Goal: Task Accomplishment & Management: Use online tool/utility

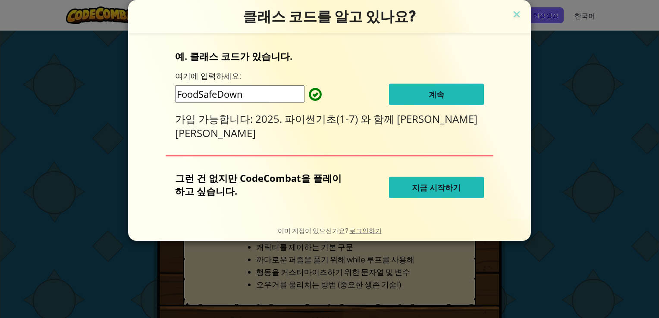
click at [429, 97] on span "계속" at bounding box center [437, 94] width 16 height 10
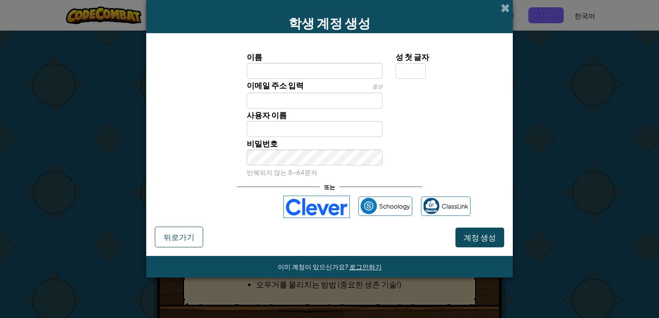
click at [351, 74] on input "이름" at bounding box center [315, 71] width 136 height 16
click at [452, 131] on div "사용자 이름" at bounding box center [330, 123] width 358 height 28
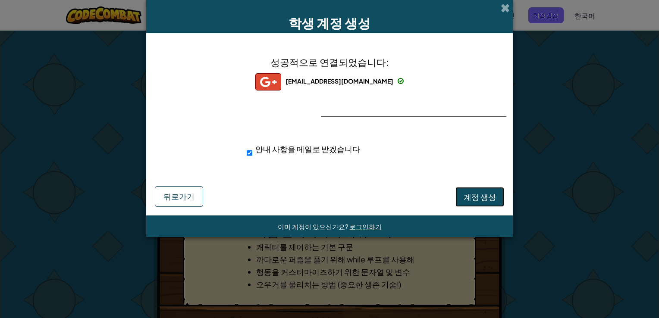
click at [474, 192] on span "계정 생성" at bounding box center [480, 197] width 32 height 10
click at [485, 197] on button "계정 생성" at bounding box center [479, 197] width 49 height 20
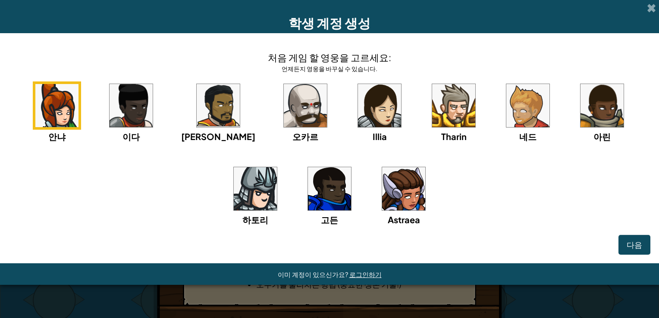
click at [304, 116] on img at bounding box center [305, 105] width 43 height 43
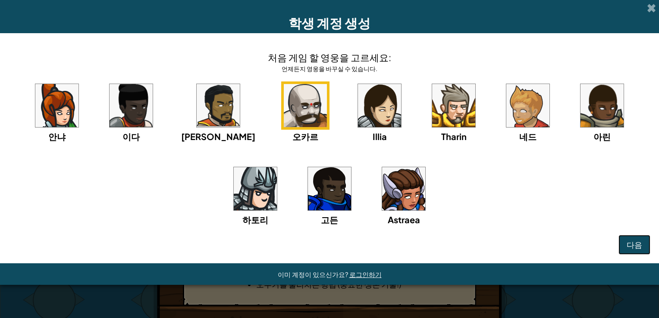
click at [628, 246] on span "다음" at bounding box center [635, 245] width 16 height 10
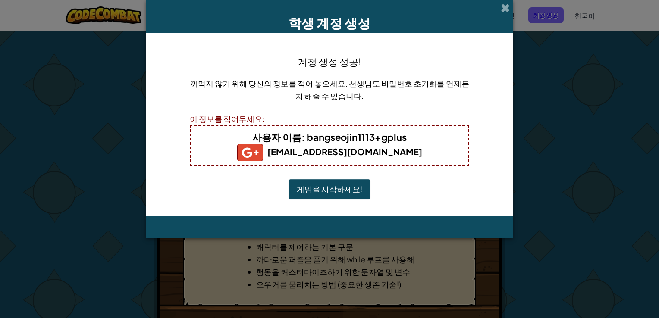
click at [295, 185] on button "게임을 시작하세요!" at bounding box center [330, 189] width 82 height 20
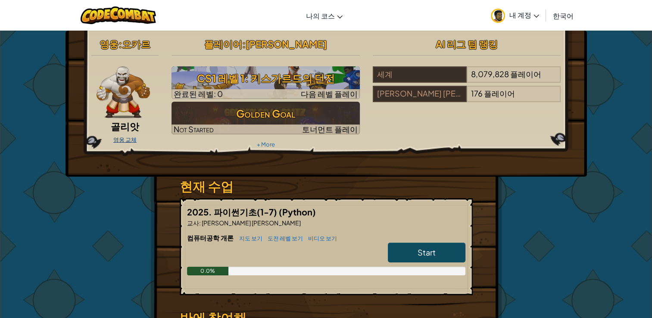
click at [117, 139] on link "영웅 교체" at bounding box center [124, 139] width 23 height 7
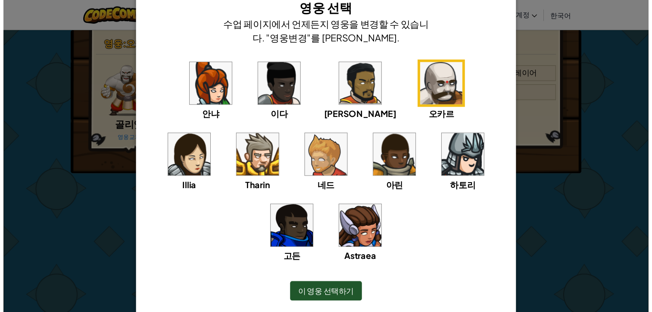
scroll to position [53, 0]
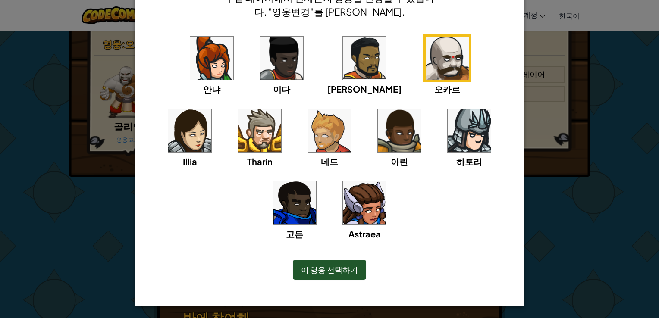
click at [343, 69] on img at bounding box center [364, 58] width 43 height 43
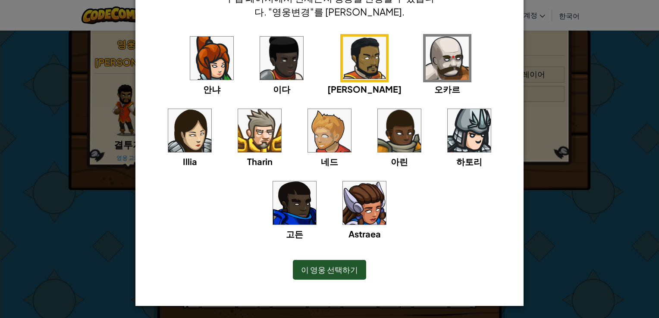
click at [316, 276] on div "이 영웅 선택하기" at bounding box center [329, 270] width 73 height 20
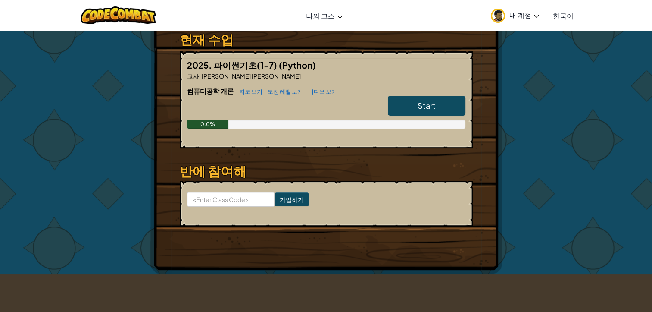
scroll to position [86, 0]
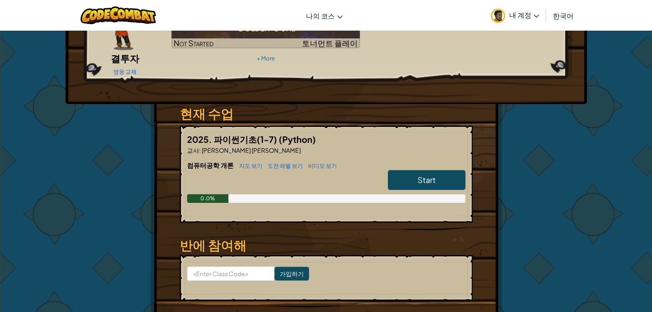
click at [429, 171] on link "Start" at bounding box center [427, 180] width 78 height 20
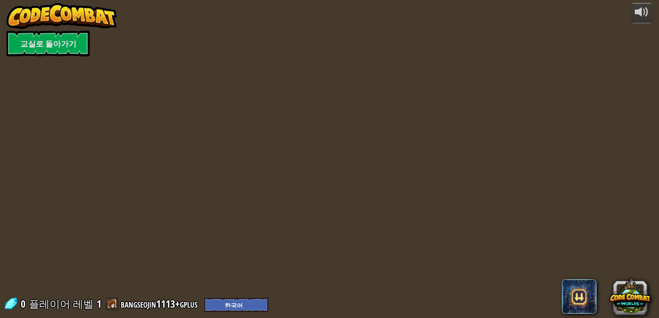
select select "ko"
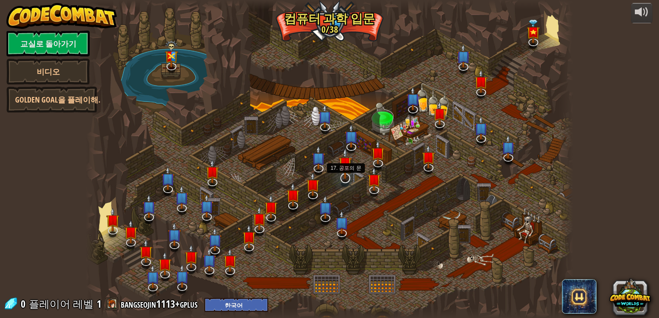
select select "ko"
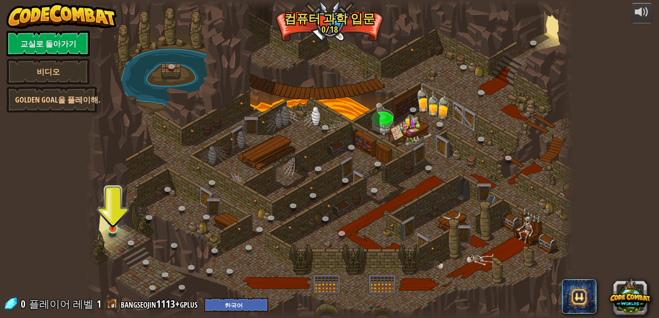
click at [117, 225] on img at bounding box center [113, 216] width 12 height 28
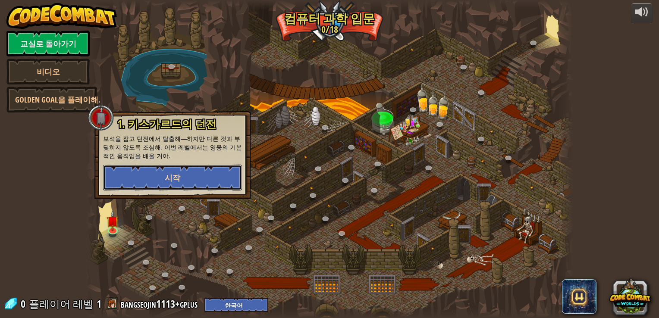
click at [194, 174] on button "시작" at bounding box center [172, 178] width 139 height 26
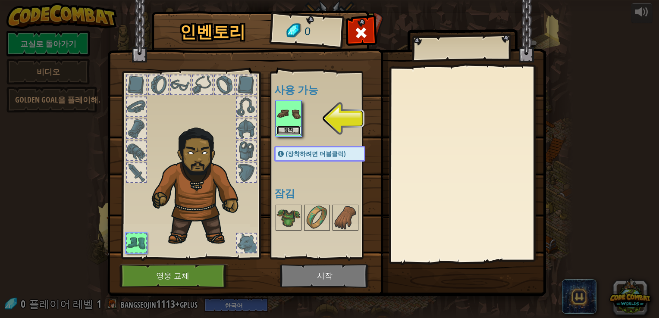
click at [295, 129] on button "장착" at bounding box center [288, 130] width 24 height 9
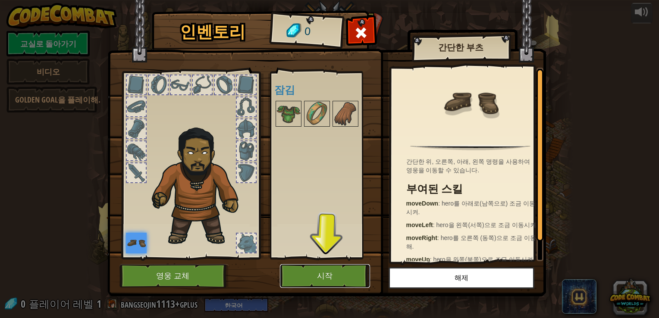
click at [314, 269] on button "시작" at bounding box center [325, 276] width 90 height 24
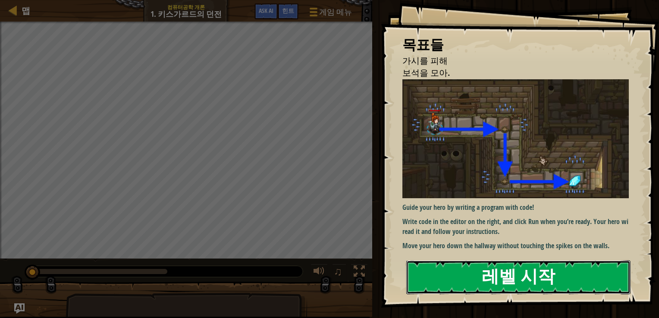
click at [457, 280] on button "레벨 시작" at bounding box center [518, 277] width 224 height 34
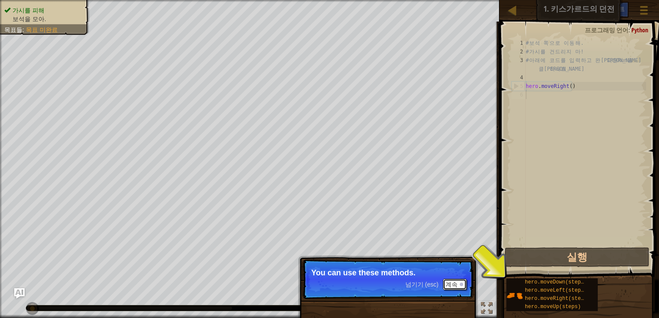
click at [448, 284] on button "계속" at bounding box center [455, 284] width 24 height 11
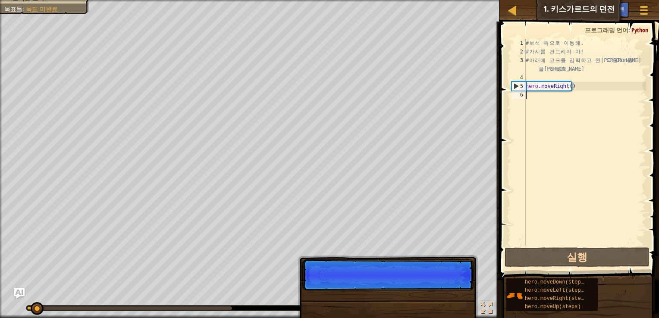
scroll to position [4, 0]
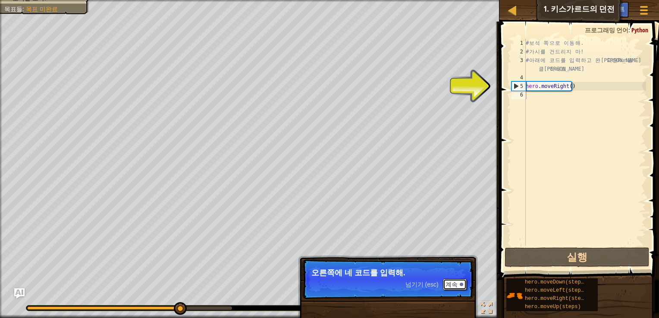
click at [454, 282] on button "계속" at bounding box center [455, 284] width 24 height 11
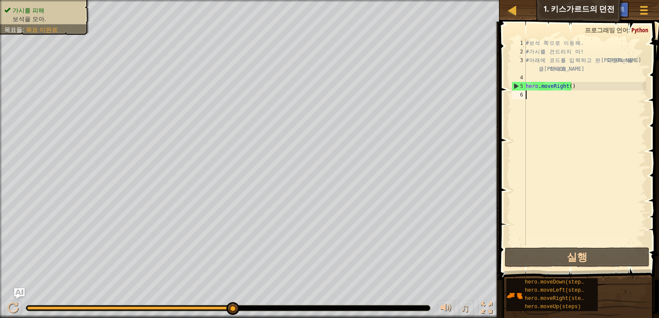
click at [561, 97] on div "# 보 석 쪽 으 로 이 동 해 . # 가 시 를 건 드 리 지 마 ! # 아 래 에 코 드 를 입 력 하 고 완 료 되 면 Run 을 클 […" at bounding box center [585, 151] width 122 height 224
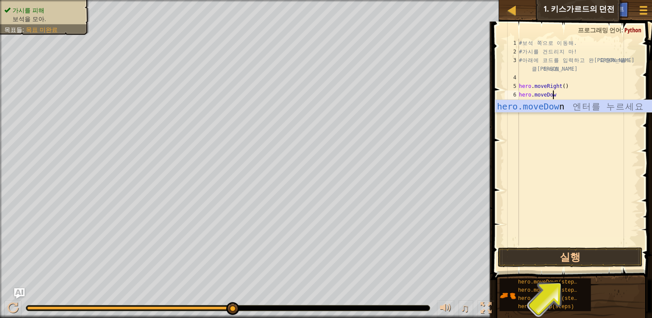
type textarea "hero.moveDown"
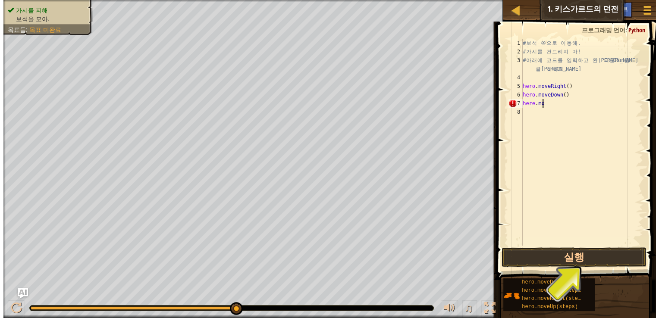
scroll to position [4, 1]
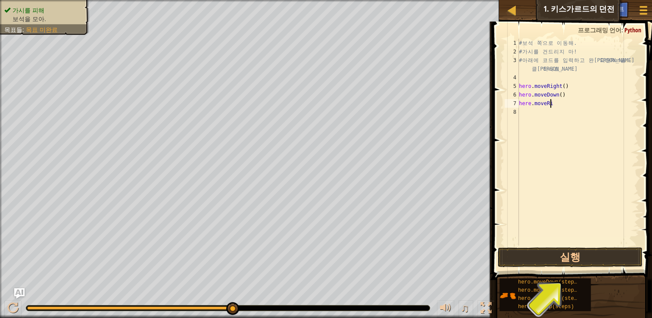
type textarea "here.moveRight"
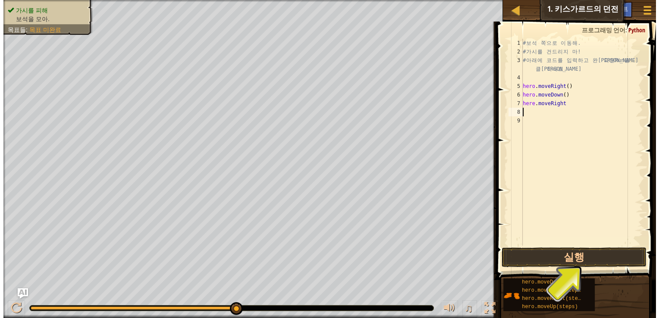
scroll to position [4, 0]
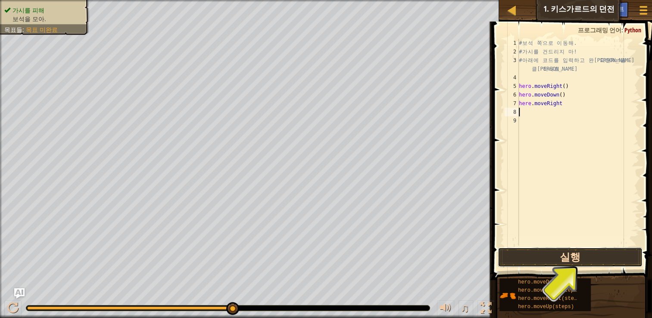
click at [574, 256] on button "실행" at bounding box center [570, 258] width 145 height 20
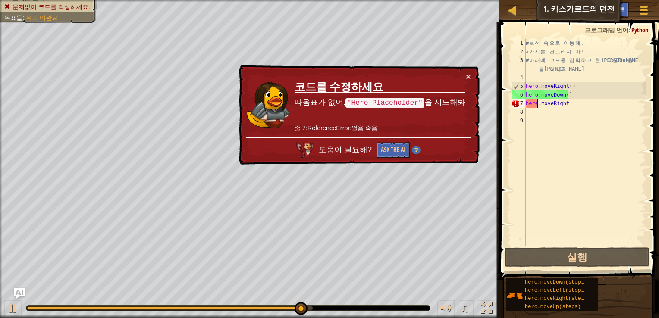
click at [536, 106] on div "# 보 석 쪽 으 로 이 동 해 . # 가 시 를 건 드 리 지 마 ! # 아 래 에 코 드 를 입 력 하 고 완 료 되 면 Run 을 클 […" at bounding box center [585, 151] width 122 height 224
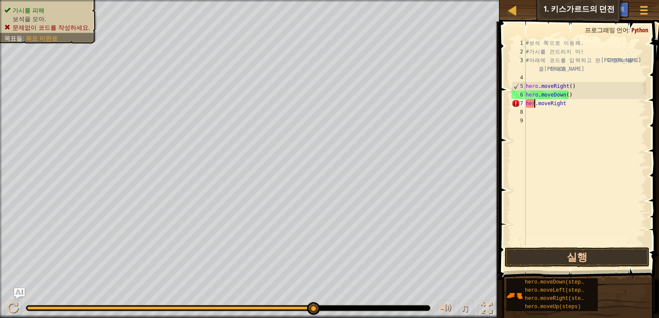
scroll to position [4, 0]
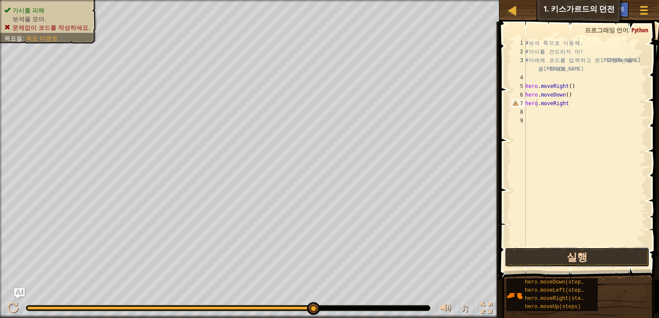
click at [572, 263] on button "실행" at bounding box center [577, 258] width 145 height 20
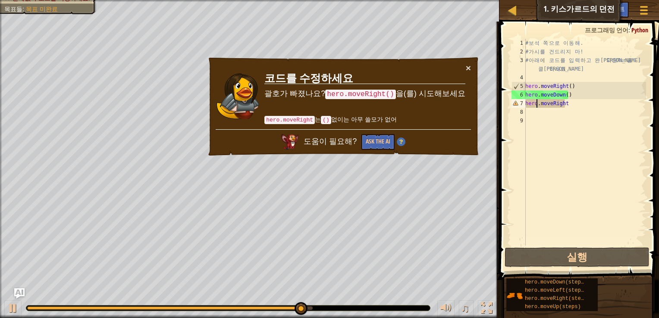
click at [592, 107] on div "# 보 석 쪽 으 로 이 동 해 . # 가 시 를 건 드 리 지 마 ! # 아 래 에 코 드 를 입 력 하 고 완 료 되 면 Run 을 클 […" at bounding box center [585, 151] width 122 height 224
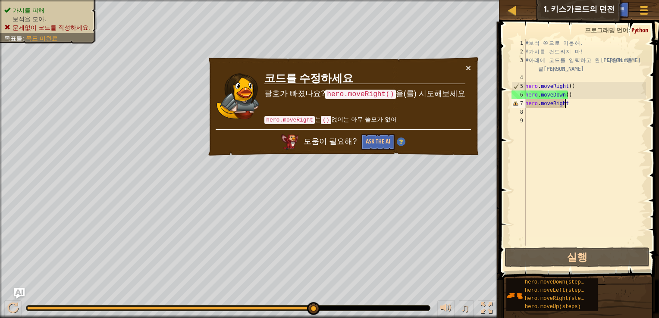
scroll to position [4, 3]
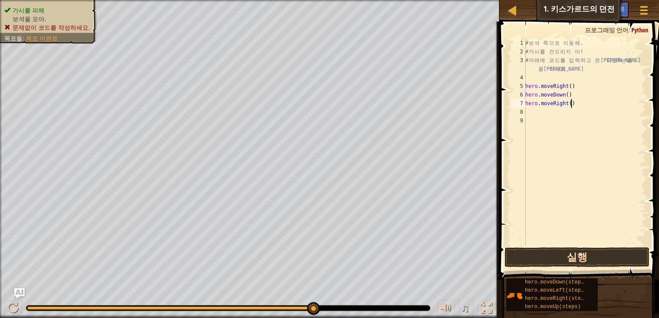
type textarea "hero.moveRight()"
click at [553, 265] on button "실행" at bounding box center [577, 258] width 145 height 20
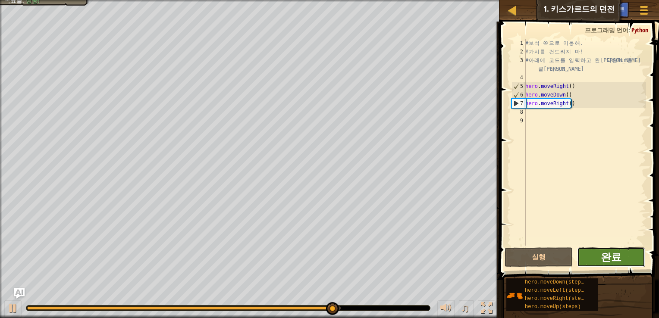
click at [608, 260] on span "완료" at bounding box center [611, 257] width 21 height 14
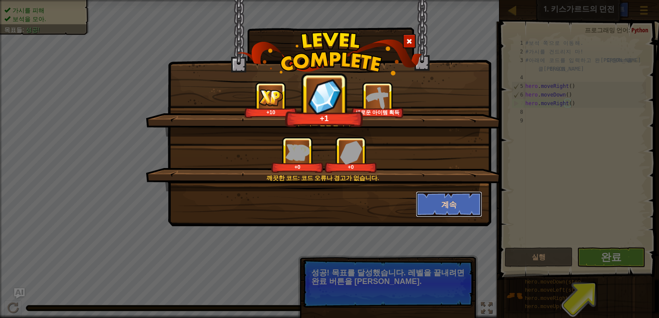
click at [445, 201] on button "계속" at bounding box center [449, 204] width 67 height 26
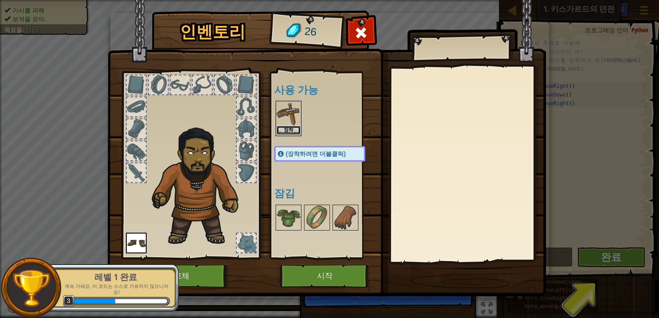
click at [278, 129] on button "장착" at bounding box center [288, 130] width 24 height 9
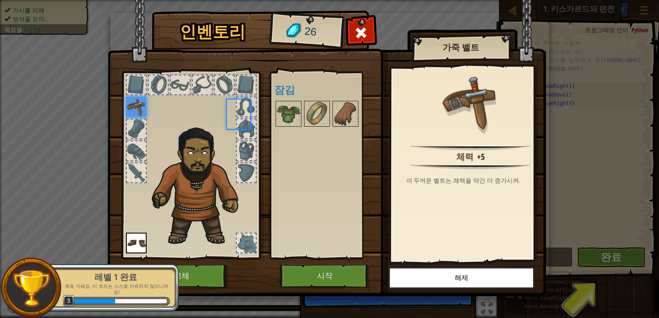
click at [278, 1] on body "맵 컴퓨터공학 개론 1. 키스가르드의 던전 게임 메뉴 완료 힌트 Ask AI 1 הההההההההההההההההההההההההההההההההה…" at bounding box center [329, 0] width 659 height 1
click at [310, 280] on button "시작" at bounding box center [325, 276] width 90 height 24
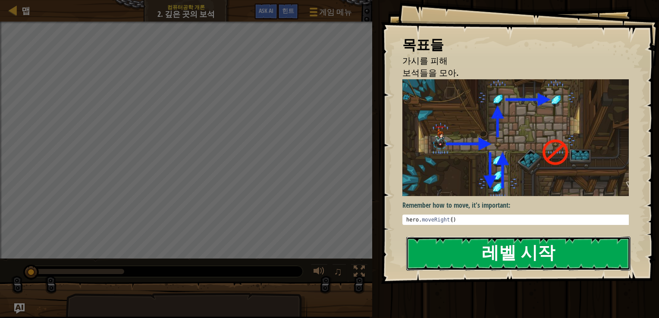
click at [474, 257] on button "레벨 시작" at bounding box center [518, 254] width 224 height 34
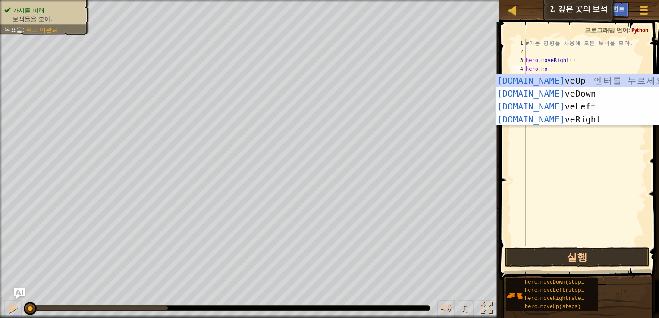
scroll to position [4, 1]
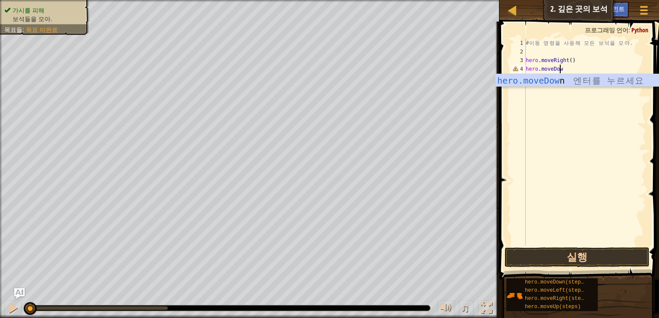
type textarea "hero.moveDown"
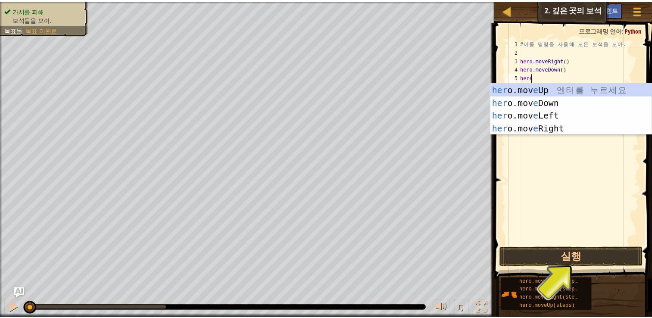
scroll to position [4, 0]
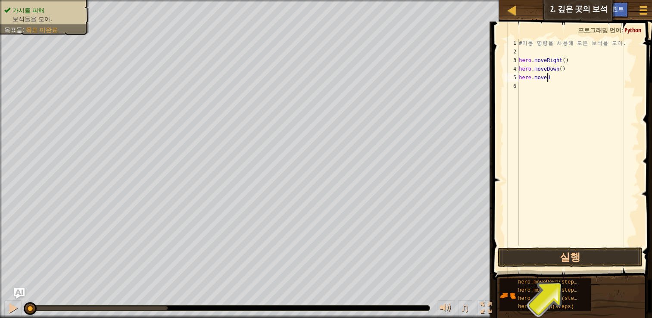
type textarea "here.moveUp"
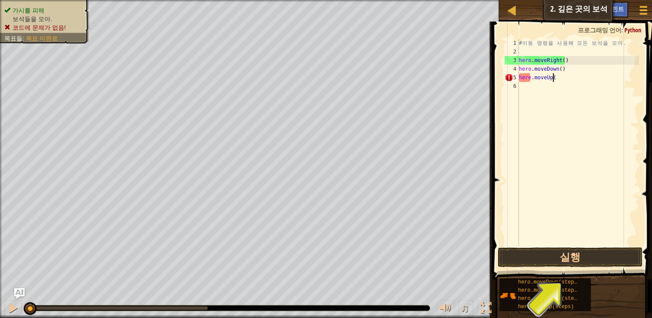
scroll to position [4, 2]
type textarea "here.moveUp()"
click at [531, 81] on div "# 이 동 명 령 을 사 용 해 모 든 보 석 을 모 아 . hero . moveRight ( ) hero . moveDown ( ) here…" at bounding box center [578, 151] width 122 height 224
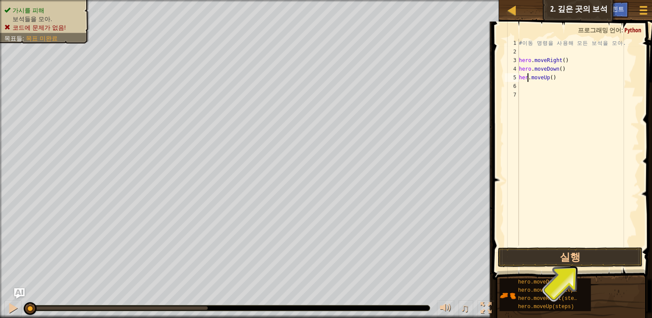
scroll to position [4, 0]
click at [590, 71] on div "# 이 동 명 령 을 사 용 해 모 든 보 석 을 모 아 . hero . moveRight ( ) hero . moveDown ( ) hero…" at bounding box center [578, 151] width 122 height 224
click at [587, 76] on div "# 이 동 명 령 을 사 용 해 모 든 보 석 을 모 아 . hero . moveRight ( ) hero . moveDown ( ) hero…" at bounding box center [578, 151] width 122 height 224
type textarea "hero.moveUp()"
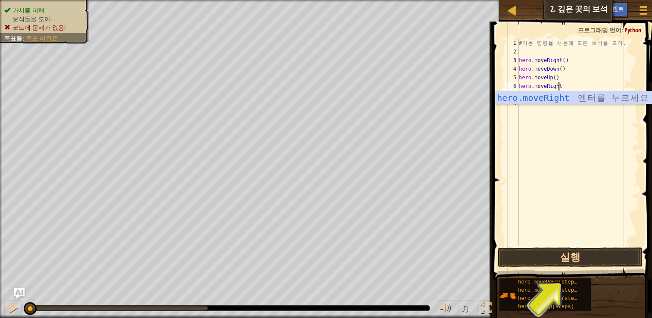
type textarea "hero.moveRight"
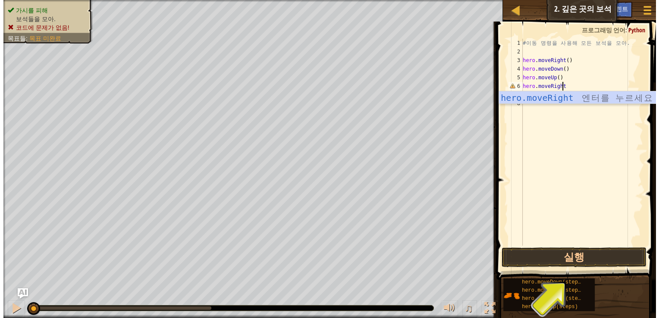
scroll to position [4, 0]
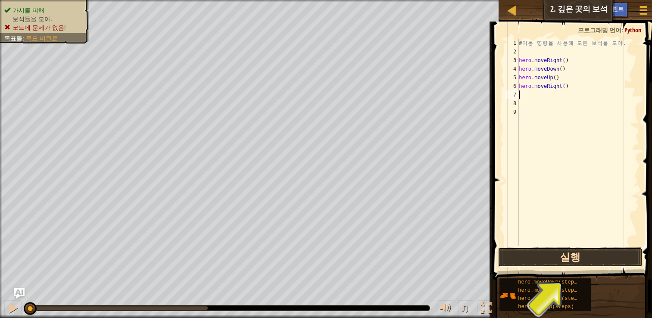
click at [622, 266] on button "실행" at bounding box center [570, 258] width 145 height 20
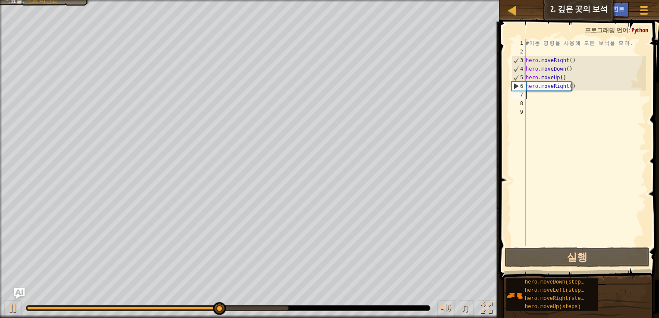
click at [562, 97] on div "# 이 동 명 령 을 사 용 해 모 든 보 석 을 모 아 . hero . moveRight ( ) hero . moveDown ( ) hero…" at bounding box center [585, 151] width 122 height 224
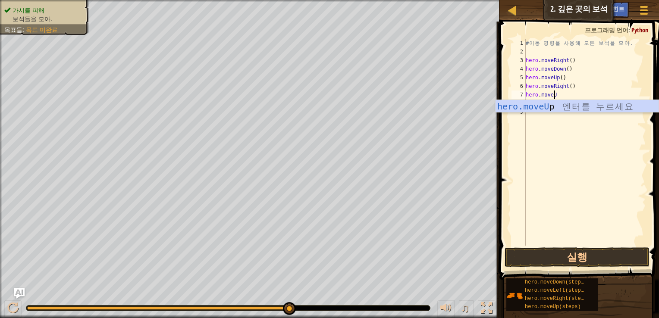
type textarea "hero.moveUp"
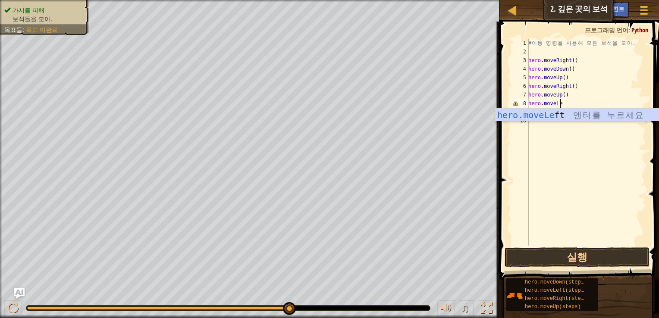
scroll to position [4, 2]
type textarea "hero.moveLeft"
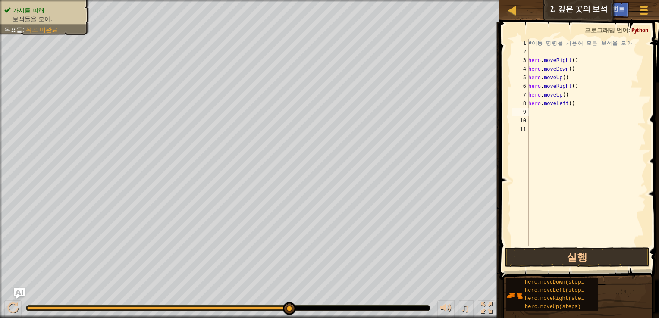
scroll to position [4, 0]
click at [578, 259] on button "실행" at bounding box center [577, 258] width 145 height 20
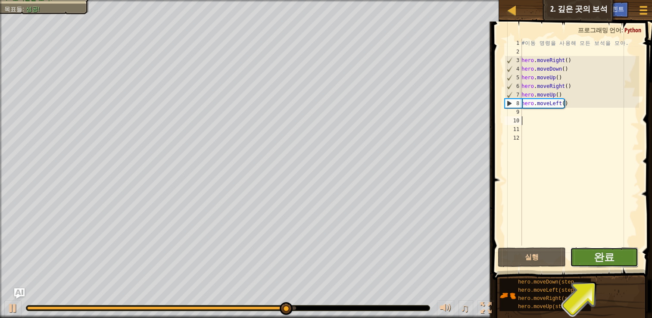
click at [630, 253] on button "완료" at bounding box center [605, 258] width 68 height 20
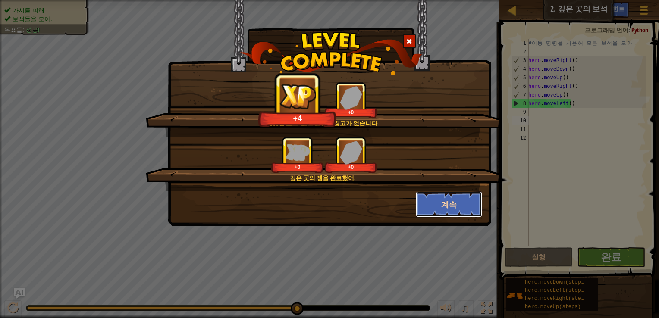
click at [457, 204] on button "계속" at bounding box center [449, 204] width 67 height 26
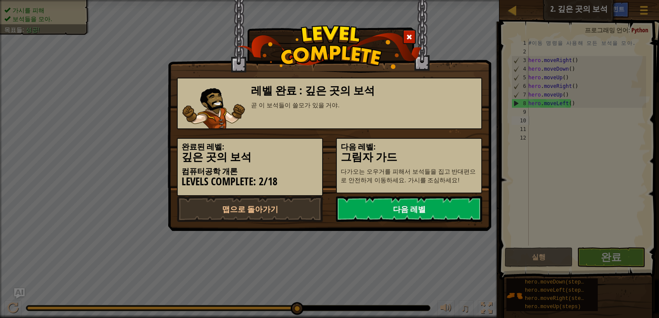
click at [386, 206] on link "다음 레벨" at bounding box center [409, 209] width 146 height 26
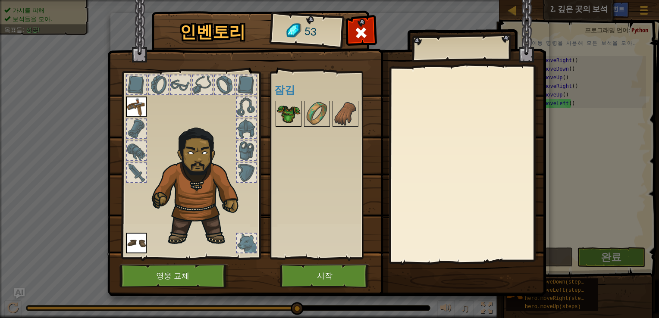
click at [287, 111] on img at bounding box center [288, 114] width 24 height 24
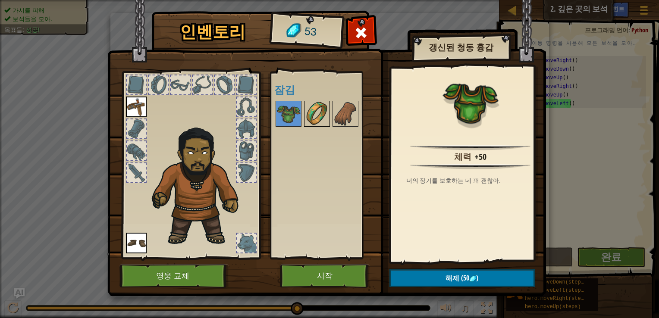
click at [308, 110] on img at bounding box center [317, 114] width 24 height 24
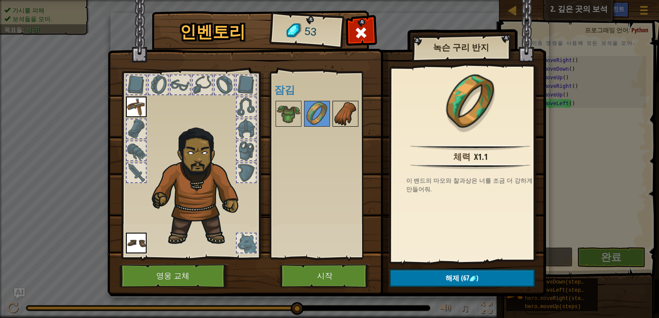
click at [332, 114] on div "사용 가능 장착 장착 (장착하려면 더블클릭) 잠김" at bounding box center [328, 165] width 108 height 180
click at [343, 122] on img at bounding box center [345, 114] width 24 height 24
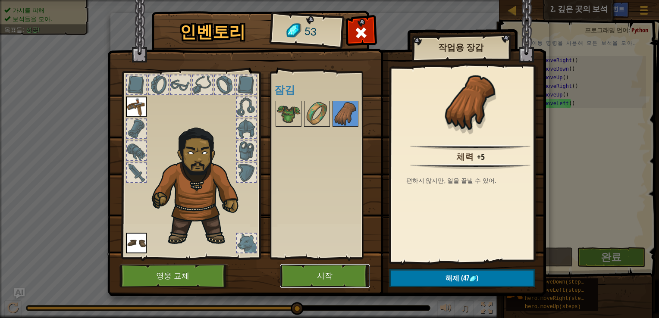
click at [328, 271] on button "시작" at bounding box center [325, 276] width 90 height 24
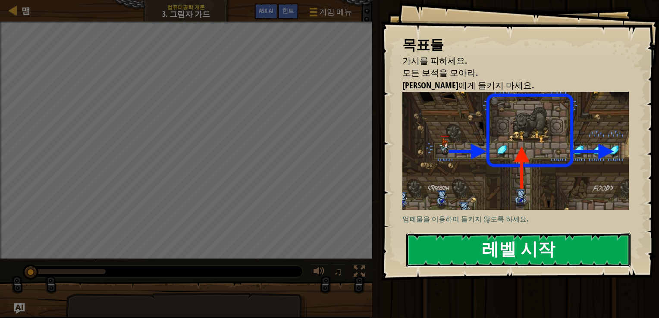
click at [521, 254] on button "레벨 시작" at bounding box center [518, 250] width 224 height 34
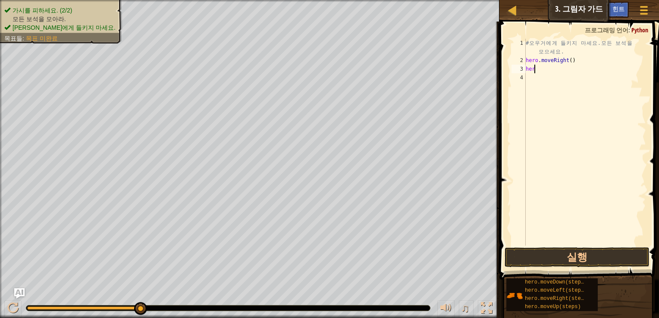
scroll to position [4, 0]
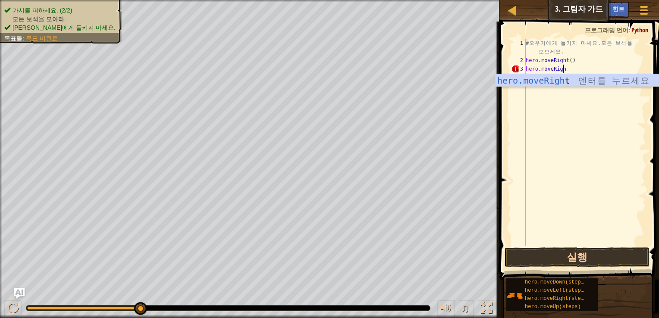
type textarea "hero.moveRight"
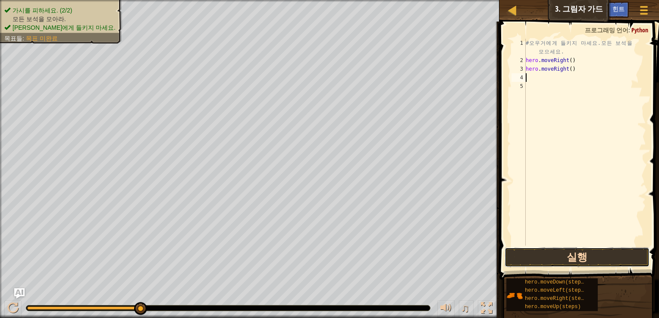
click at [536, 257] on button "실행" at bounding box center [577, 258] width 145 height 20
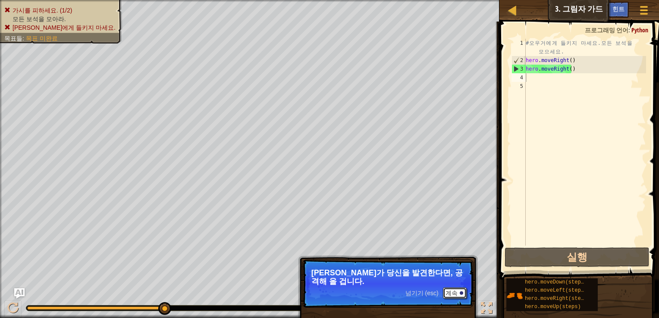
click at [452, 288] on button "계속" at bounding box center [455, 293] width 24 height 11
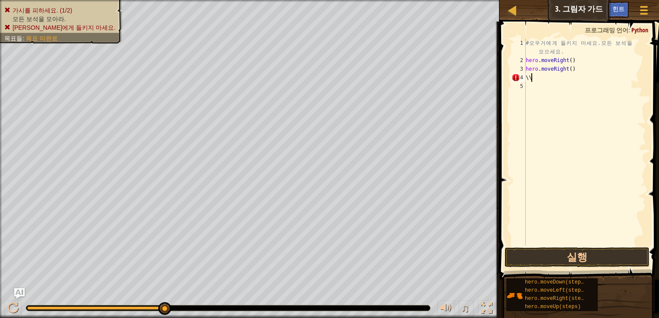
type textarea "\"
type textarea "h"
click at [17, 310] on div at bounding box center [12, 308] width 11 height 11
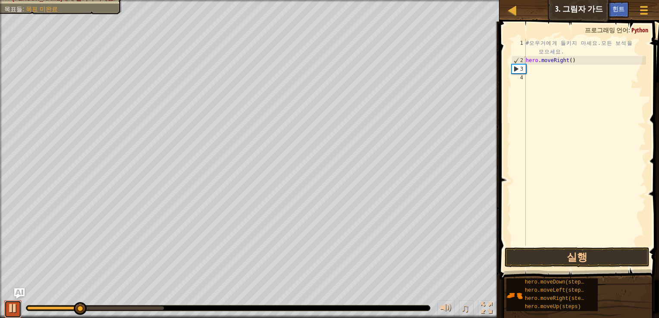
click at [9, 304] on div at bounding box center [12, 308] width 11 height 11
click at [550, 68] on div "# 오 우 거 에 게 들 키 지 마 세 요 . 모 든 보 석 을 모 으 세 요 . hero . moveRight ( )" at bounding box center [585, 155] width 122 height 233
type textarea "hero.moveUP"
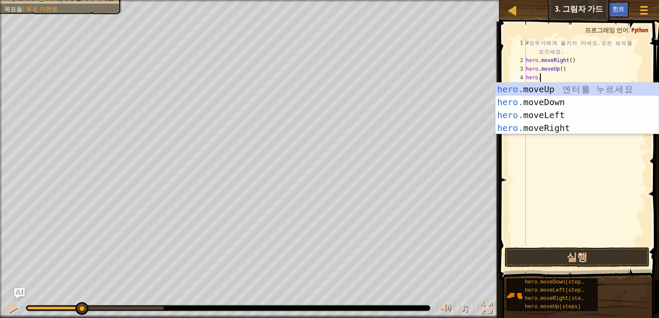
scroll to position [4, 0]
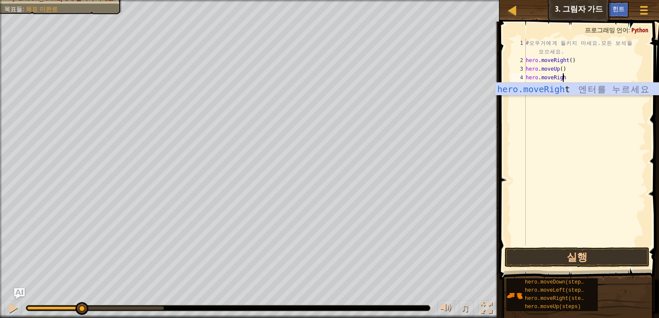
type textarea "hero.moveRight"
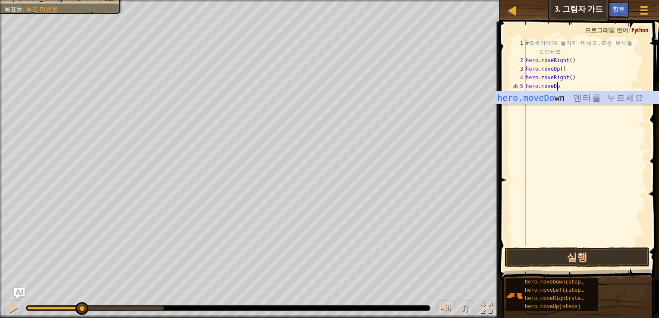
scroll to position [4, 2]
type textarea "hero.moveDown"
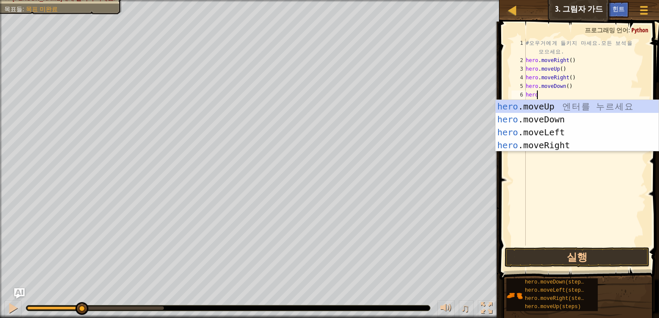
scroll to position [4, 0]
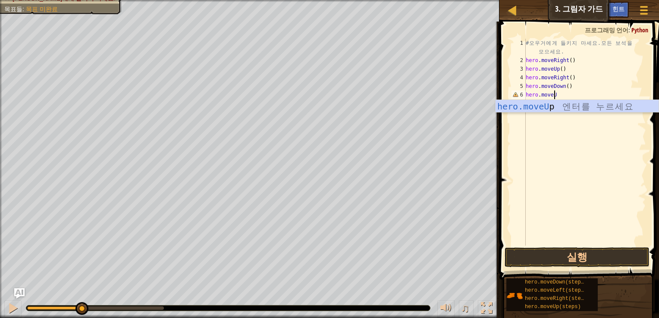
type textarea "hero.moveUP"
type textarea "hero.moveRight"
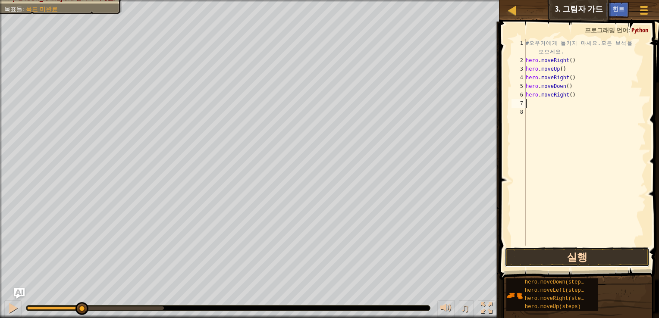
click at [563, 261] on button "실행" at bounding box center [577, 258] width 145 height 20
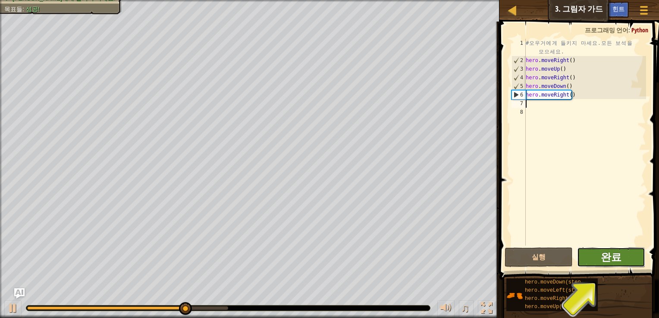
click at [613, 259] on span "완료" at bounding box center [611, 257] width 21 height 14
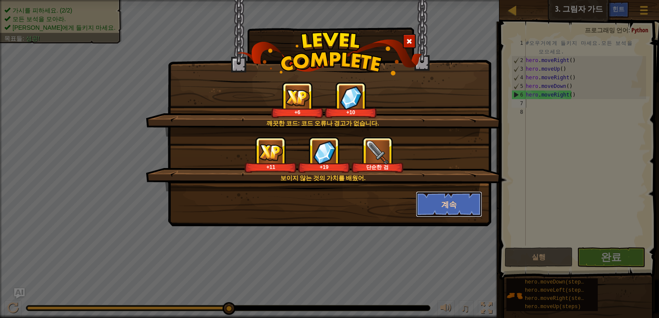
click at [448, 214] on button "계속" at bounding box center [449, 204] width 67 height 26
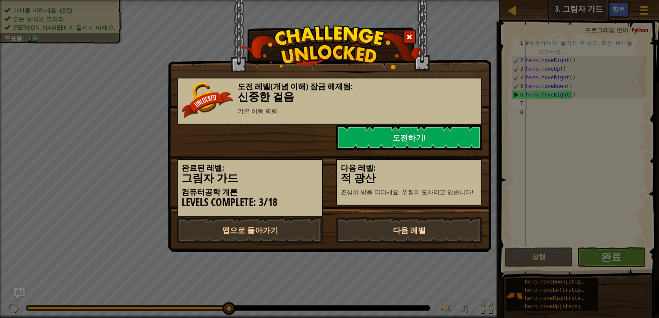
click at [372, 231] on link "다음 레벨" at bounding box center [409, 230] width 146 height 26
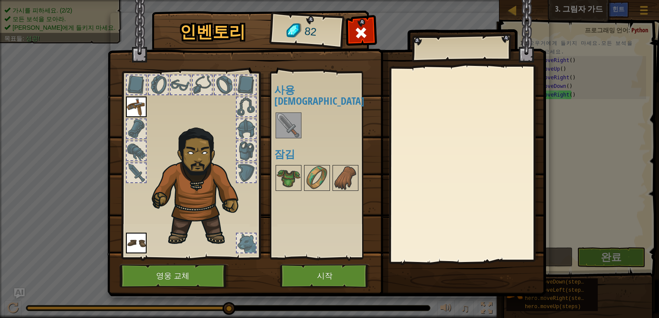
click at [286, 113] on img at bounding box center [288, 125] width 24 height 24
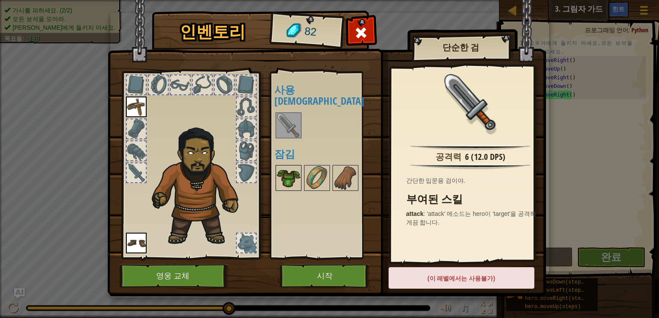
click at [286, 166] on img at bounding box center [288, 178] width 24 height 24
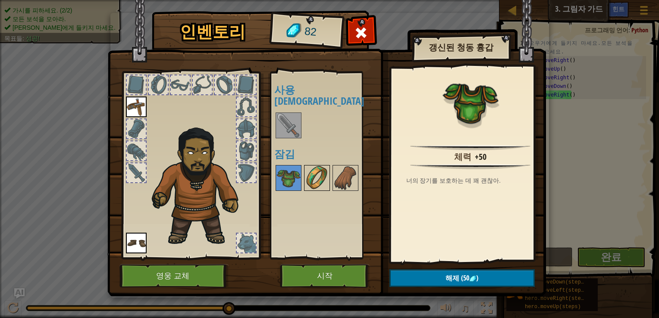
click at [317, 169] on img at bounding box center [317, 178] width 24 height 24
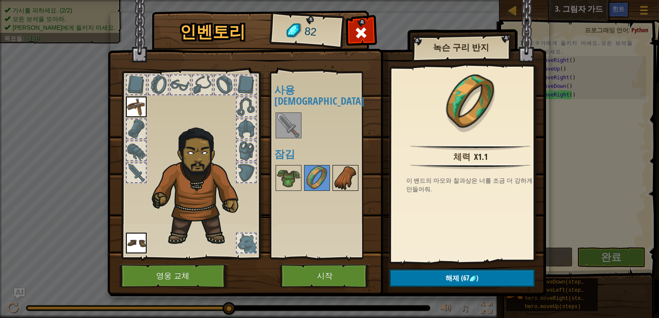
click at [335, 166] on img at bounding box center [345, 178] width 24 height 24
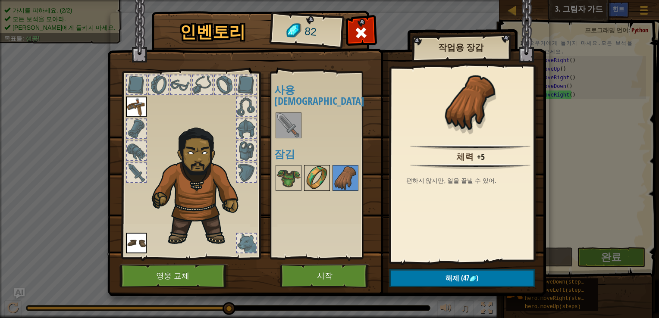
click at [314, 169] on img at bounding box center [317, 178] width 24 height 24
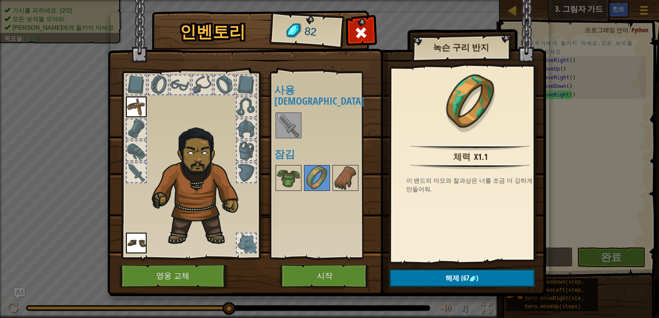
click at [302, 170] on div at bounding box center [328, 178] width 108 height 28
click at [297, 167] on img at bounding box center [288, 178] width 24 height 24
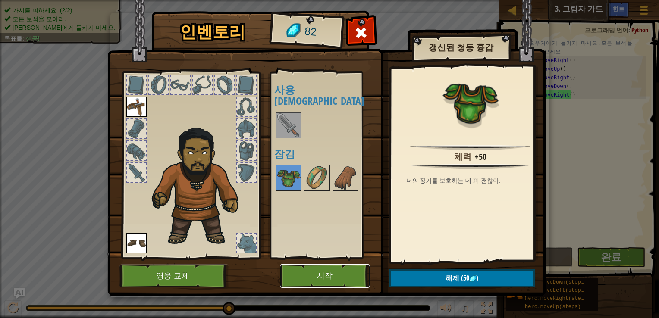
click at [331, 277] on button "시작" at bounding box center [325, 276] width 90 height 24
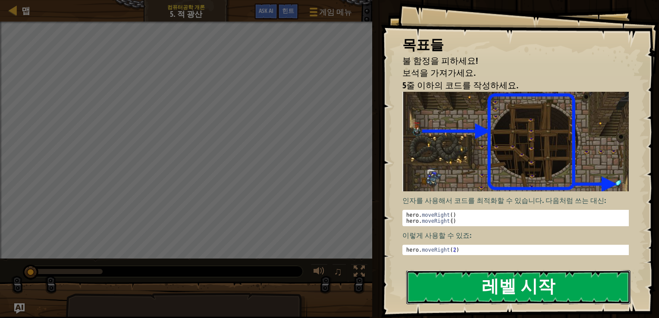
click at [490, 287] on button "레벨 시작" at bounding box center [518, 287] width 224 height 34
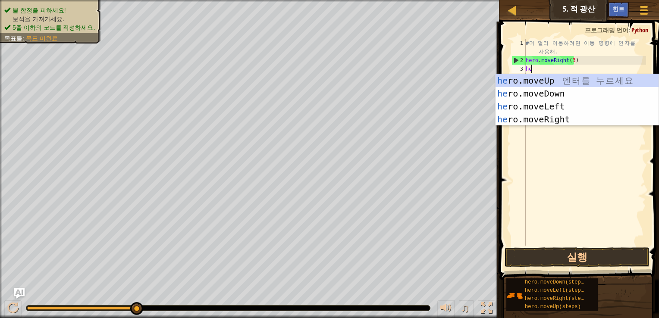
scroll to position [4, 0]
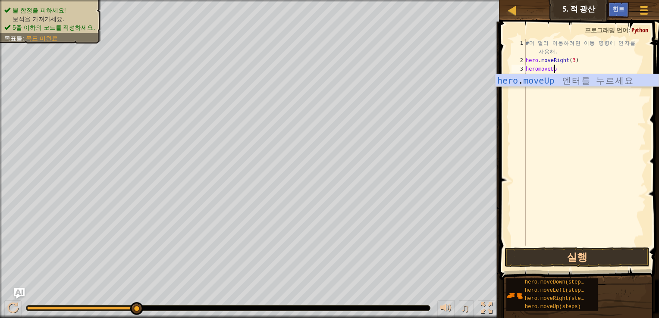
type textarea "heromoveUp"
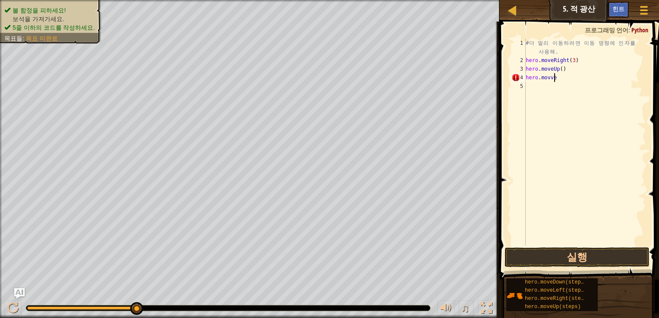
scroll to position [4, 2]
type textarea "hero.movveRight"
click at [553, 82] on div "# 더 멀 리 이 동 하 려 면 이 동 명 령 에 인 자 를 사 용 해 . hero . moveRight ( 3 ) hero . moveUp …" at bounding box center [585, 155] width 122 height 233
click at [552, 77] on div "# 더 멀 리 이 동 하 려 면 이 동 명 령 에 인 자 를 사 용 해 . hero . moveRight ( 3 ) hero . moveUp …" at bounding box center [585, 155] width 122 height 233
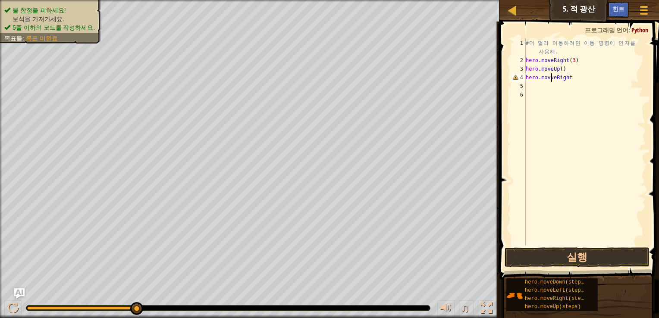
type textarea "hero.moveRight"
click at [581, 82] on div "# 더 멀 리 이 동 하 려 면 이 동 명 령 에 인 자 를 사 용 해 . hero . moveRight ( 3 ) hero . moveUp …" at bounding box center [585, 155] width 122 height 233
click at [580, 81] on div "# 더 멀 리 이 동 하 려 면 이 동 명 령 에 인 자 를 사 용 해 . hero . moveRight ( 3 ) hero . moveUp …" at bounding box center [585, 155] width 122 height 233
type textarea "hero.moveRight()"
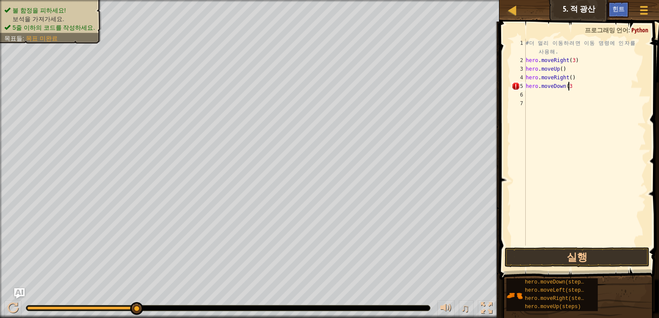
type textarea "hero.moveDown(3)"
type textarea "hero.moveRight(2)"
click at [557, 256] on button "실행" at bounding box center [577, 258] width 145 height 20
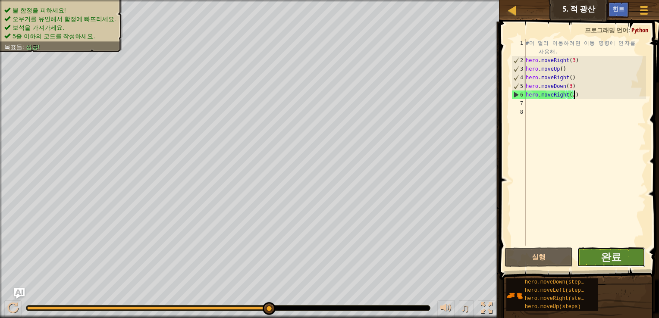
click at [636, 258] on button "완료" at bounding box center [611, 258] width 68 height 20
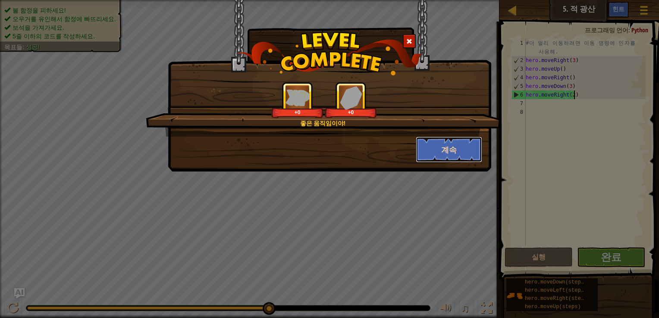
click at [471, 151] on button "계속" at bounding box center [449, 150] width 67 height 26
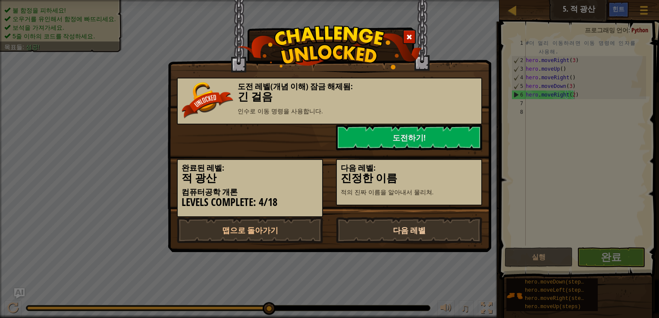
click at [404, 230] on link "다음 레벨" at bounding box center [409, 230] width 146 height 26
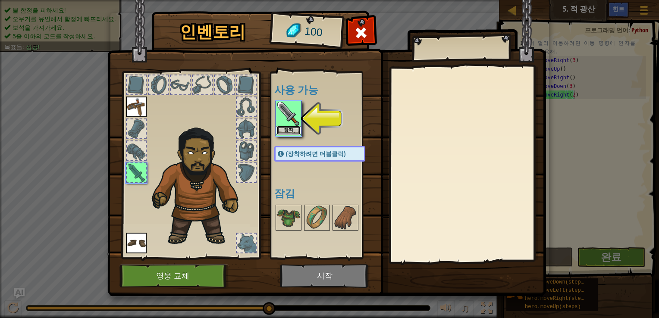
click at [296, 131] on button "장착" at bounding box center [288, 130] width 24 height 9
click at [296, 131] on div "사용 가능 장착 장착 장착 (장착하려면 더블클릭) 잠김" at bounding box center [328, 165] width 108 height 180
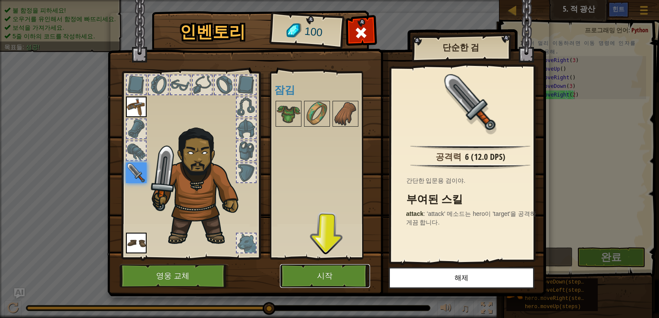
click at [326, 275] on button "시작" at bounding box center [325, 276] width 90 height 24
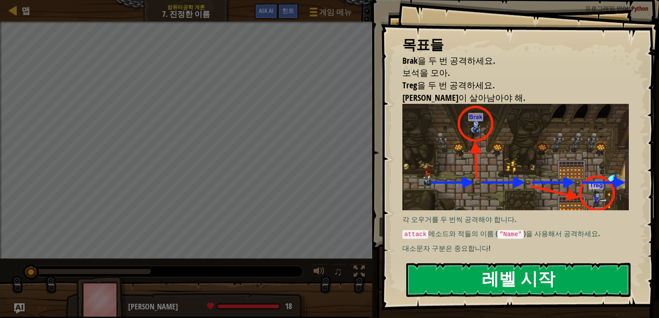
click at [486, 274] on button "레벨 시작" at bounding box center [518, 280] width 224 height 34
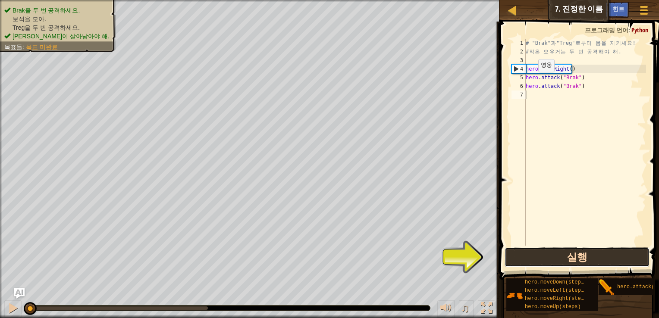
click at [540, 264] on button "실행" at bounding box center [577, 258] width 145 height 20
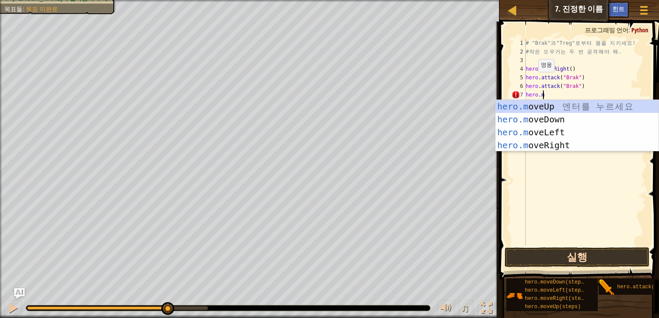
scroll to position [4, 1]
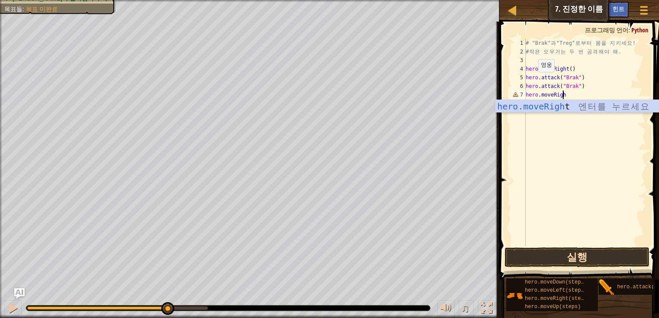
type textarea "hero.moveRight"
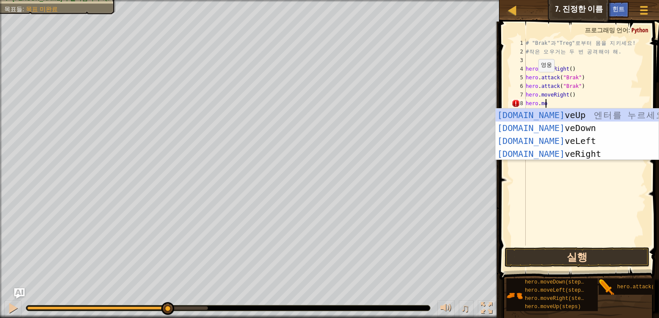
scroll to position [4, 0]
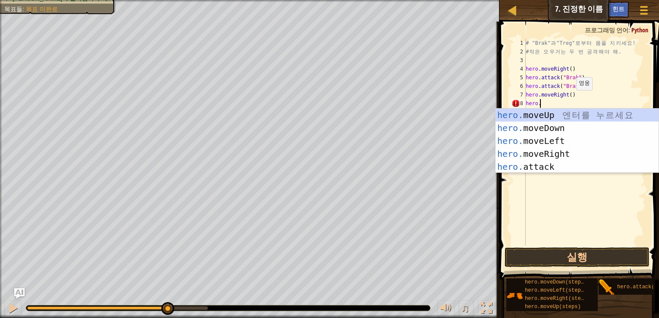
click at [568, 99] on div "# "Brak" 과 "Treg" 로 부 터 몸 을 지 키 세 요 ! # 작 은 오 우 거 는 두 번 공 격 해 야 해 . hero . move…" at bounding box center [585, 151] width 122 height 224
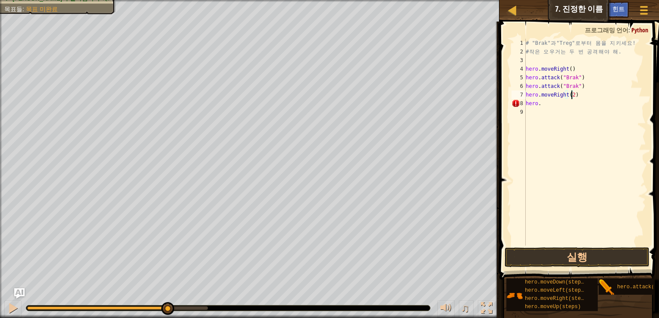
click at [551, 106] on div "# "Brak" 과 "Treg" 로 부 터 몸 을 지 키 세 요 ! # 작 은 오 우 거 는 두 번 공 격 해 야 해 . hero . move…" at bounding box center [585, 151] width 122 height 224
type textarea "hero.attack("Treg")"
click at [517, 267] on button "실행" at bounding box center [577, 258] width 145 height 20
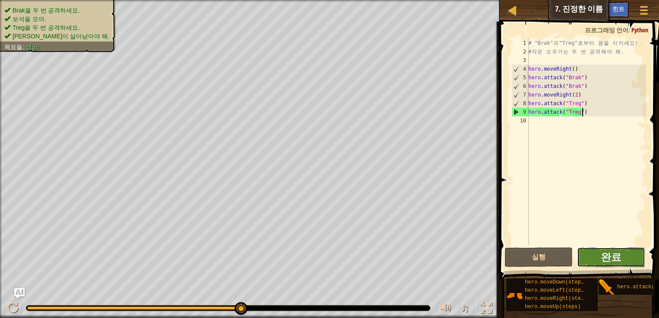
click at [596, 259] on button "완료" at bounding box center [611, 258] width 68 height 20
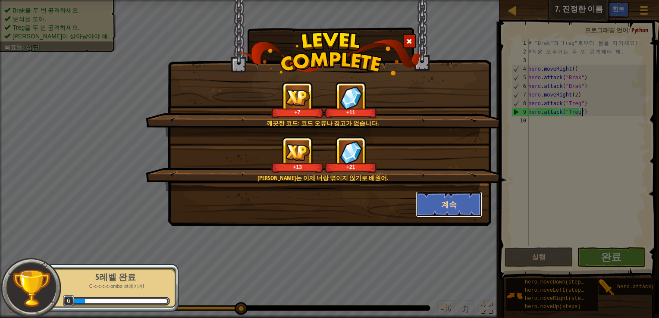
click at [443, 209] on button "계속" at bounding box center [449, 204] width 67 height 26
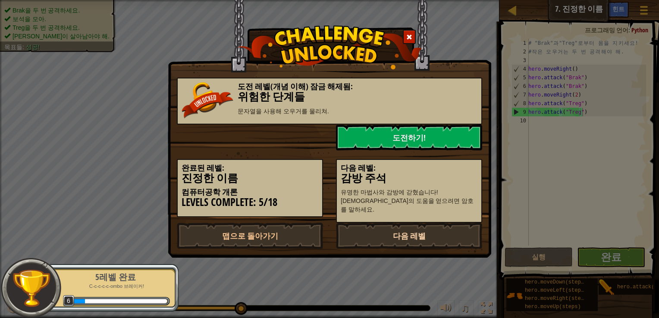
click at [405, 229] on link "다음 레벨" at bounding box center [409, 236] width 146 height 26
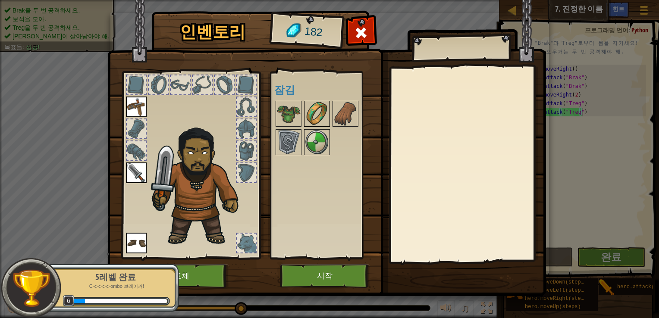
click at [304, 122] on div at bounding box center [317, 114] width 26 height 26
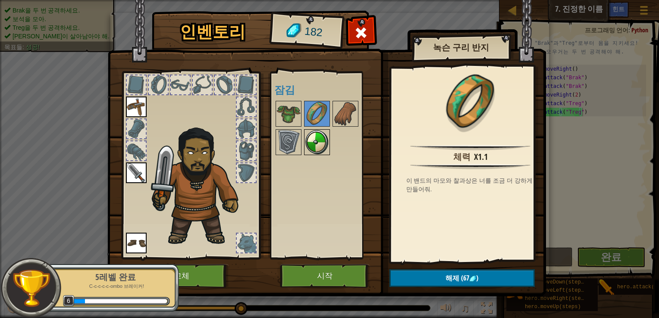
click at [313, 147] on img at bounding box center [317, 142] width 24 height 24
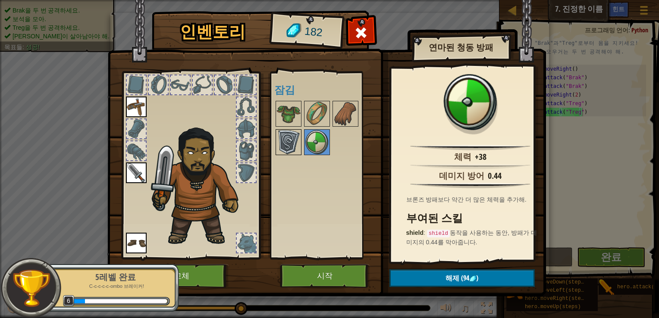
click at [289, 141] on img at bounding box center [288, 142] width 24 height 24
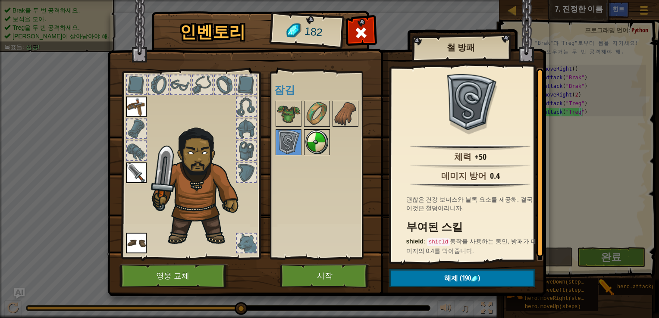
click at [307, 141] on img at bounding box center [317, 142] width 24 height 24
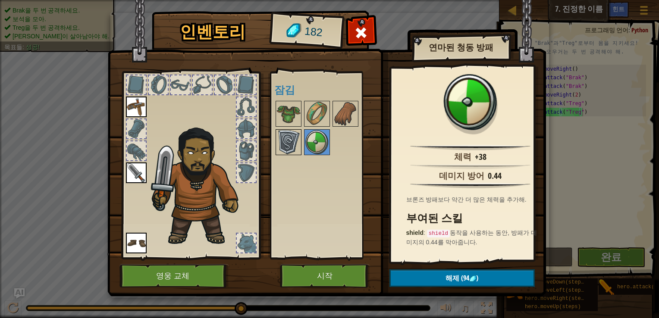
click at [298, 151] on img at bounding box center [288, 142] width 24 height 24
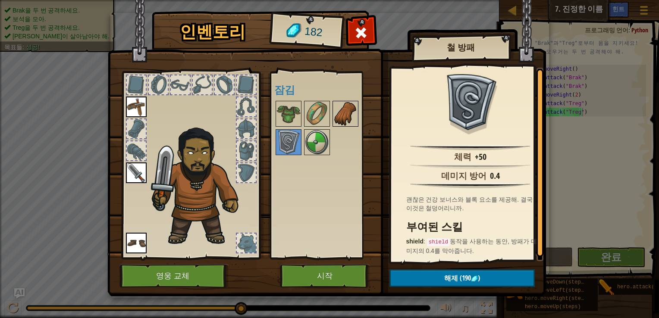
click at [347, 107] on img at bounding box center [345, 114] width 24 height 24
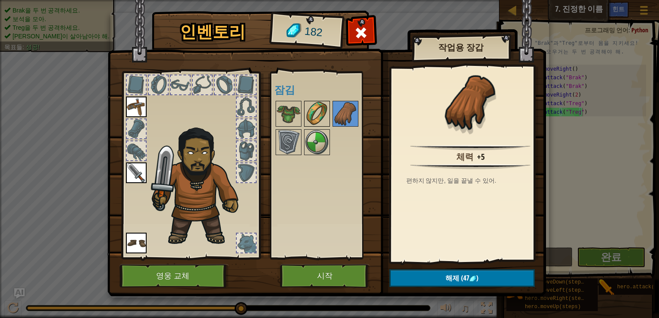
click at [312, 113] on img at bounding box center [317, 114] width 24 height 24
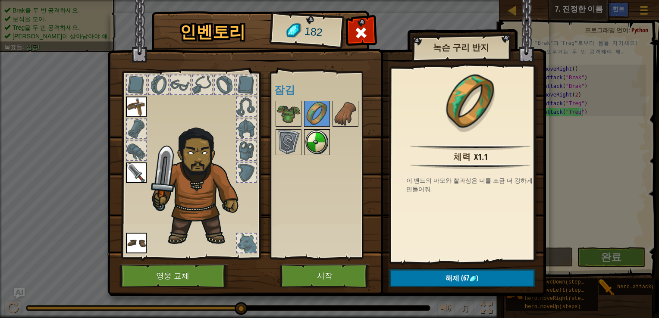
click at [309, 134] on img at bounding box center [317, 142] width 24 height 24
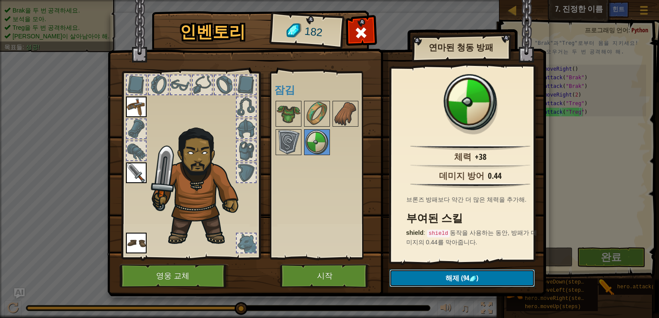
click at [453, 273] on span "해제" at bounding box center [452, 277] width 14 height 9
click at [433, 275] on button "확인" at bounding box center [461, 279] width 145 height 18
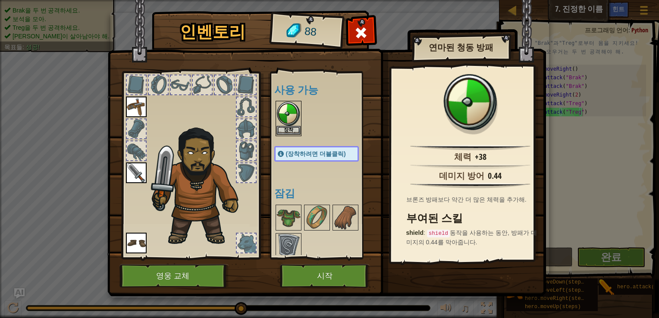
click at [287, 120] on img at bounding box center [288, 114] width 24 height 24
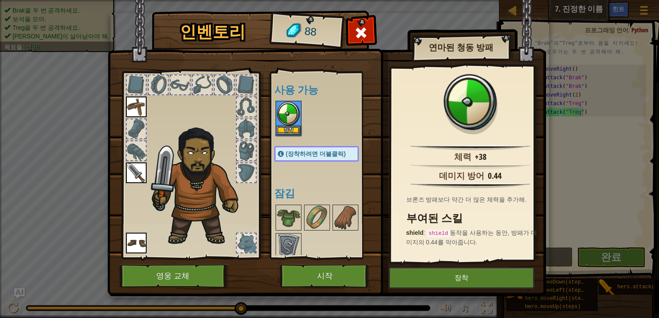
click at [290, 124] on img at bounding box center [288, 114] width 24 height 24
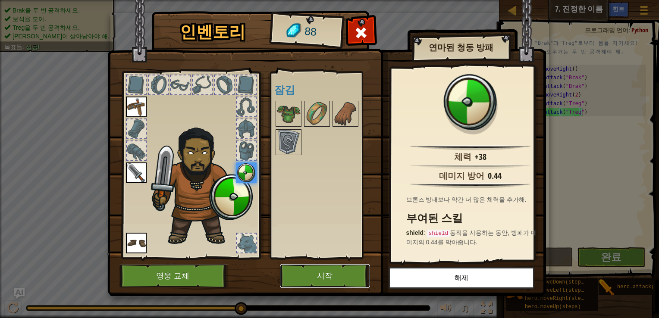
click at [327, 277] on button "시작" at bounding box center [325, 276] width 90 height 24
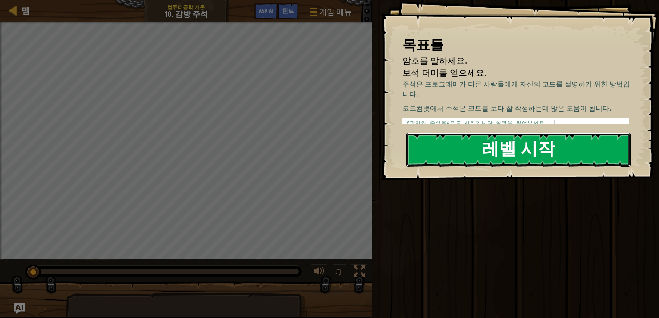
click at [533, 138] on button "레벨 시작" at bounding box center [518, 150] width 224 height 34
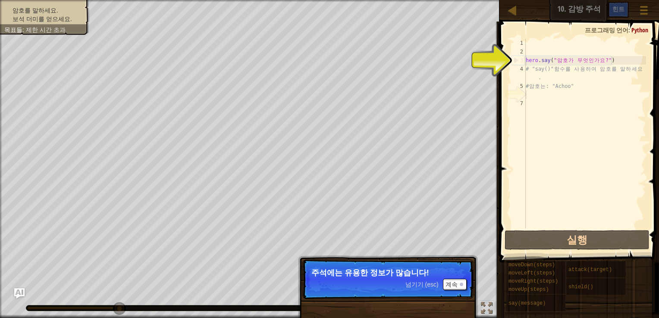
click at [516, 59] on div "3" at bounding box center [519, 60] width 14 height 9
type textarea "hero.say("암호가 무엇인가요?")"
drag, startPoint x: 516, startPoint y: 59, endPoint x: 516, endPoint y: 92, distance: 33.2
click at [516, 92] on div "6" at bounding box center [518, 95] width 14 height 9
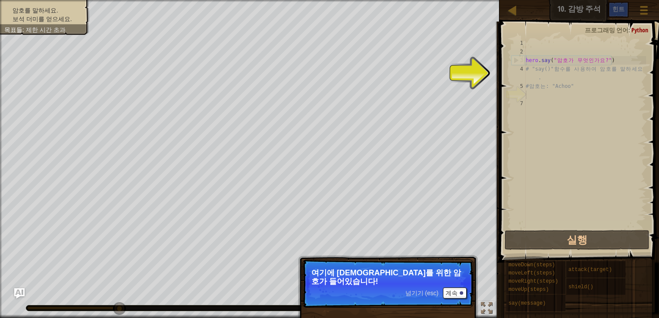
click at [515, 70] on div "4" at bounding box center [518, 73] width 14 height 17
click at [517, 72] on div "4" at bounding box center [518, 73] width 14 height 17
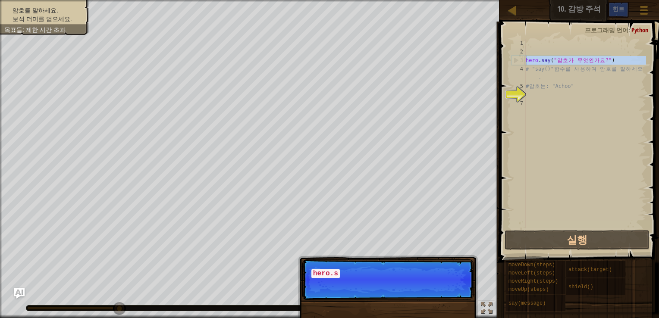
click at [515, 61] on div "3" at bounding box center [519, 60] width 14 height 9
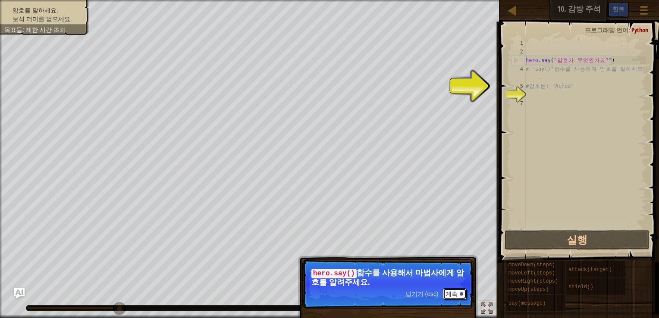
click at [454, 290] on button "계속" at bounding box center [455, 294] width 24 height 11
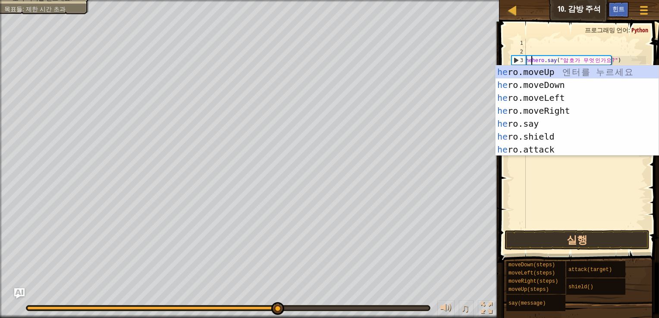
scroll to position [4, 0]
type textarea "hero.say("암호가 무엇인가요?")"
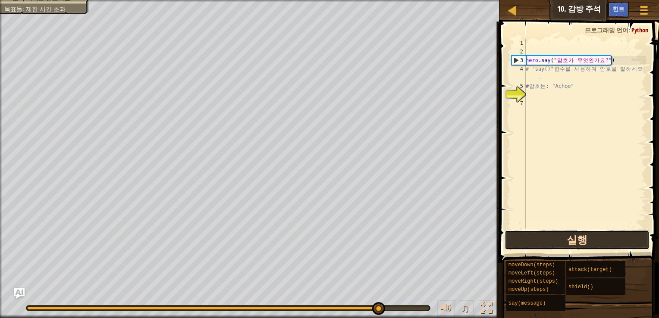
click at [584, 238] on button "실행" at bounding box center [577, 240] width 145 height 20
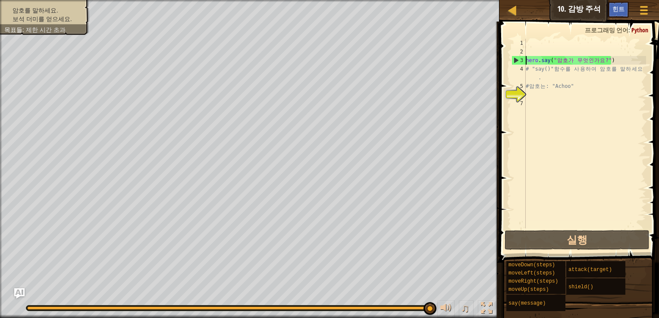
click at [550, 105] on div "hero . say ( " 암 호 가 무 엇 인 가 요 ?" ) # "say()" 함 수 를 사 용 하 여 암 호 를 말 하 세 요 . # 암…" at bounding box center [585, 142] width 122 height 207
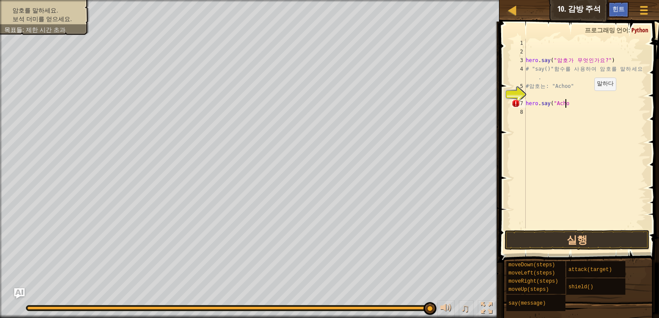
scroll to position [4, 3]
type textarea "hero.say("Achoo")"
click at [582, 241] on button "실행" at bounding box center [577, 240] width 145 height 20
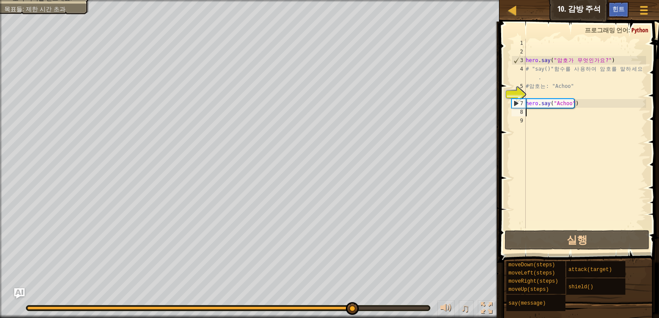
click at [563, 116] on div "hero . say ( " 암 호 가 무 엇 인 가 요 ?" ) # "say()" 함 수 를 사 용 하 여 암 호 를 말 하 세 요 . # 암…" at bounding box center [585, 142] width 122 height 207
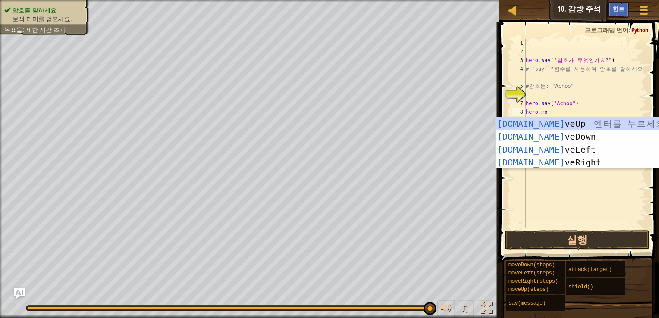
scroll to position [4, 1]
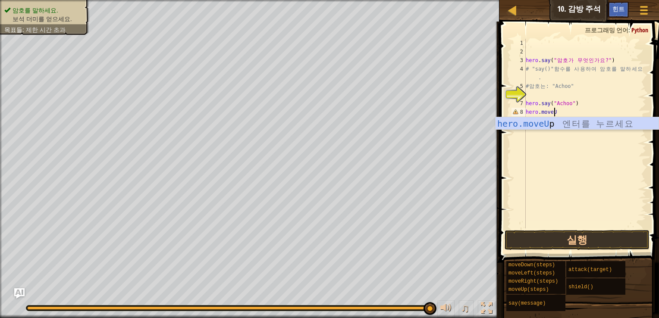
type textarea "hero.moveUp"
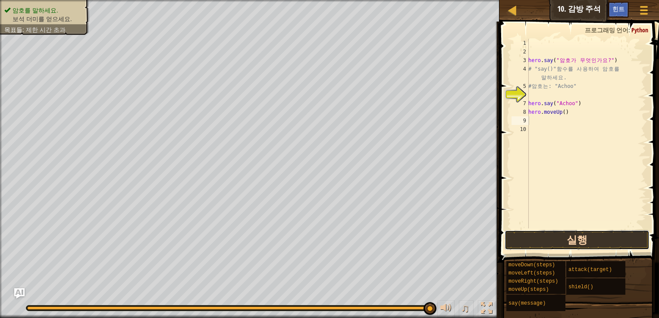
click at [561, 235] on button "실행" at bounding box center [577, 240] width 145 height 20
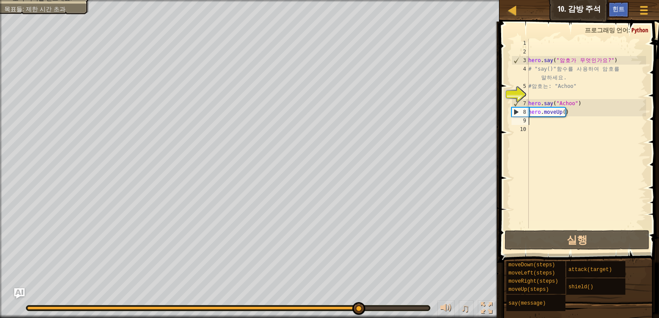
click at [564, 113] on div "hero . say ( " 암 호 가 무 엇 인 가 요 ?" ) # "say()" 함 수 를 사 용 하 여 암 호 를 말 하 세 요 . # 암…" at bounding box center [586, 142] width 119 height 207
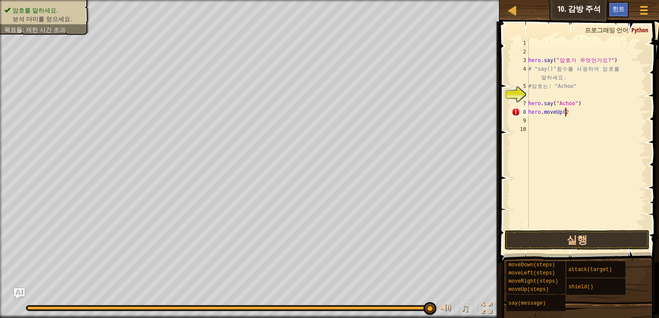
scroll to position [4, 3]
type textarea "hero.moveUp(2)"
click at [561, 238] on button "실행" at bounding box center [577, 240] width 145 height 20
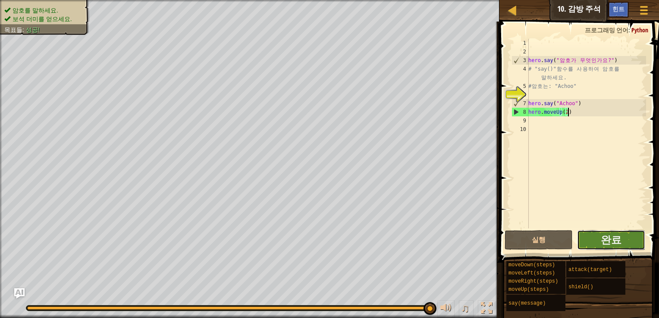
click at [636, 237] on button "완료" at bounding box center [611, 240] width 68 height 20
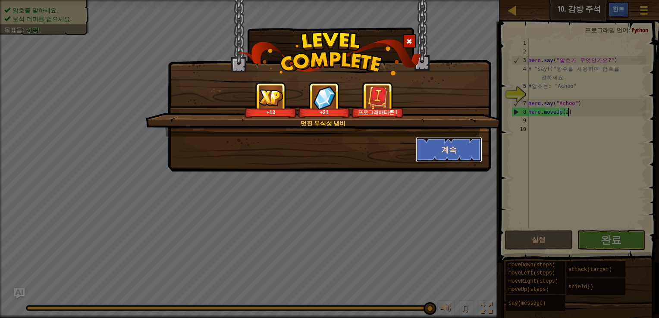
click at [464, 150] on button "계속" at bounding box center [449, 150] width 67 height 26
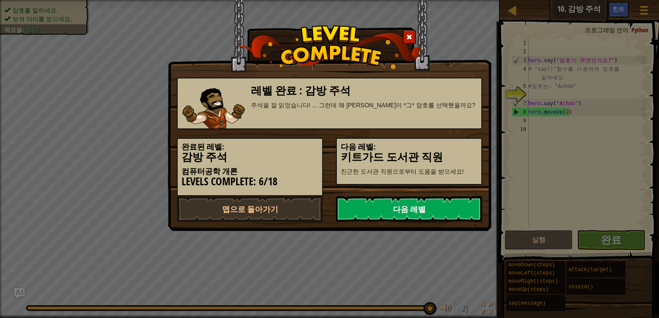
click at [405, 203] on link "다음 레벨" at bounding box center [409, 209] width 146 height 26
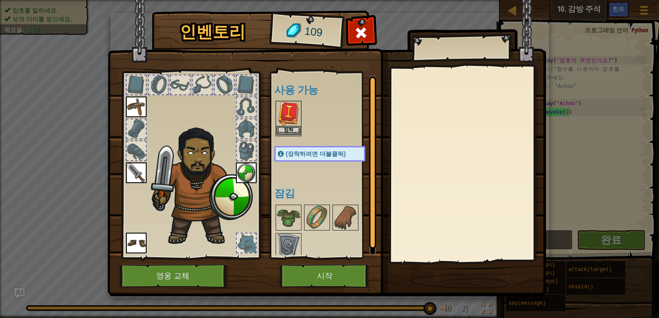
click at [286, 135] on div "장착" at bounding box center [289, 118] width 26 height 35
click at [286, 134] on button "장착" at bounding box center [288, 130] width 24 height 9
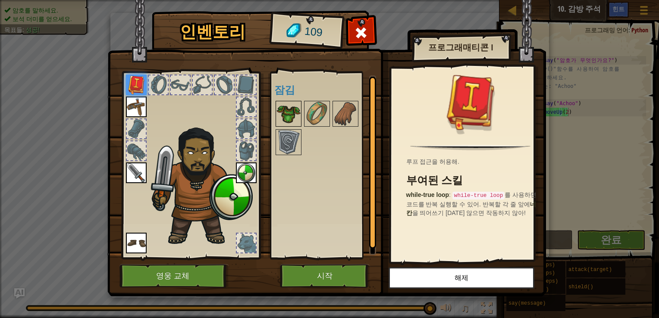
click at [289, 115] on img at bounding box center [288, 114] width 24 height 24
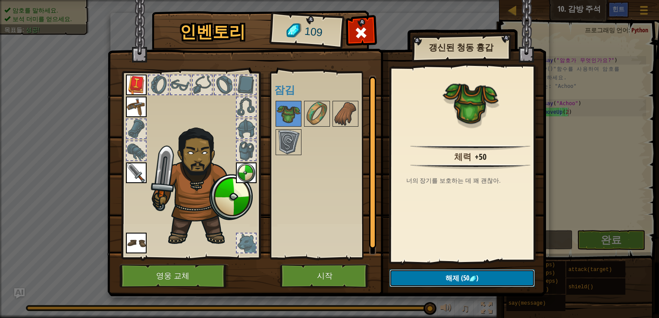
click at [476, 278] on span ")" at bounding box center [477, 277] width 2 height 9
click at [476, 273] on button "확인" at bounding box center [461, 279] width 145 height 18
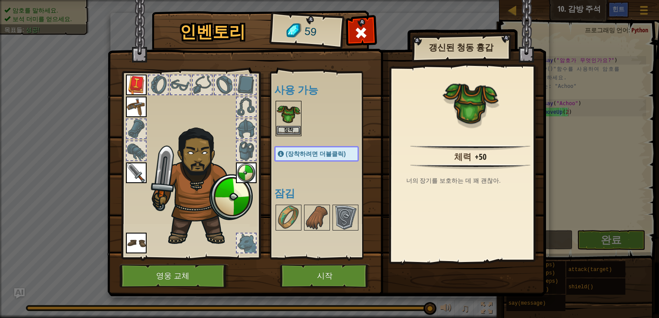
click at [289, 124] on img at bounding box center [288, 114] width 24 height 24
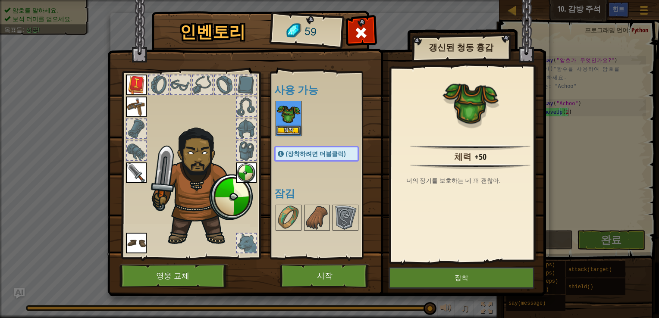
click at [289, 124] on img at bounding box center [288, 114] width 24 height 24
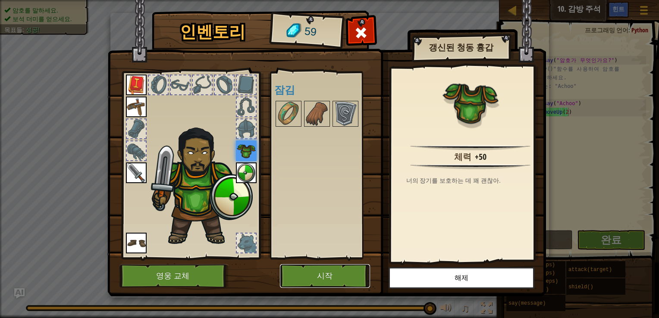
click at [332, 270] on button "시작" at bounding box center [325, 276] width 90 height 24
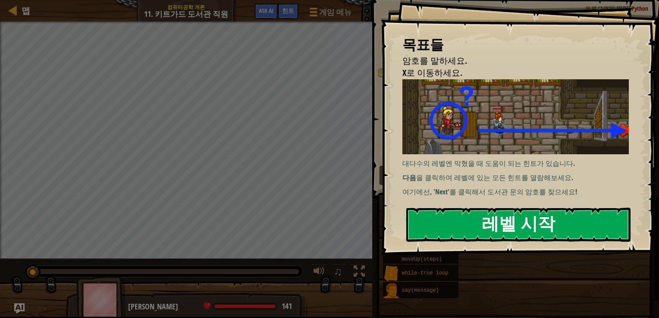
click at [525, 222] on button "레벨 시작" at bounding box center [518, 225] width 224 height 34
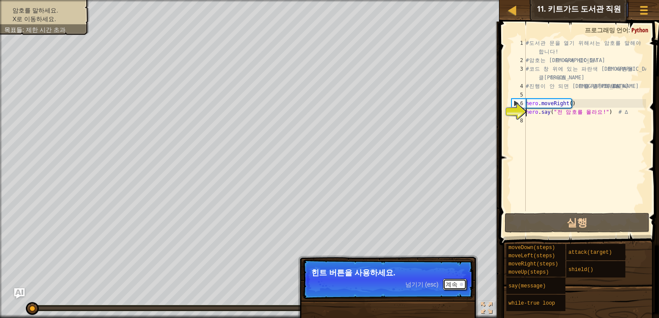
click at [460, 285] on div at bounding box center [461, 284] width 3 height 3
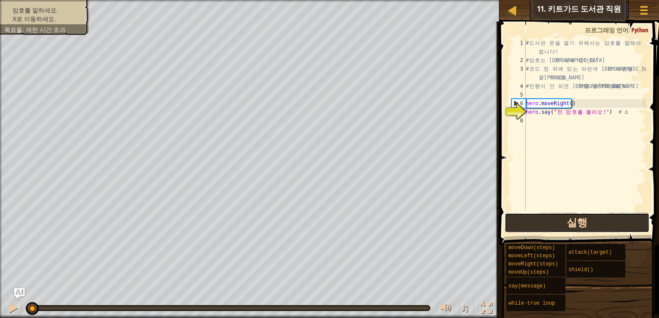
click at [562, 226] on button "실행" at bounding box center [577, 223] width 145 height 20
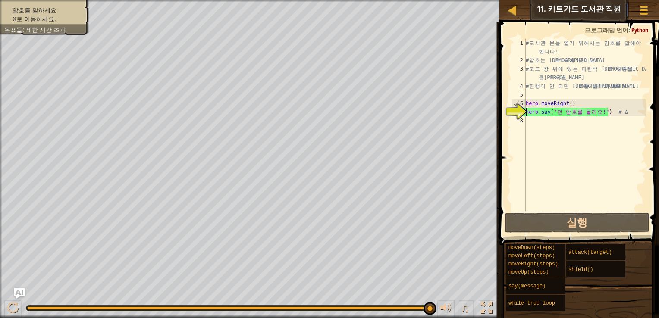
click at [624, 10] on div "힌트" at bounding box center [618, 10] width 21 height 16
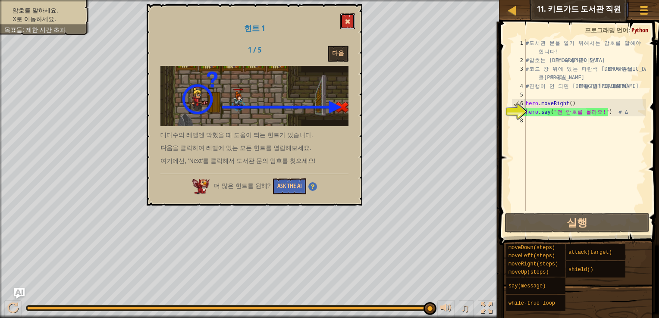
click at [350, 22] on span at bounding box center [348, 22] width 6 height 6
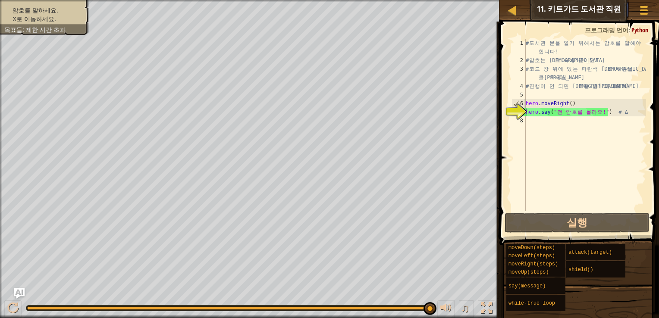
click at [624, 11] on span "힌트" at bounding box center [618, 9] width 12 height 8
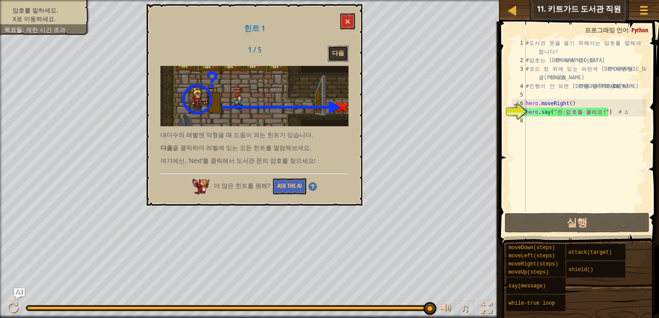
click at [338, 57] on button "다음" at bounding box center [338, 54] width 21 height 16
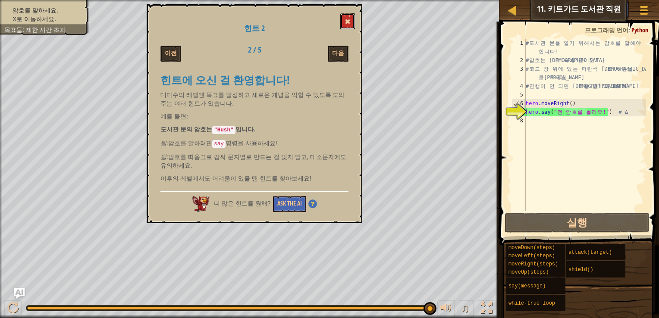
click at [352, 23] on button at bounding box center [347, 21] width 15 height 16
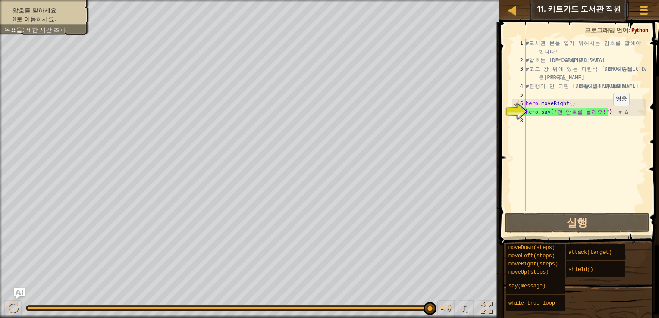
click at [605, 114] on div "# 도 서 관 문 을 열 기 위 해 서 는 암 호 를 말 해 야 합 니 다 ! # 암 호 는 힌 트 속 에 있 어 요 ! # 코 드 창 위 에…" at bounding box center [585, 138] width 122 height 198
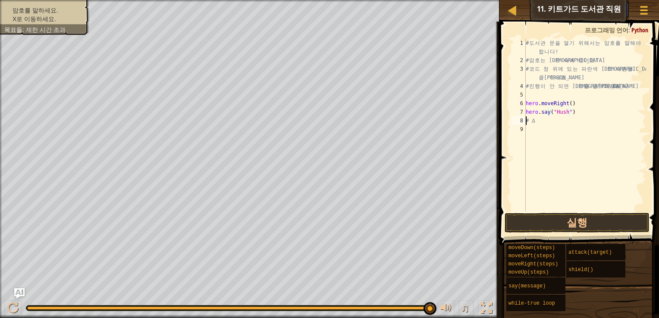
scroll to position [4, 0]
type textarea "hero.say("Hush")# ∆"
click at [574, 220] on button "실행" at bounding box center [577, 223] width 145 height 20
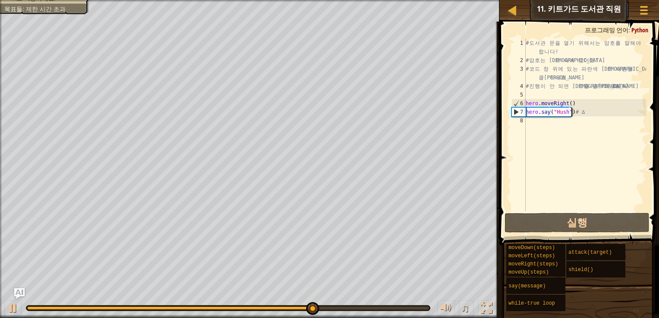
click at [585, 129] on div "# 도 서 관 문 을 열 기 위 해 서 는 암 호 를 말 해 야 합 니 다 ! # 암 호 는 힌 트 속 에 있 어 요 ! # 코 드 창 위 에…" at bounding box center [585, 138] width 122 height 198
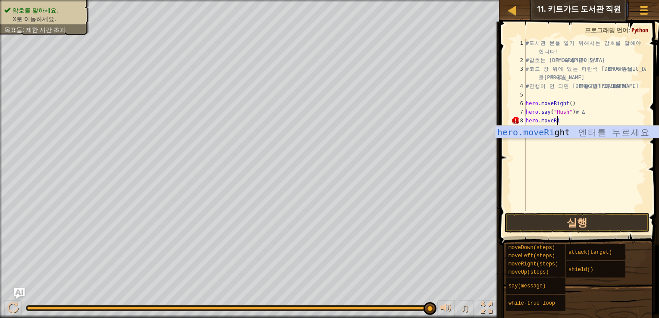
type textarea "hero.moveRight"
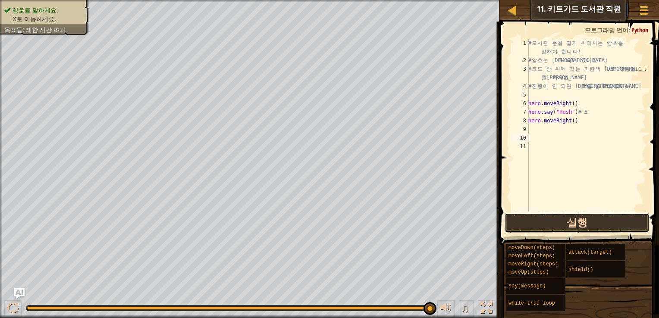
click at [570, 216] on button "실행" at bounding box center [577, 223] width 145 height 20
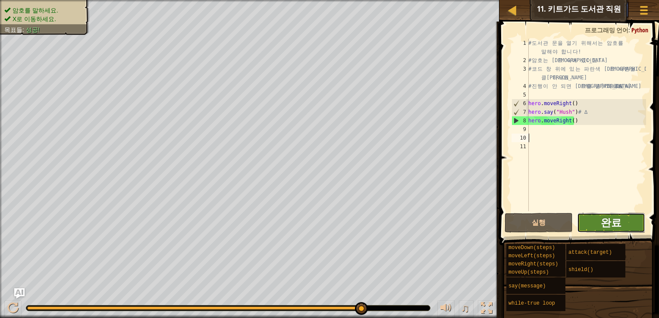
click at [617, 226] on span "완료" at bounding box center [611, 223] width 21 height 14
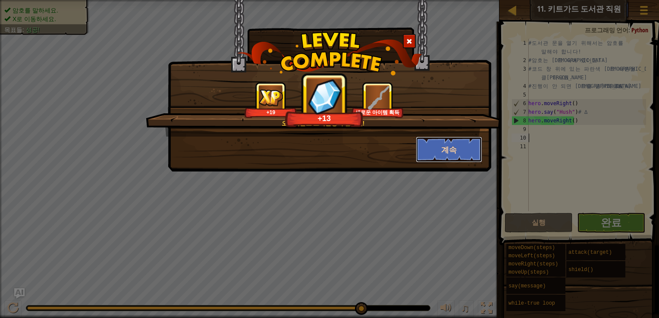
click at [447, 149] on button "계속" at bounding box center [449, 150] width 67 height 26
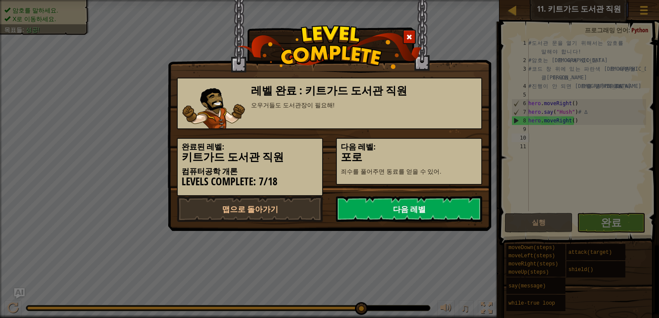
click at [395, 208] on link "다음 레벨" at bounding box center [409, 209] width 146 height 26
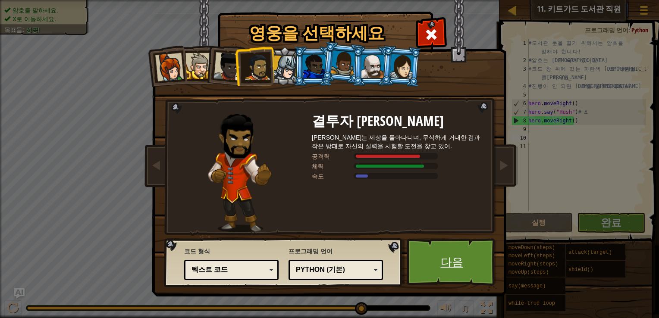
click at [444, 254] on link "다음" at bounding box center [452, 261] width 90 height 47
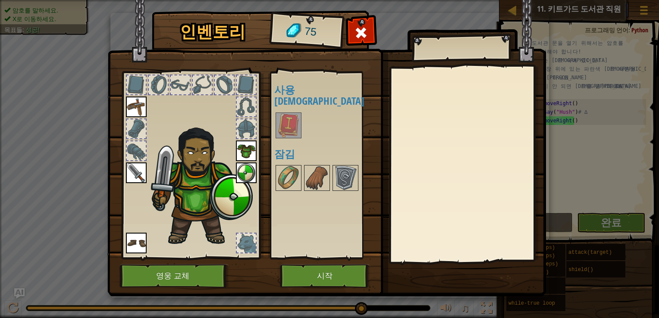
click at [295, 115] on img at bounding box center [288, 125] width 24 height 24
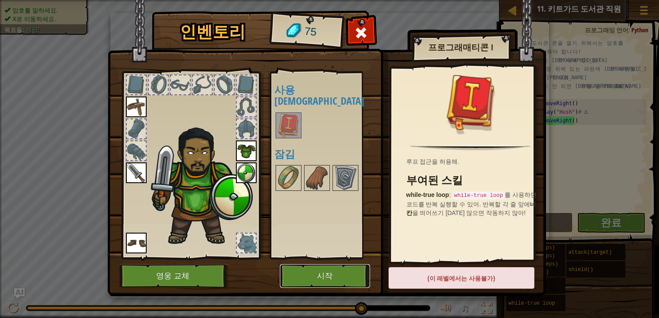
click at [333, 275] on button "시작" at bounding box center [325, 276] width 90 height 24
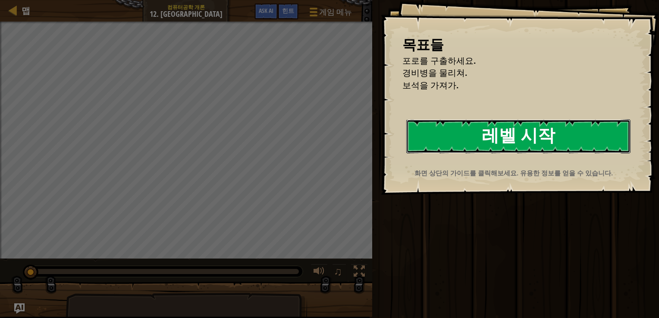
click at [498, 139] on button "레벨 시작" at bounding box center [518, 136] width 224 height 34
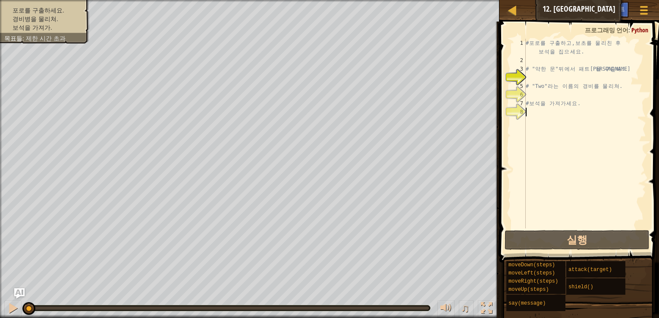
click at [537, 114] on div "# 포 로 를 구 출 하 고 , 보 초 를 물 리 친 후 보 석 을 집 으 세 요 . # " 약 한 문 " 뒤 에 서 패 트 [PERSON_N…" at bounding box center [585, 147] width 122 height 216
click at [536, 80] on div "# 포 로 를 구 출 하 고 , 보 초 를 물 리 친 후 보 석 을 집 으 세 요 . # " 약 한 문 " 뒤 에 서 패 트 [PERSON_N…" at bounding box center [585, 147] width 122 height 216
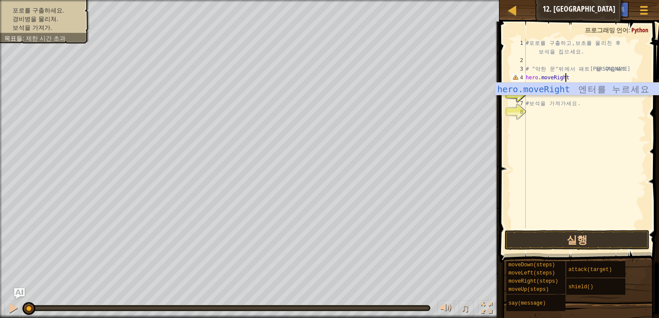
scroll to position [4, 3]
type textarea "hero.moveRight(4)"
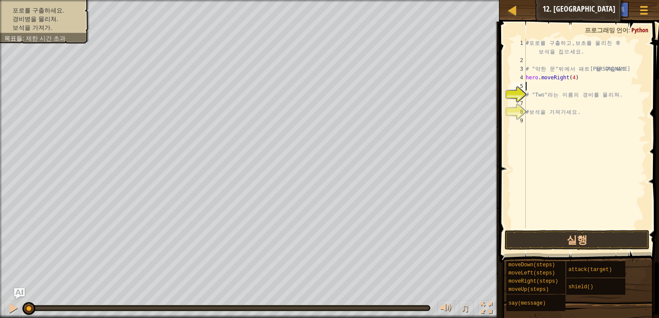
scroll to position [4, 0]
type textarea "hero.moveRight(4)"
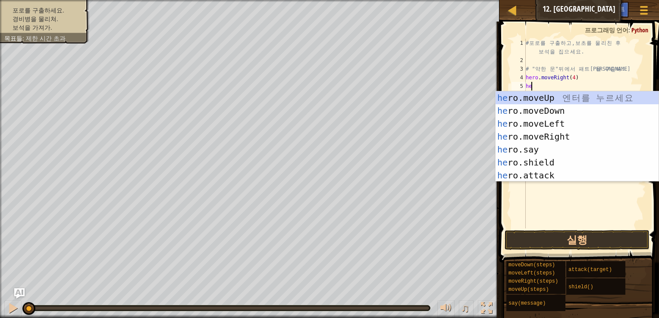
type textarea "h"
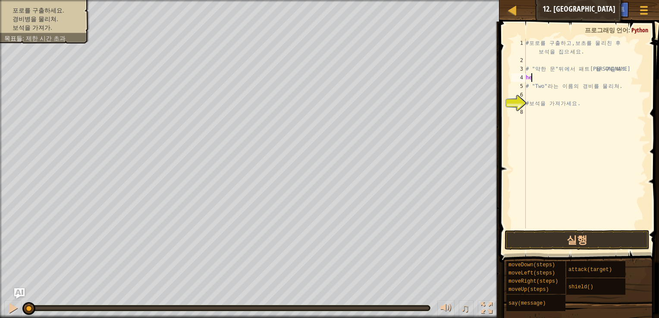
type textarea "h"
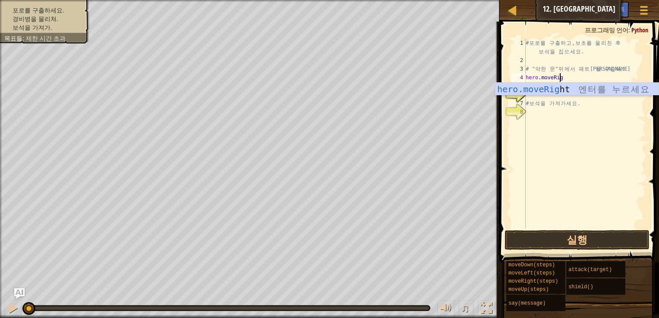
type textarea "hero.moveRight"
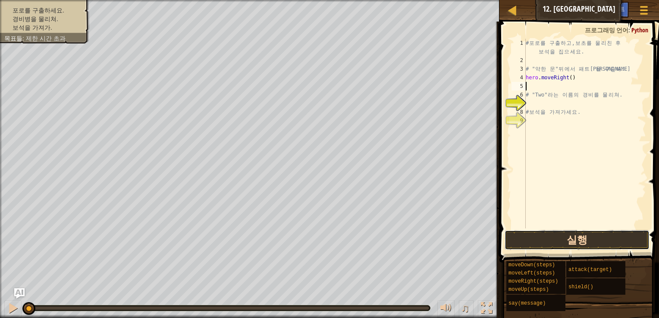
click at [545, 242] on button "실행" at bounding box center [577, 240] width 145 height 20
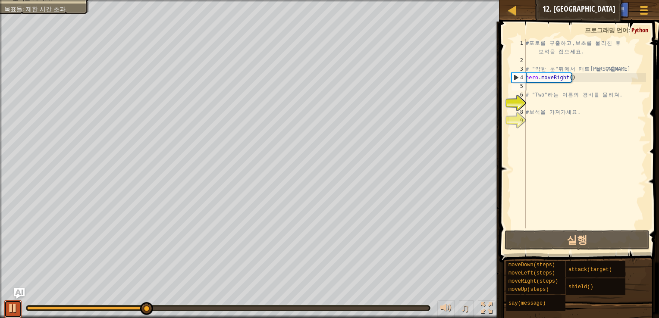
click at [17, 307] on div at bounding box center [12, 308] width 11 height 11
click at [624, 8] on span "힌트" at bounding box center [618, 9] width 12 height 8
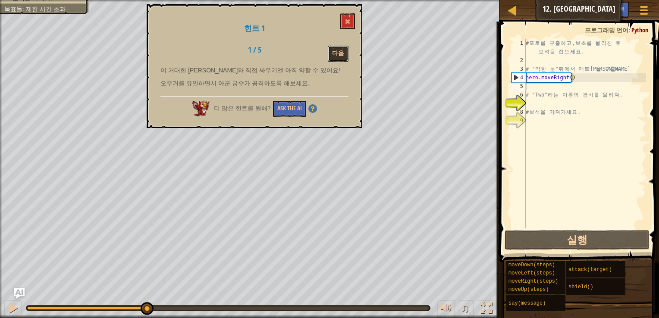
click at [345, 50] on button "다음" at bounding box center [338, 54] width 21 height 16
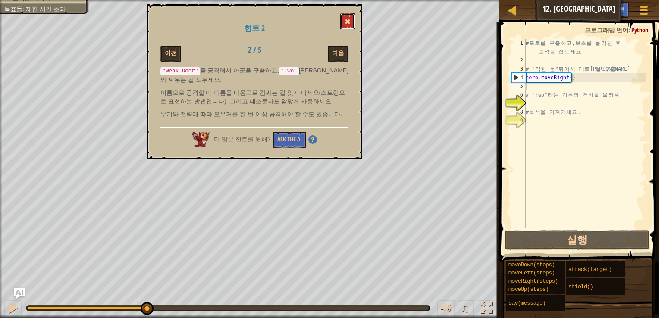
click at [352, 19] on button at bounding box center [347, 21] width 15 height 16
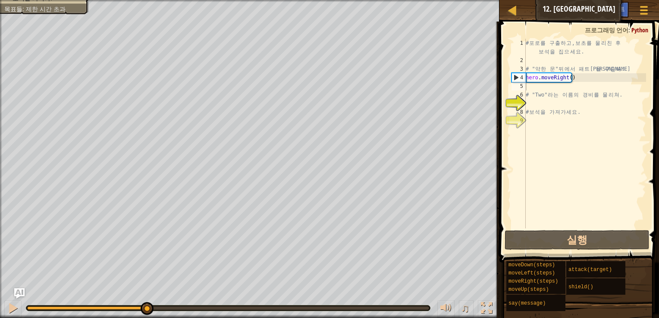
click at [568, 85] on div "# 포 로 를 구 출 하 고 , 보 초 를 물 리 친 후 보 석 을 집 으 세 요 . # " 약 한 문 " 뒤 에 서 패 트 [PERSON_N…" at bounding box center [585, 147] width 122 height 216
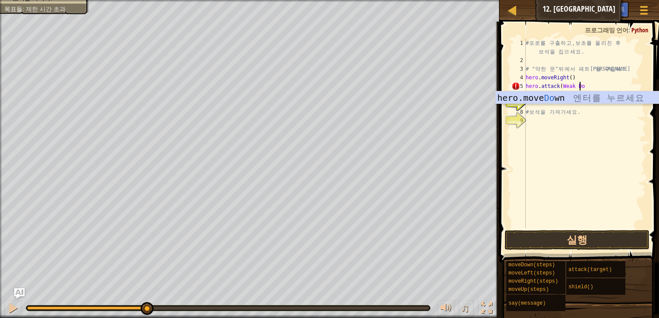
scroll to position [4, 4]
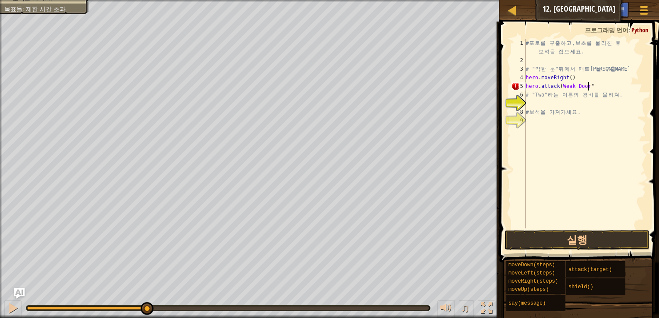
type textarea "hero.attack(Weak Door")"
click at [561, 88] on div "# 포 로 를 구 출 하 고 , 보 초 를 물 리 친 후 보 석 을 집 으 세 요 . # " 약 한 문 " 뒤 에 서 패 트 [PERSON_N…" at bounding box center [586, 147] width 119 height 216
type textarea "hero.attack("Weak Door")"
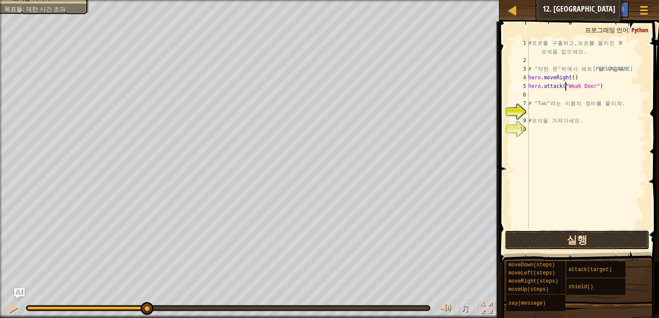
click at [573, 238] on button "실행" at bounding box center [577, 240] width 145 height 20
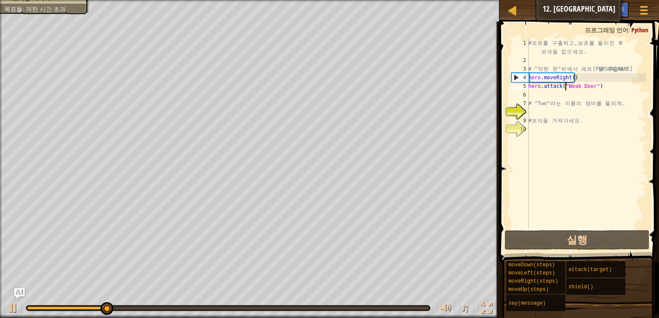
click at [580, 96] on div "# 포 로 를 구 출 하 고 , 보 초 를 물 리 친 후 보 석 을 집 으 세 요 . # " 약 한 문 " 뒤 에 서 패 트 [PERSON_N…" at bounding box center [586, 147] width 119 height 216
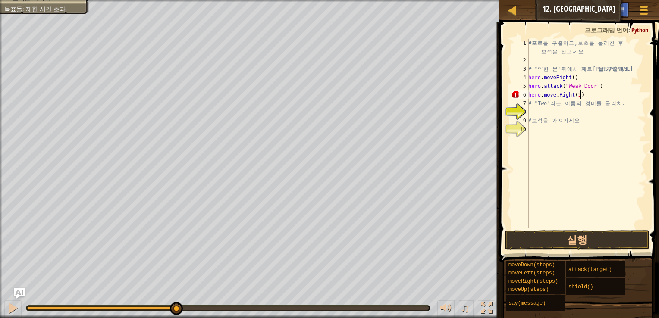
scroll to position [4, 3]
click at [586, 244] on button "실행" at bounding box center [577, 240] width 145 height 20
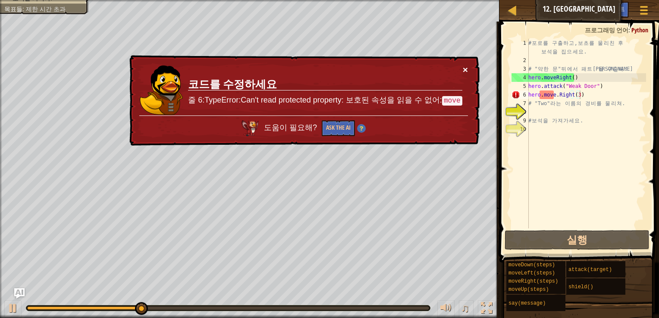
click at [465, 67] on button "×" at bounding box center [465, 69] width 5 height 9
click at [555, 99] on div "# 포 로 를 구 출 하 고 , 보 초 를 물 리 친 후 보 석 을 집 으 세 요 . # " 약 한 문 " 뒤 에 서 패 트 [PERSON_N…" at bounding box center [586, 147] width 119 height 216
drag, startPoint x: 556, startPoint y: 99, endPoint x: 572, endPoint y: 102, distance: 16.7
click at [559, 99] on div "# 포 로 를 구 출 하 고 , 보 초 를 물 리 친 후 보 석 을 집 으 세 요 . # " 약 한 문 " 뒤 에 서 패 트 [PERSON_N…" at bounding box center [586, 147] width 119 height 216
click at [557, 96] on div "# 포 로 를 구 출 하 고 , 보 초 를 물 리 친 후 보 석 을 집 으 세 요 . # " 약 한 문 " 뒤 에 서 패 트 [PERSON_N…" at bounding box center [586, 147] width 119 height 216
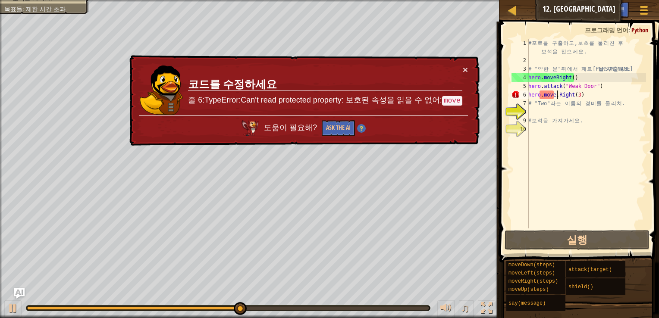
type textarea "hero.moveRight(3)"
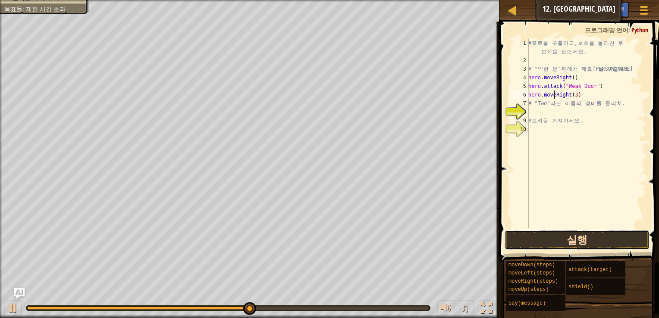
click at [567, 236] on button "실행" at bounding box center [577, 240] width 145 height 20
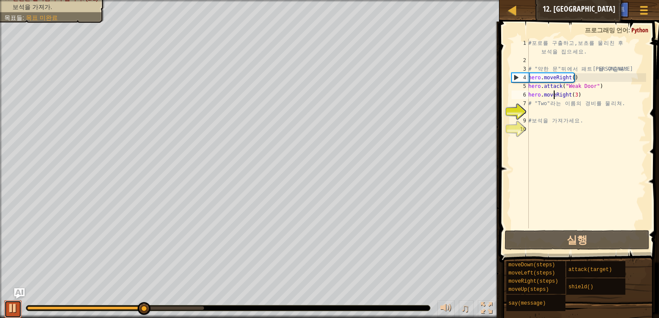
click at [13, 306] on div at bounding box center [12, 308] width 11 height 11
click at [571, 114] on div "# 포 로 를 구 출 하 고 , 보 초 를 물 리 친 후 보 석 을 집 으 세 요 . # " 약 한 문 " 뒤 에 서 패 트 [PERSON_N…" at bounding box center [586, 147] width 119 height 216
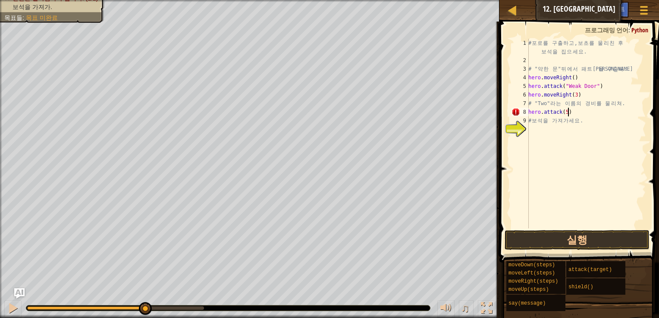
scroll to position [4, 3]
click at [588, 233] on button "실행" at bounding box center [577, 240] width 145 height 20
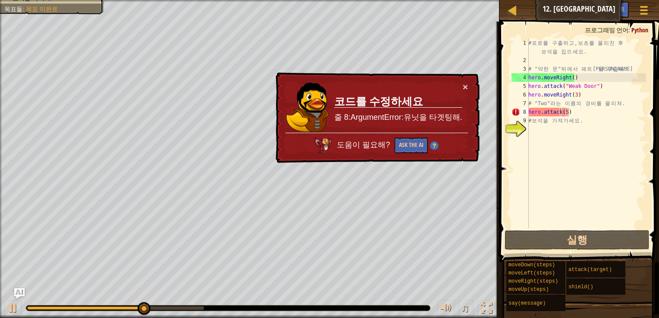
click at [470, 86] on div "× 코드를 수정하세요 줄 8:ArgumentError:유닛을 타겟팅해. 도움이 필요해? Ask the AI" at bounding box center [377, 117] width 206 height 91
click at [469, 82] on div "× 코드를 수정하세요 줄 8:ArgumentError:유닛을 타겟팅해. 도움이 필요해? Ask the AI" at bounding box center [377, 117] width 206 height 91
click at [463, 91] on button "×" at bounding box center [465, 86] width 5 height 9
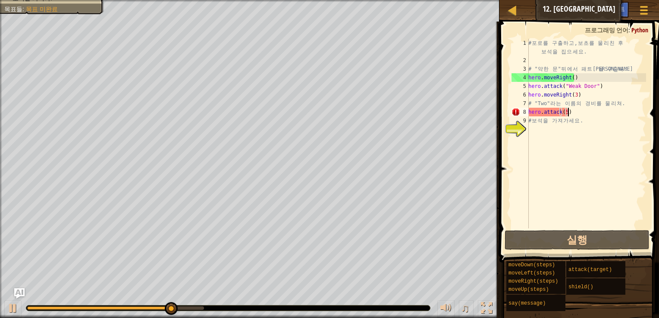
click at [3, 311] on div "♫" at bounding box center [249, 306] width 499 height 26
click at [12, 304] on div at bounding box center [12, 308] width 11 height 11
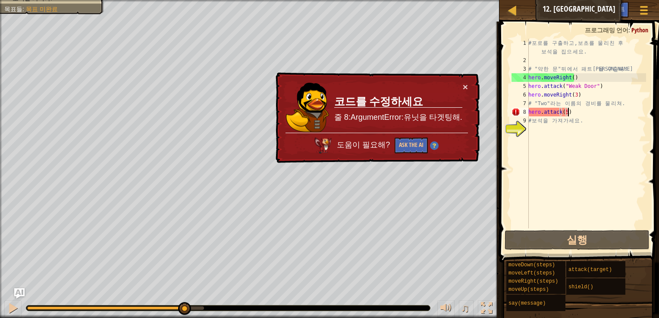
click at [593, 114] on div "# 포 로 를 구 출 하 고 , 보 초 를 물 리 친 후 보 석 을 집 으 세 요 . # " 약 한 문 " 뒤 에 서 패 트 [PERSON_N…" at bounding box center [586, 147] width 119 height 216
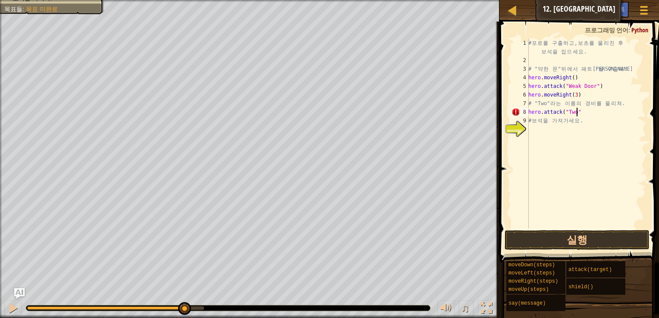
scroll to position [4, 3]
type textarea "hero.attack("Two")"
drag, startPoint x: 591, startPoint y: 113, endPoint x: 528, endPoint y: 114, distance: 63.0
click at [528, 114] on div "hero.attack("Two") 1 2 3 4 5 6 7 8 9 10 # 포 로 를 구 출 하 고 , 보 초 를 물 리 친 후 보 석 을 집…" at bounding box center [578, 134] width 136 height 190
paste textarea
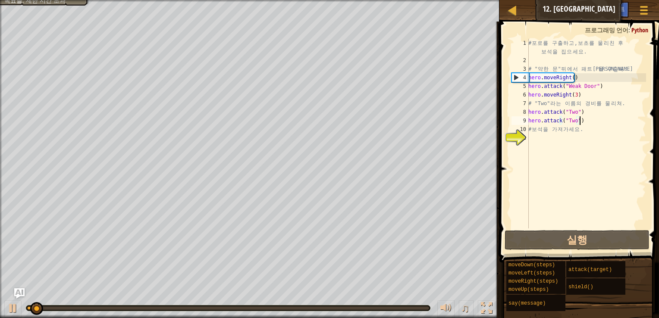
scroll to position [4, 0]
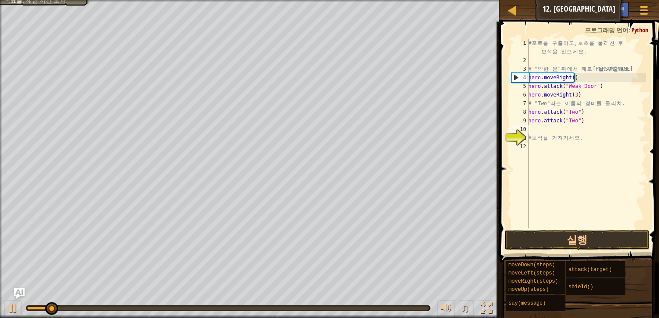
paste textarea "hero.attack("Two")"
type textarea "hero.attack("Two")"
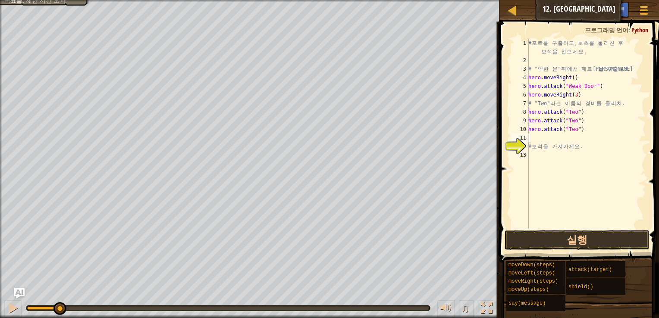
paste textarea "hero.attack("Two")"
type textarea "hero.attack("Two")"
paste textarea "hero.attack("Two")"
type textarea "hero.attack("Two")"
click at [578, 234] on button "실행" at bounding box center [577, 240] width 145 height 20
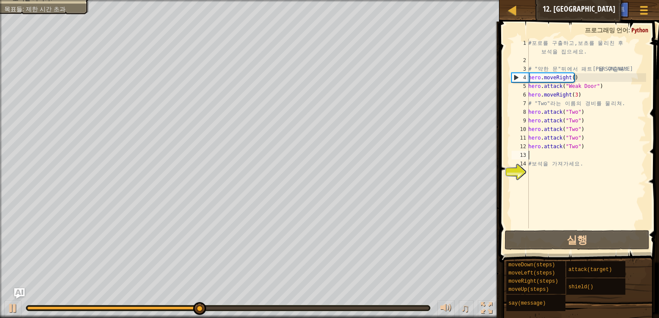
click at [564, 173] on div "# 포 로 를 구 출 하 고 , 보 초 를 물 리 친 후 보 석 을 집 으 세 요 . # " 약 한 문 " 뒤 에 서 패 트 [PERSON_N…" at bounding box center [586, 147] width 119 height 216
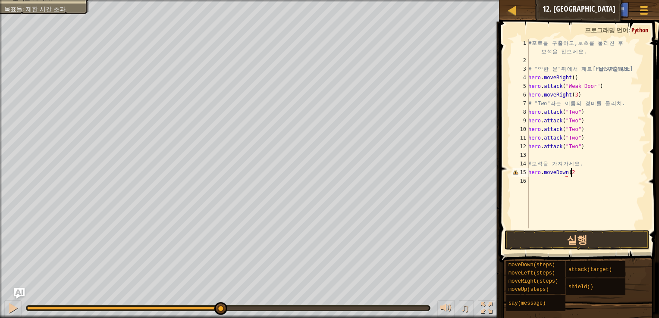
scroll to position [4, 3]
type textarea "hero.moveDown(2)"
type textarea "hero.moveRight()"
click at [613, 244] on button "실행" at bounding box center [577, 240] width 145 height 20
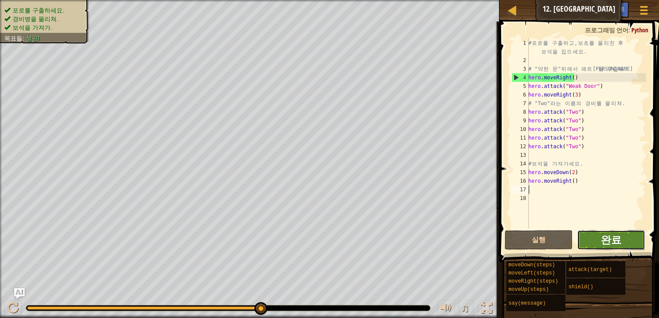
click at [613, 241] on span "완료" at bounding box center [611, 240] width 21 height 14
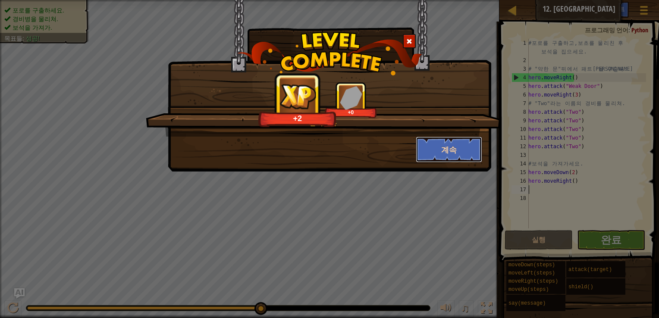
click at [444, 149] on button "계속" at bounding box center [449, 150] width 67 height 26
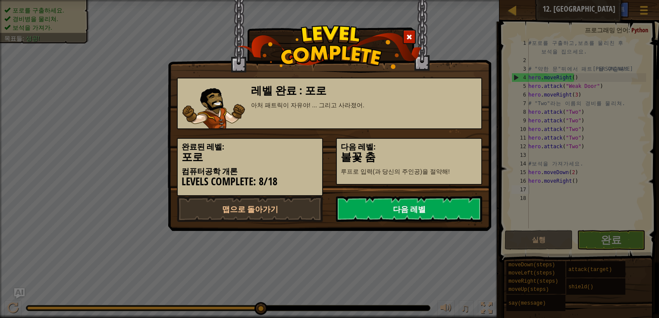
click at [395, 213] on link "다음 레벨" at bounding box center [409, 209] width 146 height 26
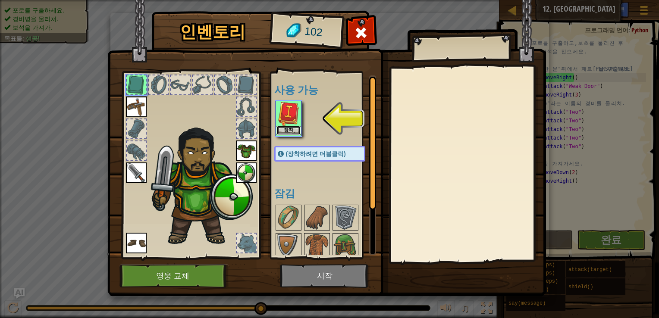
click at [293, 126] on button "장착" at bounding box center [288, 130] width 24 height 9
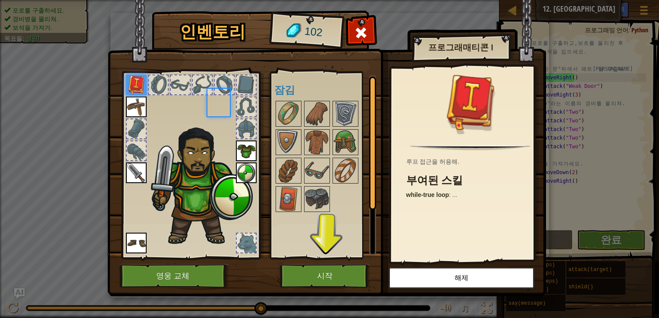
click at [293, 125] on img at bounding box center [288, 114] width 24 height 24
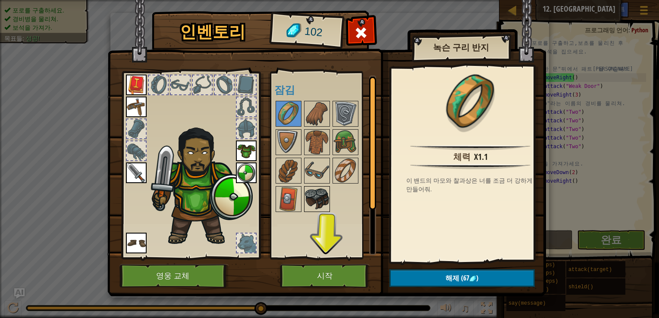
click at [309, 192] on img at bounding box center [317, 199] width 24 height 24
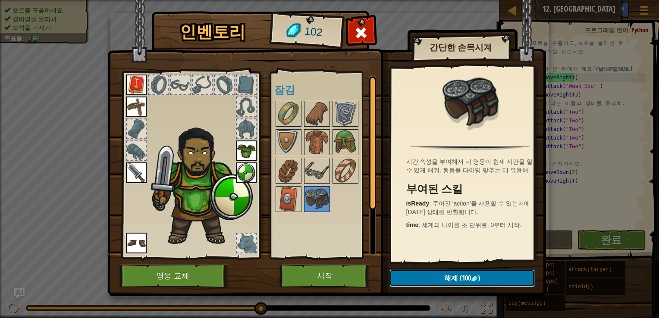
click at [485, 276] on button "해제 (100 )" at bounding box center [461, 279] width 145 height 18
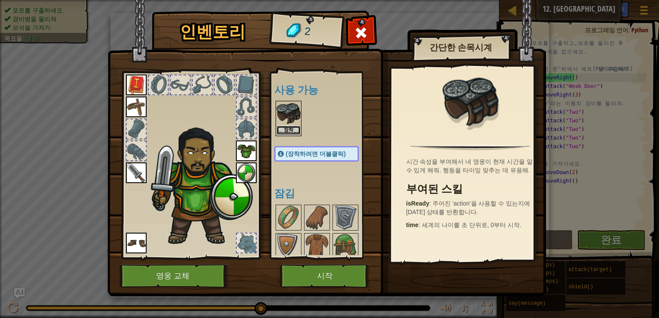
click at [287, 126] on button "장착" at bounding box center [288, 130] width 24 height 9
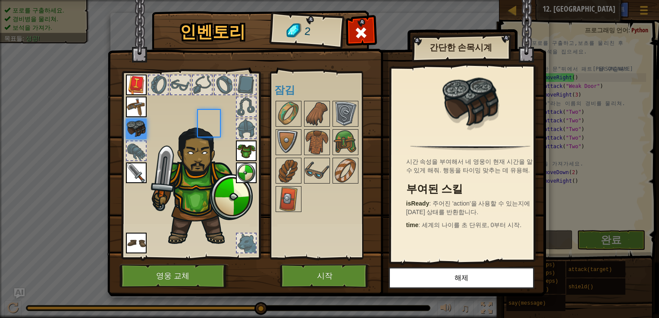
click at [287, 126] on div at bounding box center [289, 114] width 26 height 26
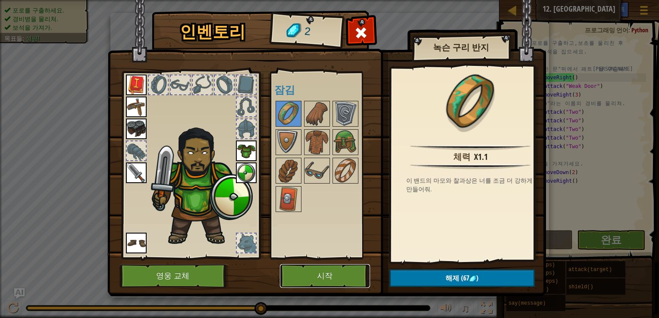
click at [340, 276] on button "시작" at bounding box center [325, 276] width 90 height 24
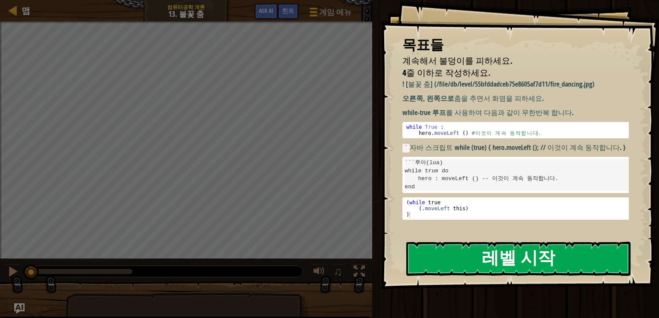
click at [504, 250] on button "레벨 시작" at bounding box center [518, 259] width 224 height 34
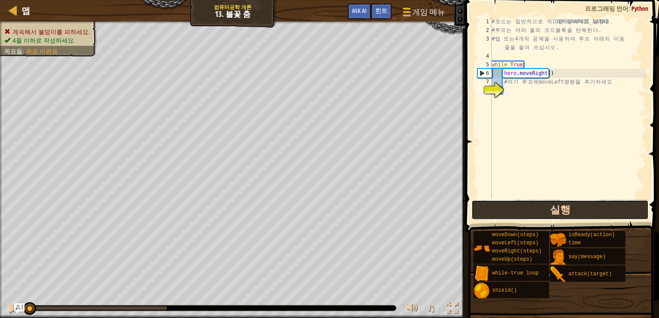
click at [558, 206] on button "실행" at bounding box center [560, 210] width 178 height 20
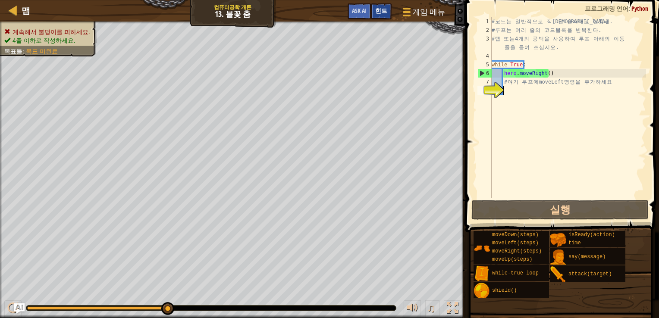
click at [384, 9] on span "힌트" at bounding box center [381, 10] width 12 height 8
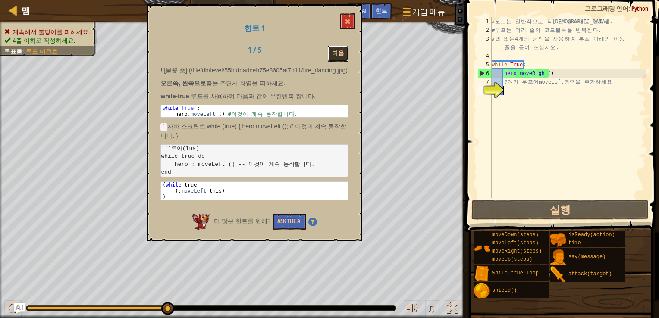
click at [335, 52] on button "다음" at bounding box center [338, 54] width 21 height 16
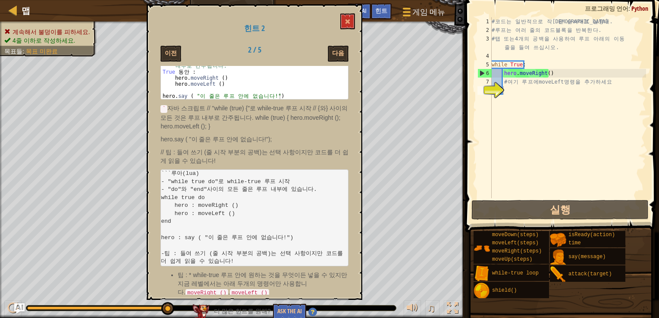
scroll to position [178, 0]
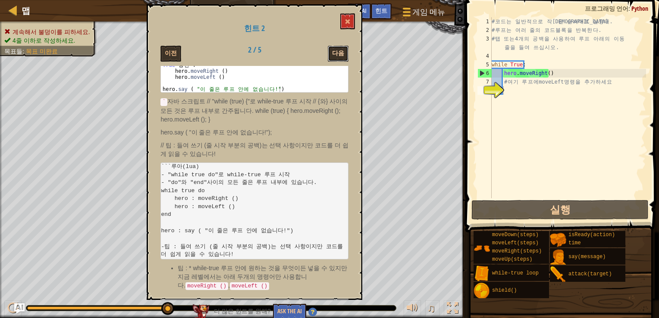
click at [334, 47] on button "다음" at bounding box center [338, 54] width 21 height 16
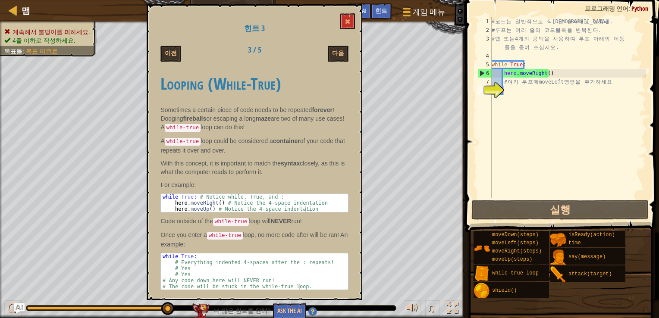
click at [327, 53] on div "다음" at bounding box center [321, 54] width 67 height 16
click at [329, 54] on button "다음" at bounding box center [338, 54] width 21 height 16
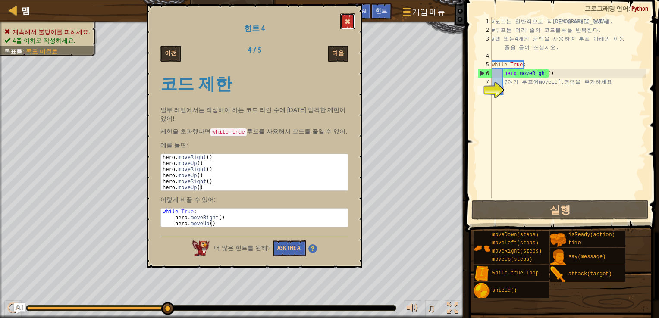
click at [353, 23] on button at bounding box center [347, 21] width 15 height 16
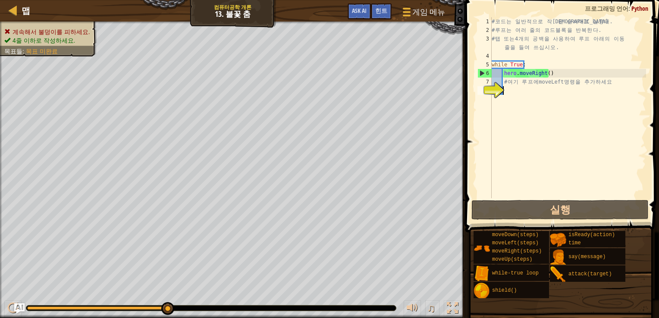
click at [519, 93] on div "# 코 드 는 일 반 적 으 로 작 성 된 순 서 대 로 실 행 돼 . # 루 프 는 여 러 줄 의 코 드 블 록 을 반 복 한 다 . # 탭…" at bounding box center [568, 116] width 156 height 198
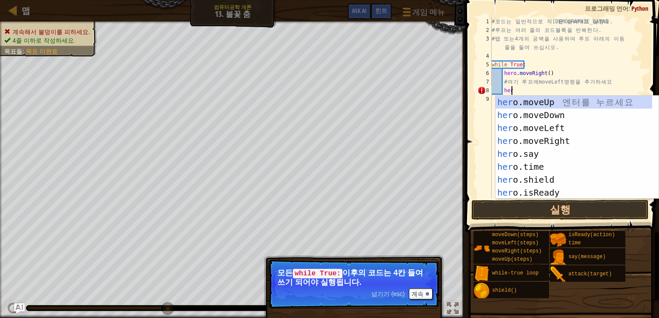
scroll to position [4, 0]
type textarea "h"
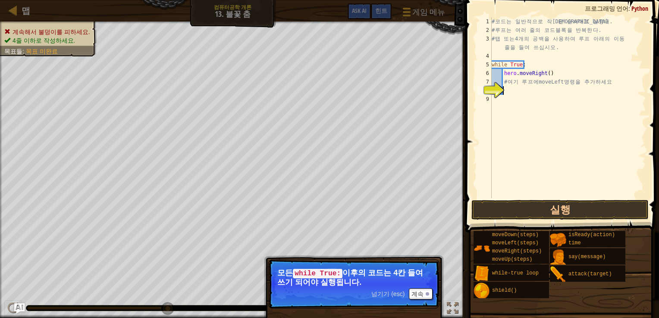
scroll to position [4, 0]
type textarea "ㅇ"
click at [500, 76] on div "# 코 드 는 일 반 적 으 로 작 성 된 순 서 대 로 실 행 돼 . # 루 프 는 여 러 줄 의 코 드 블 록 을 반 복 한 다 . # 탭…" at bounding box center [568, 116] width 156 height 198
click at [544, 75] on div "# 코 드 는 일 반 적 으 로 작 성 된 순 서 대 로 실 행 돼 . # 루 프 는 여 러 줄 의 코 드 블 록 을 반 복 한 다 . # 탭…" at bounding box center [568, 116] width 156 height 198
click at [545, 73] on div "# 코 드 는 일 반 적 으 로 작 성 된 순 서 대 로 실 행 돼 . # 루 프 는 여 러 줄 의 코 드 블 록 을 반 복 한 다 . # 탭…" at bounding box center [568, 116] width 156 height 198
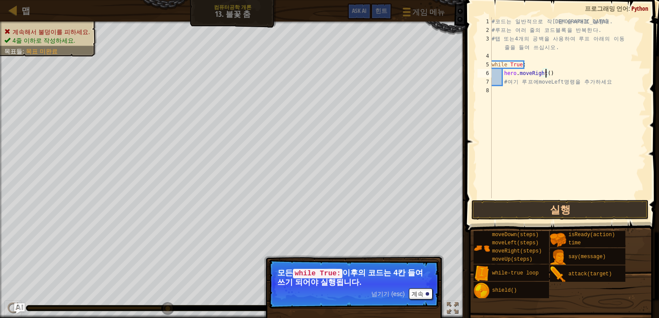
scroll to position [4, 4]
click at [600, 215] on button "실행" at bounding box center [560, 210] width 178 height 20
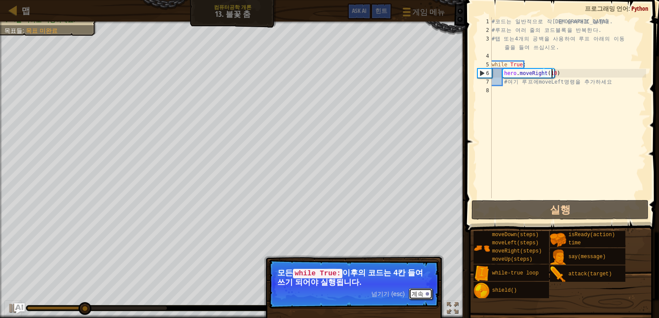
click at [420, 296] on button "계속" at bounding box center [421, 294] width 24 height 11
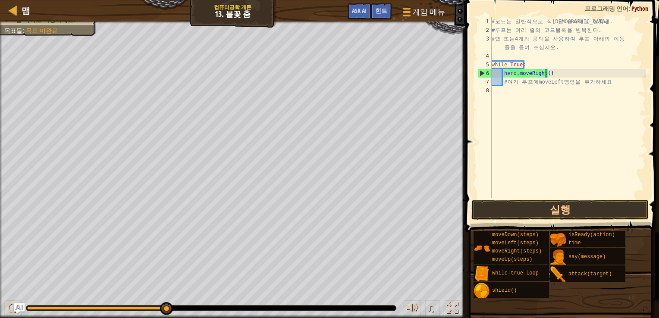
scroll to position [4, 4]
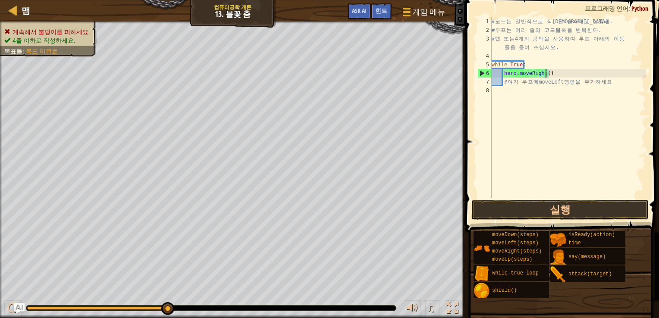
click at [541, 85] on div "# 코 드 는 일 반 적 으 로 작 성 된 순 서 대 로 실 행 돼 . # 루 프 는 여 러 줄 의 코 드 블 록 을 반 복 한 다 . # 탭…" at bounding box center [568, 116] width 156 height 198
type textarea "# 여기 루프에 moveLeft 명령을 추가하세요"
click at [536, 91] on div "# 코 드 는 일 반 적 으 로 작 성 된 순 서 대 로 실 행 돼 . # 루 프 는 여 러 줄 의 코 드 블 록 을 반 복 한 다 . # 탭…" at bounding box center [568, 116] width 156 height 198
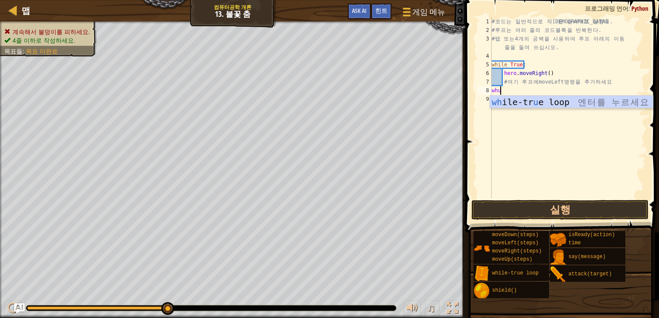
type textarea "wh"
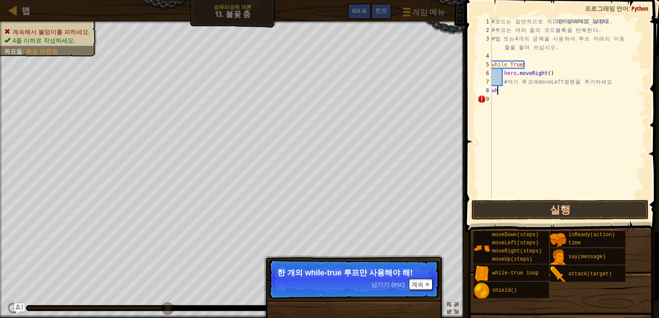
type textarea "w"
click at [497, 82] on div "# 코 드 는 일 반 적 으 로 작 성 된 순 서 대 로 실 행 돼 . # 루 프 는 여 러 줄 의 코 드 블 록 을 반 복 한 다 . # 탭…" at bounding box center [568, 116] width 156 height 198
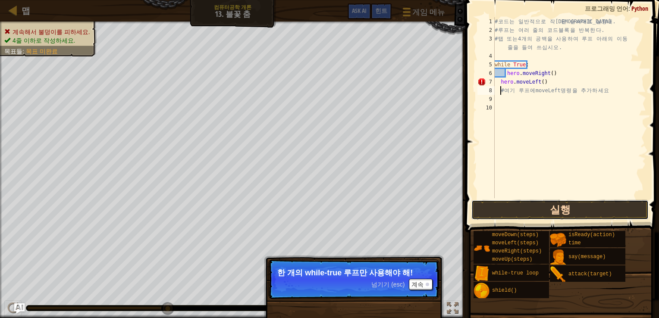
click at [561, 206] on button "실행" at bounding box center [560, 210] width 178 height 20
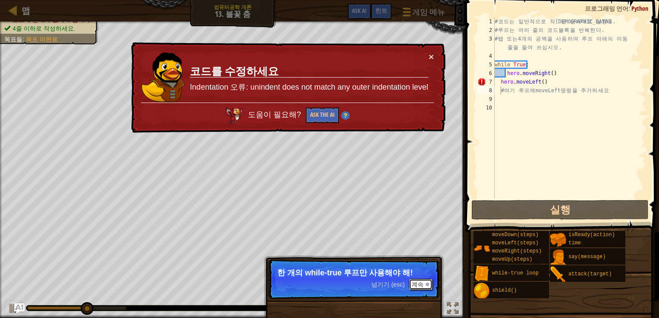
click at [430, 281] on button "계속" at bounding box center [421, 284] width 24 height 11
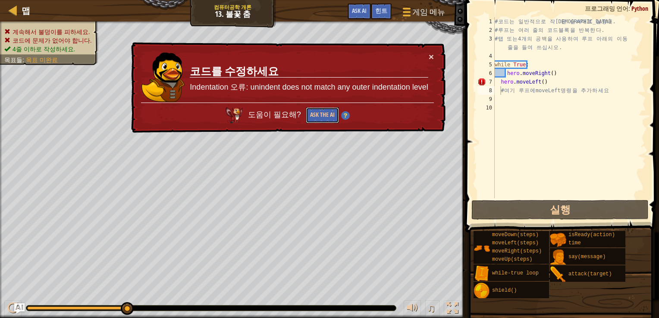
click at [310, 180] on div "맵 컴퓨터공학 개론 13. 불꽃 춤 게임 메뉴 완료 힌트 Ask AI 1 הההההההההההההההההההההההההההההההההההההה…" at bounding box center [329, 159] width 659 height 318
click at [426, 51] on div "× 코드를 수정하세요 Indentation 오류: unindent does not match any outer indentation level…" at bounding box center [287, 87] width 316 height 91
click at [426, 56] on td "코드를 수정하세요 Indentation 오류: unindent does not match any outer indentation level" at bounding box center [308, 77] width 239 height 51
click at [430, 61] on button "×" at bounding box center [431, 56] width 5 height 9
drag, startPoint x: 605, startPoint y: 85, endPoint x: 497, endPoint y: 80, distance: 107.5
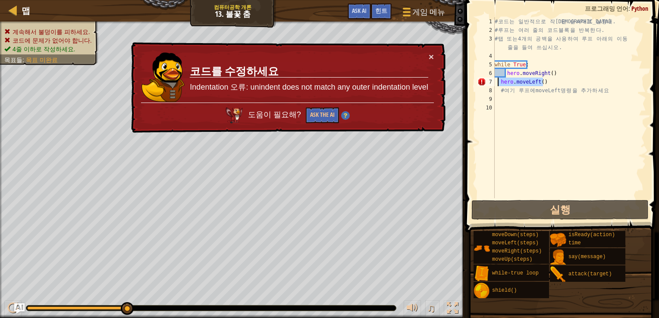
click at [497, 80] on div "# 코 드 는 일 반 적 으 로 작 성 된 순 서 대 로 실 행 돼 . # 루 프 는 여 러 줄 의 코 드 블 록 을 반 복 한 다 . # 탭…" at bounding box center [569, 116] width 153 height 198
type textarea "hero.moveLeft()"
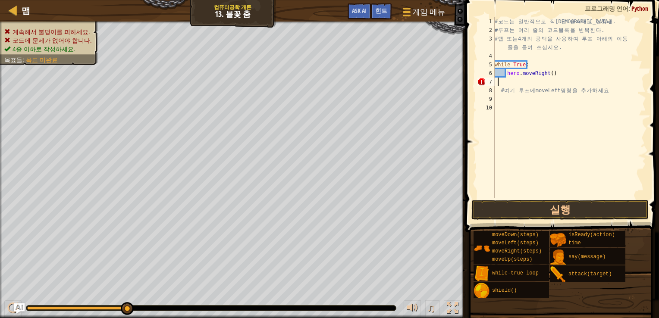
scroll to position [4, 0]
click at [510, 80] on div "# 코 드 는 일 반 적 으 로 작 성 된 순 서 대 로 실 행 돼 . # 루 프 는 여 러 줄 의 코 드 블 록 을 반 복 한 다 . # 탭…" at bounding box center [569, 116] width 153 height 198
click at [532, 214] on button "실행" at bounding box center [560, 210] width 178 height 20
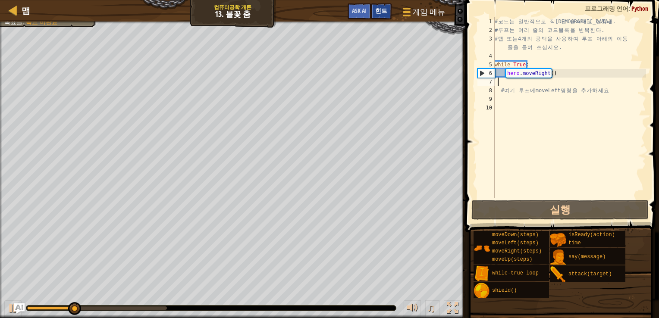
click at [387, 10] on span "힌트" at bounding box center [381, 10] width 12 height 8
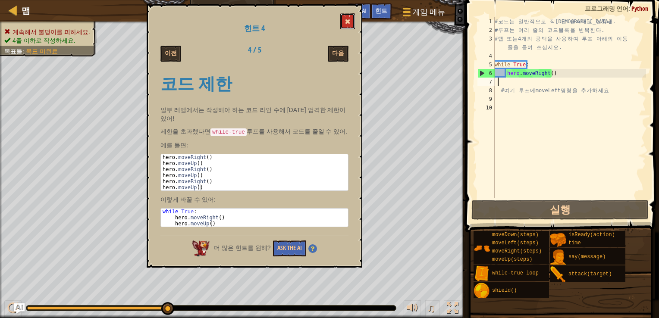
click at [347, 24] on span at bounding box center [348, 22] width 6 height 6
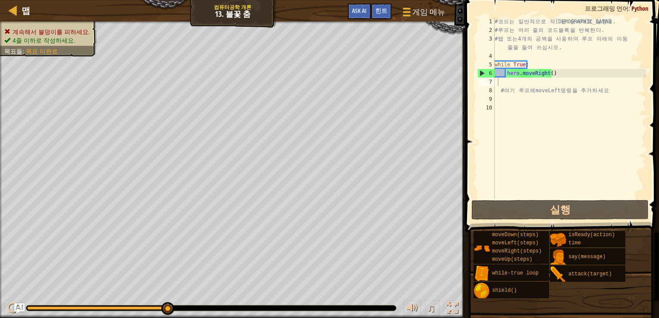
click at [568, 85] on div "# 코 드 는 일 반 적 으 로 작 성 된 순 서 대 로 실 행 돼 . # 루 프 는 여 러 줄 의 코 드 블 록 을 반 복 한 다 . # 탭…" at bounding box center [569, 116] width 153 height 198
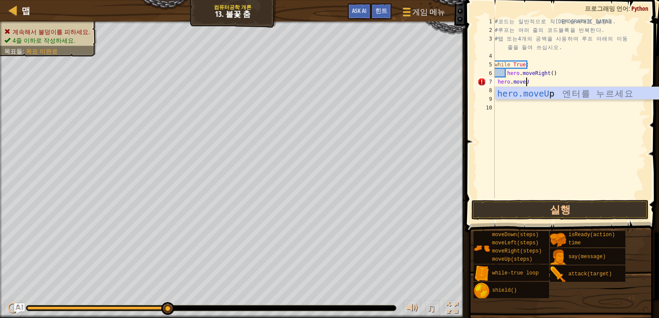
scroll to position [4, 2]
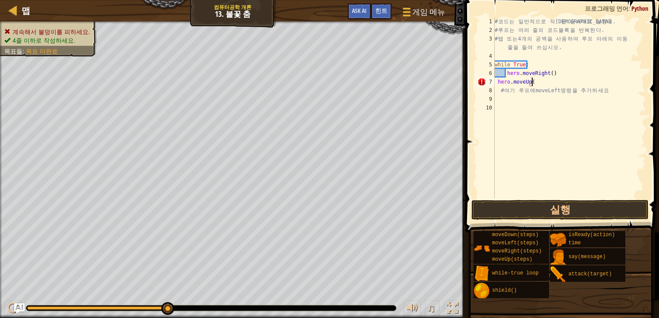
type textarea "hero.moveUp()"
click at [549, 208] on button "실행" at bounding box center [560, 210] width 178 height 20
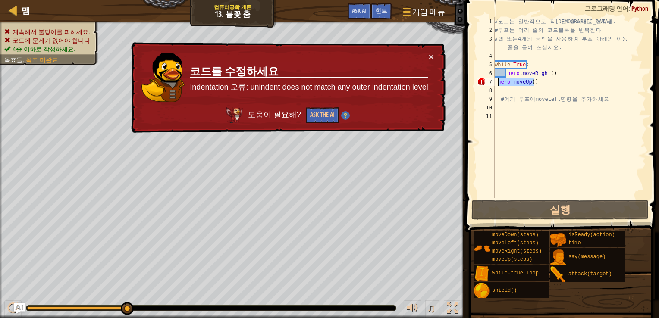
drag, startPoint x: 539, startPoint y: 85, endPoint x: 498, endPoint y: 82, distance: 40.6
click at [498, 82] on div "# 코 드 는 일 반 적 으 로 작 성 된 순 서 대 로 실 행 돼 . # 루 프 는 여 러 줄 의 코 드 블 록 을 반 복 한 다 . # 탭…" at bounding box center [569, 116] width 153 height 198
click at [501, 71] on div "# 코 드 는 일 반 적 으 로 작 성 된 순 서 대 로 실 행 돼 . # 루 프 는 여 러 줄 의 코 드 블 록 을 반 복 한 다 . # 탭…" at bounding box center [569, 116] width 153 height 198
paste textarea "hero.moveUp()"
type textarea "hero.moveUp() hero.moveRight()"
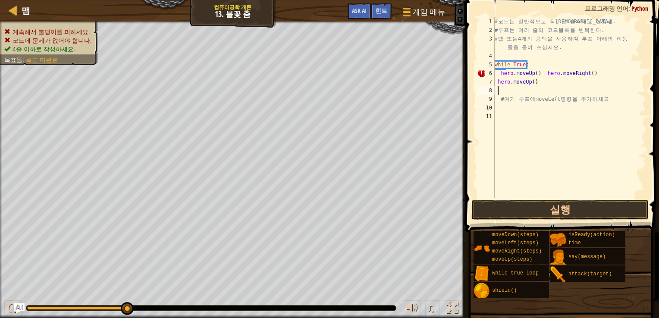
drag, startPoint x: 522, startPoint y: 87, endPoint x: 502, endPoint y: 87, distance: 20.3
click at [502, 87] on div "# 코 드 는 일 반 적 으 로 작 성 된 순 서 대 로 실 행 돼 . # 루 프 는 여 러 줄 의 코 드 블 록 을 반 복 한 다 . # 탭…" at bounding box center [569, 116] width 153 height 198
drag, startPoint x: 543, startPoint y: 85, endPoint x: 498, endPoint y: 82, distance: 44.6
click at [498, 82] on div "# 코 드 는 일 반 적 으 로 작 성 된 순 서 대 로 실 행 돼 . # 루 프 는 여 러 줄 의 코 드 블 록 을 반 복 한 다 . # 탭…" at bounding box center [569, 116] width 153 height 198
type textarea "hero.moveUp()"
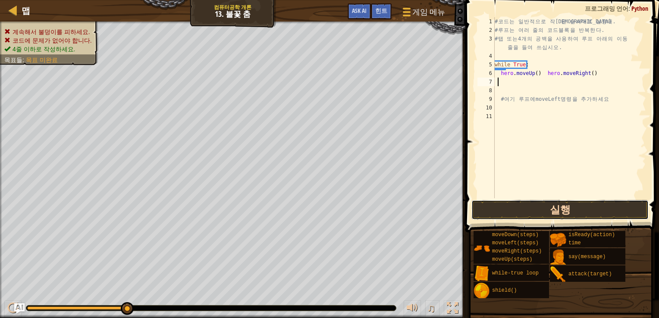
click at [549, 204] on button "실행" at bounding box center [560, 210] width 178 height 20
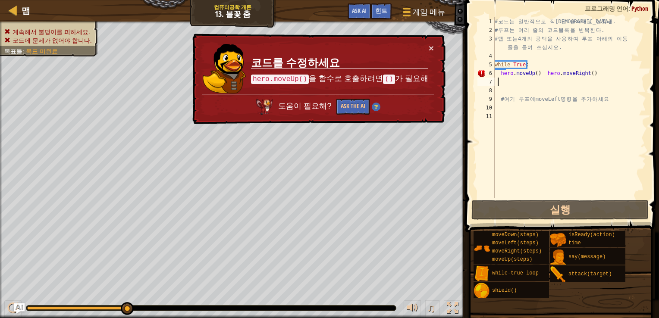
click at [426, 48] on td "코드를 수정하세요 hero.moveUp() 을 함수로 호출하려면 () 가 필요해" at bounding box center [340, 69] width 178 height 51
click at [432, 47] on button "×" at bounding box center [431, 48] width 5 height 9
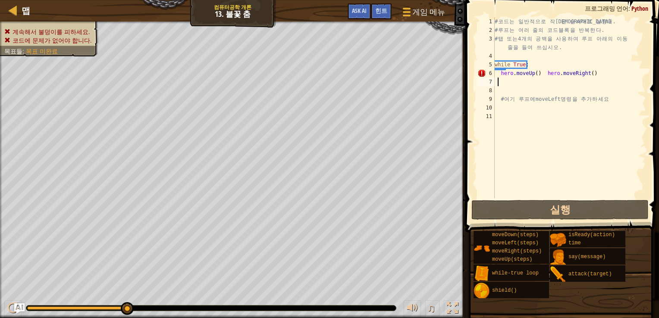
click at [499, 75] on div "# 코 드 는 일 반 적 으 로 작 성 된 순 서 대 로 실 행 돼 . # 루 프 는 여 러 줄 의 코 드 블 록 을 반 복 한 다 . # 탭…" at bounding box center [569, 116] width 153 height 198
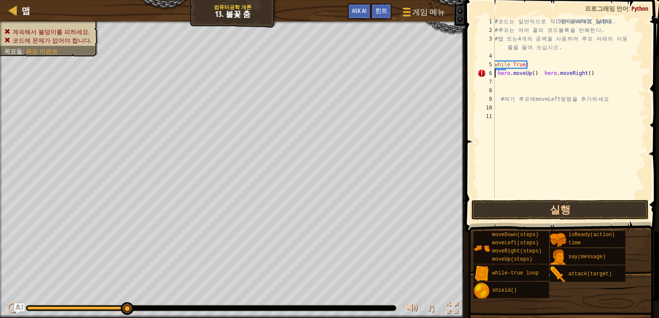
click at [499, 75] on div "# 코 드 는 일 반 적 으 로 작 성 된 순 서 대 로 실 행 돼 . # 루 프 는 여 러 줄 의 코 드 블 록 을 반 복 한 다 . # 탭…" at bounding box center [569, 116] width 153 height 198
type textarea "hero.moveUp() hero.moveRight()"
click at [529, 79] on div "# 코 드 는 일 반 적 으 로 작 성 된 순 서 대 로 실 행 돼 . # 루 프 는 여 러 줄 의 코 드 블 록 을 반 복 한 다 . # 탭…" at bounding box center [569, 116] width 153 height 198
click at [530, 77] on div "# 코 드 는 일 반 적 으 로 작 성 된 순 서 대 로 실 행 돼 . # 루 프 는 여 러 줄 의 코 드 블 록 을 반 복 한 다 . # 탭…" at bounding box center [569, 116] width 153 height 198
type textarea "hero.moveUp() hero.moveRight()"
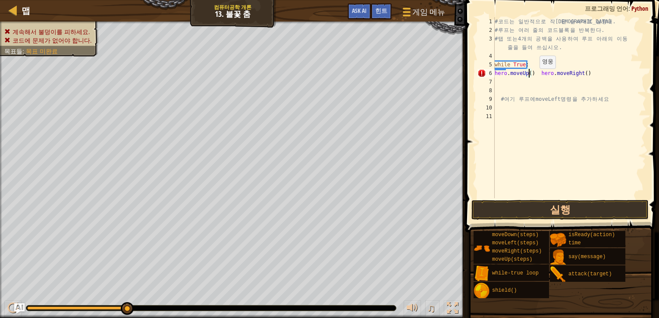
click at [535, 77] on div "# 코 드 는 일 반 적 으 로 작 성 된 순 서 대 로 실 행 돼 . # 루 프 는 여 러 줄 의 코 드 블 록 을 반 복 한 다 . # 탭…" at bounding box center [569, 116] width 153 height 198
click at [383, 9] on span "힌트" at bounding box center [381, 10] width 12 height 8
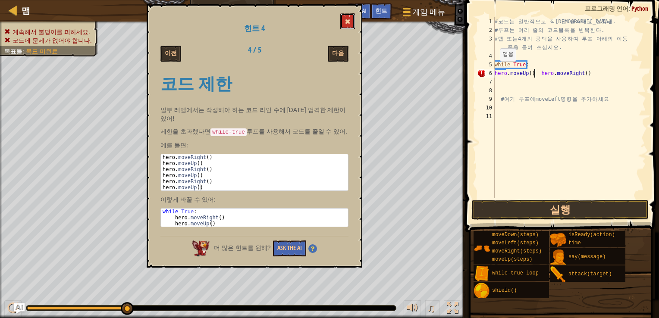
click at [353, 19] on button at bounding box center [347, 21] width 15 height 16
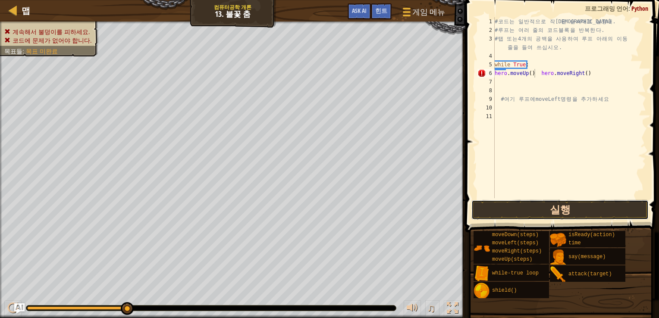
click at [560, 204] on button "실행" at bounding box center [560, 210] width 178 height 20
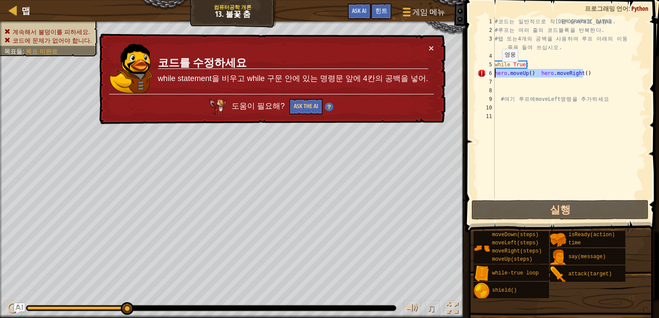
drag, startPoint x: 595, startPoint y: 75, endPoint x: 484, endPoint y: 70, distance: 110.9
click at [484, 70] on div "hero.moveUp() hero.moveRight() 1 2 3 4 5 6 7 8 9 10 11 # 코 드 는 일 반 적 으 로 작 성 된 …" at bounding box center [561, 107] width 170 height 181
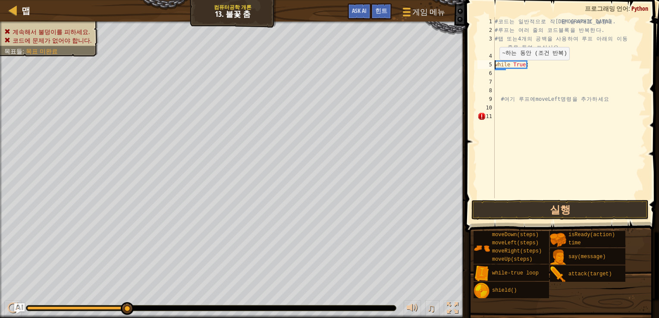
click at [495, 68] on div "# 코 드 는 일 반 적 으 로 작 성 된 순 서 대 로 실 행 돼 . # 루 프 는 여 러 줄 의 코 드 블 록 을 반 복 한 다 . # 탭…" at bounding box center [569, 116] width 153 height 198
click at [494, 65] on div "5" at bounding box center [485, 64] width 17 height 9
paste textarea "hero.moveUp() hero.moveRight()"
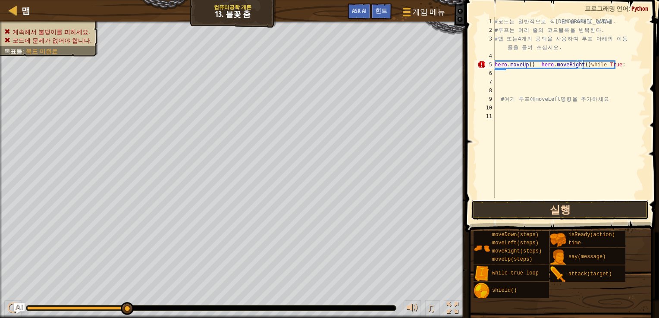
click at [580, 213] on button "실행" at bounding box center [560, 210] width 178 height 20
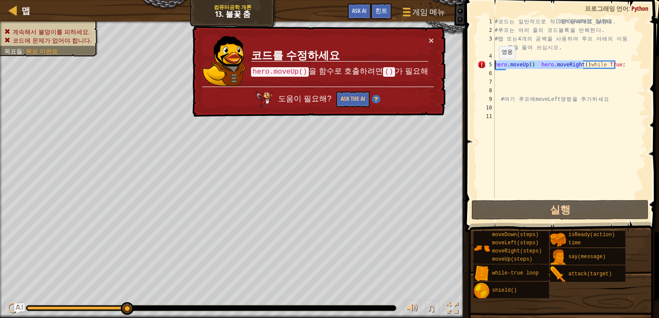
drag, startPoint x: 582, startPoint y: 66, endPoint x: 494, endPoint y: 68, distance: 87.6
click at [494, 68] on div "hero.moveUp() hero.moveRight()while True: 1 2 3 4 5 6 7 8 9 10 11 # 코 드 는 일 반 적…" at bounding box center [561, 107] width 170 height 181
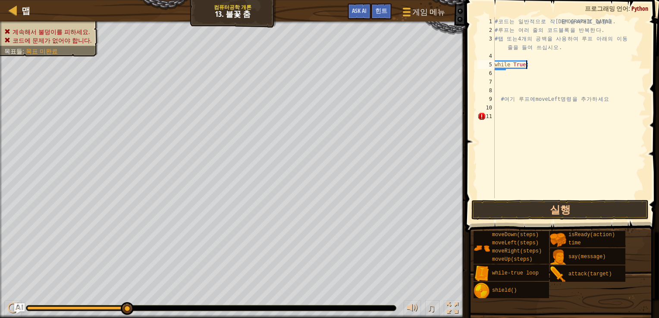
click at [553, 64] on div "# 코 드 는 일 반 적 으 로 작 성 된 순 서 대 로 실 행 돼 . # 루 프 는 여 러 줄 의 코 드 블 록 을 반 복 한 다 . # 탭…" at bounding box center [569, 116] width 153 height 198
click at [549, 66] on div "# 코 드 는 일 반 적 으 로 작 성 된 순 서 대 로 실 행 돼 . # 루 프 는 여 러 줄 의 코 드 블 록 을 반 복 한 다 . # 탭…" at bounding box center [569, 116] width 153 height 198
click at [546, 66] on div "# 코 드 는 일 반 적 으 로 작 성 된 순 서 대 로 실 행 돼 . # 루 프 는 여 러 줄 의 코 드 블 록 을 반 복 한 다 . # 탭…" at bounding box center [569, 116] width 153 height 198
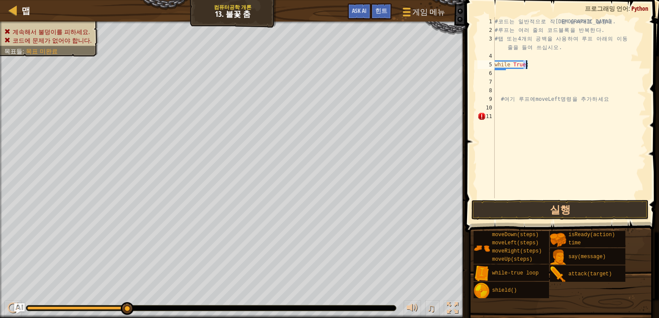
click at [546, 66] on div "# 코 드 는 일 반 적 으 로 작 성 된 순 서 대 로 실 행 돼 . # 루 프 는 여 러 줄 의 코 드 블 록 을 반 복 한 다 . # 탭…" at bounding box center [569, 116] width 153 height 198
click at [546, 66] on div "# 코 드 는 일 반 적 으 로 작 성 된 순 서 대 로 실 행 돼 . # 루 프 는 여 러 줄 의 코 드 블 록 을 반 복 한 다 . # 탭…" at bounding box center [569, 107] width 153 height 181
type textarea "while True:"
click at [543, 66] on div "# 코 드 는 일 반 적 으 로 작 성 된 순 서 대 로 실 행 돼 . # 루 프 는 여 러 줄 의 코 드 블 록 을 반 복 한 다 . # 탭…" at bounding box center [569, 116] width 153 height 198
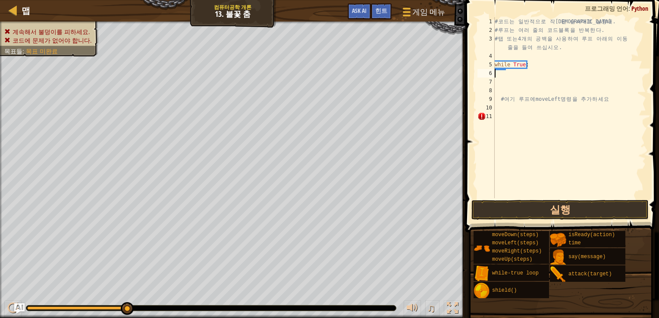
click at [524, 73] on div "# 코 드 는 일 반 적 으 로 작 성 된 순 서 대 로 실 행 돼 . # 루 프 는 여 러 줄 의 코 드 블 록 을 반 복 한 다 . # 탭…" at bounding box center [569, 116] width 153 height 198
paste textarea "hero.moveUp() hero.moveRight()"
drag, startPoint x: 533, startPoint y: 75, endPoint x: 495, endPoint y: 73, distance: 38.4
click at [495, 73] on div "# 코 드 는 일 반 적 으 로 작 성 된 순 서 대 로 실 행 돼 . # 루 프 는 여 러 줄 의 코 드 블 록 을 반 복 한 다 . # 탭…" at bounding box center [569, 116] width 153 height 198
click at [596, 75] on div "# 코 드 는 일 반 적 으 로 작 성 된 순 서 대 로 실 행 돼 . # 루 프 는 여 러 줄 의 코 드 블 록 을 반 복 한 다 . # 탭…" at bounding box center [569, 116] width 153 height 198
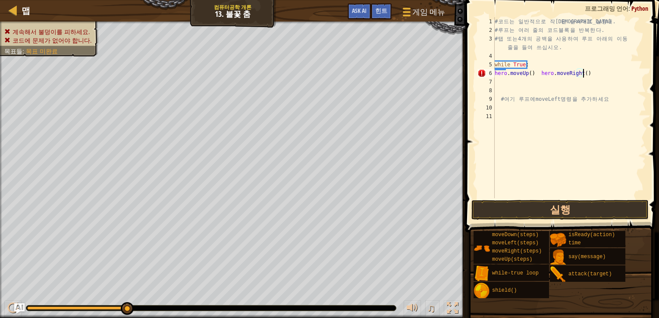
paste textarea "hero.moveUp()"
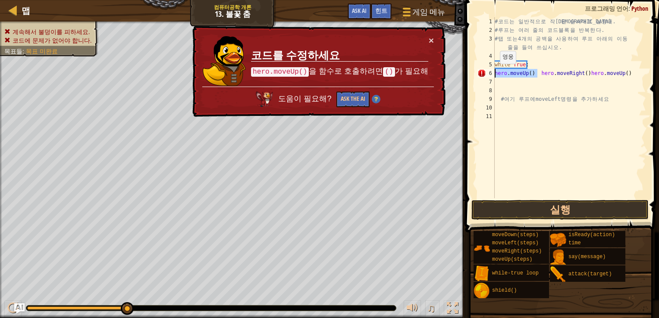
drag, startPoint x: 536, startPoint y: 75, endPoint x: 493, endPoint y: 72, distance: 43.2
click at [493, 72] on div "hero.moveUp() hero.moveRight()hero.moveUp() 1 2 3 4 5 6 7 8 9 10 11 # 코 드 는 일 반…" at bounding box center [561, 107] width 170 height 181
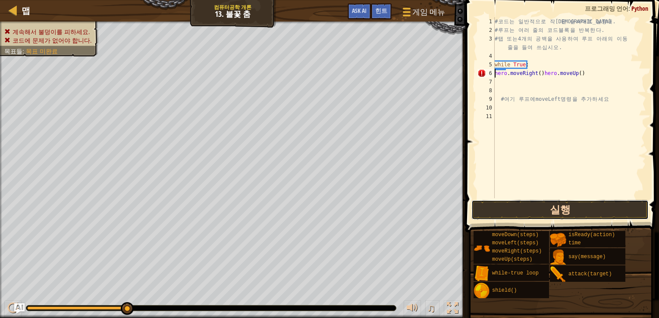
click at [556, 212] on button "실행" at bounding box center [560, 210] width 178 height 20
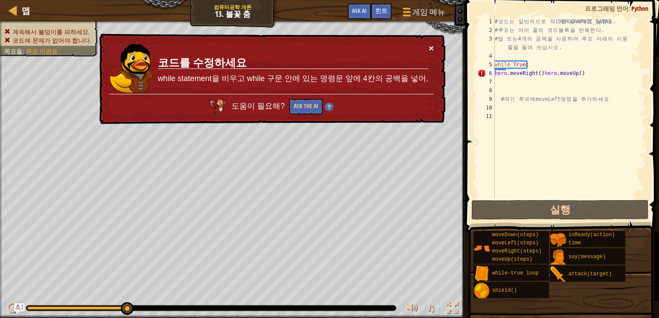
click at [429, 48] on button "×" at bounding box center [431, 48] width 5 height 9
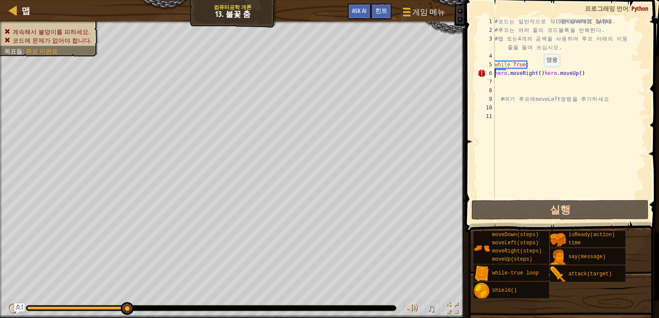
click at [539, 75] on div "# 코 드 는 일 반 적 으 로 작 성 된 순 서 대 로 실 행 돼 . # 루 프 는 여 러 줄 의 코 드 블 록 을 반 복 한 다 . # 탭…" at bounding box center [569, 116] width 153 height 198
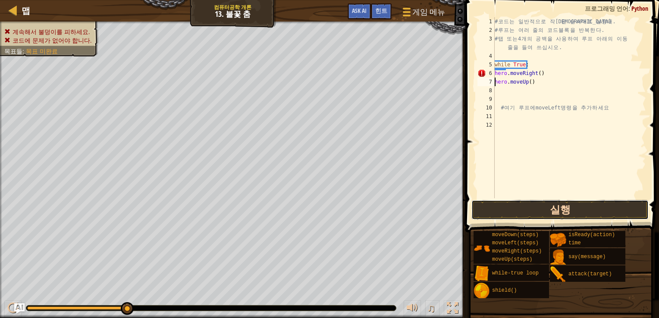
click at [546, 213] on button "실행" at bounding box center [560, 210] width 178 height 20
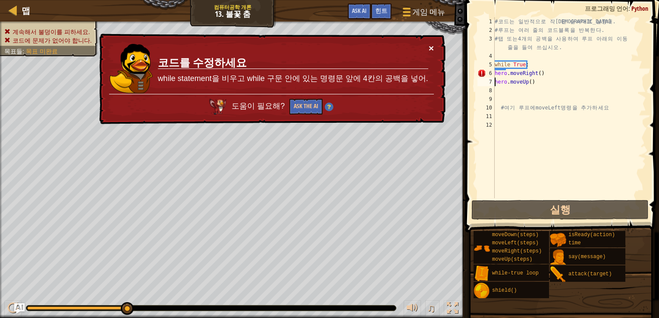
click at [433, 46] on button "×" at bounding box center [431, 48] width 5 height 9
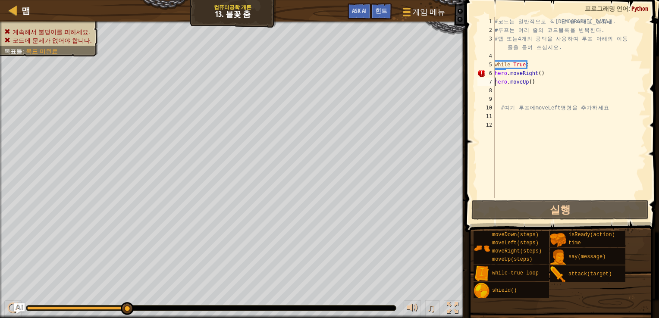
click at [551, 74] on div "# 코 드 는 일 반 적 으 로 작 성 된 순 서 대 로 실 행 돼 . # 루 프 는 여 러 줄 의 코 드 블 록 을 반 복 한 다 . # 탭…" at bounding box center [569, 116] width 153 height 198
drag, startPoint x: 530, startPoint y: 63, endPoint x: 471, endPoint y: 61, distance: 59.6
click at [471, 61] on div "hero.moveRight() 1 2 3 4 5 6 7 8 9 10 11 12 # 코 드 는 일 반 적 으 로 작 성 된 순 서 대 로 실 행…" at bounding box center [561, 133] width 196 height 258
type textarea "while True:"
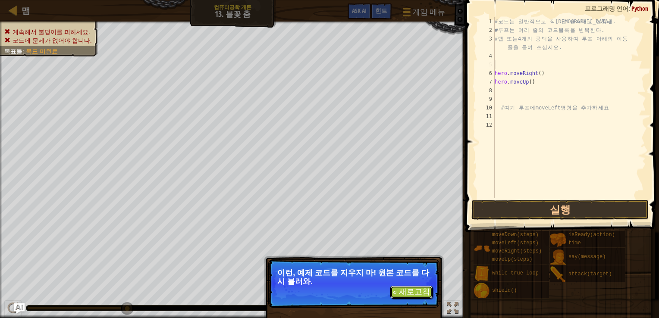
click at [416, 297] on button "↻ 새로고침" at bounding box center [411, 292] width 42 height 13
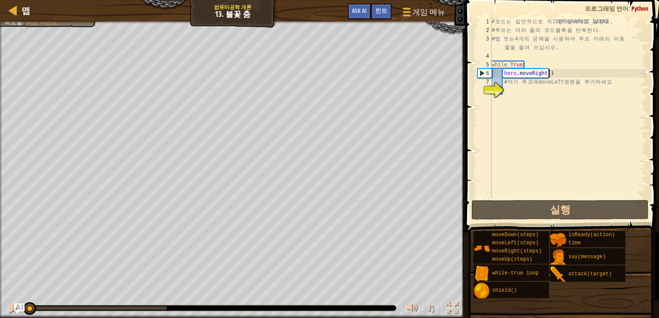
click at [562, 75] on div "# 코 드 는 일 반 적 으 로 작 성 된 순 서 대 로 실 행 돼 . # 루 프 는 여 러 줄 의 코 드 블 록 을 반 복 한 다 . # 탭…" at bounding box center [568, 116] width 156 height 198
type textarea "hero.moveRight()"
click at [550, 91] on div "# 코 드 는 일 반 적 으 로 작 성 된 순 서 대 로 실 행 돼 . # 루 프 는 여 러 줄 의 코 드 블 록 을 반 복 한 다 . # 탭…" at bounding box center [568, 116] width 156 height 198
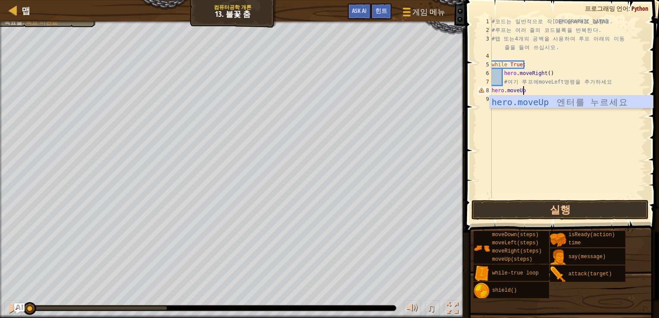
scroll to position [4, 2]
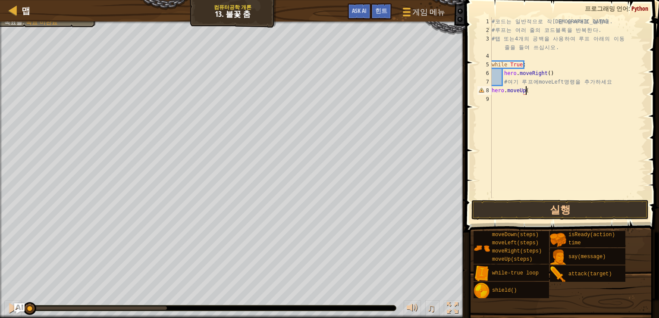
type textarea "hero.moveUp()"
click at [540, 208] on button "실행" at bounding box center [560, 210] width 178 height 20
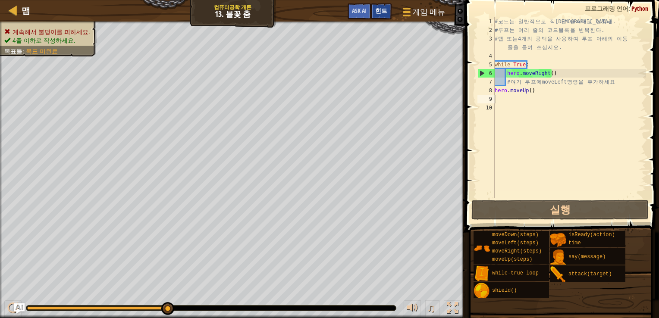
click at [386, 12] on span "힌트" at bounding box center [381, 10] width 12 height 8
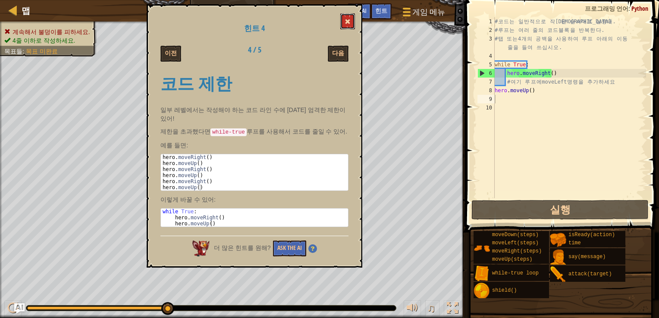
click at [342, 21] on button at bounding box center [347, 21] width 15 height 16
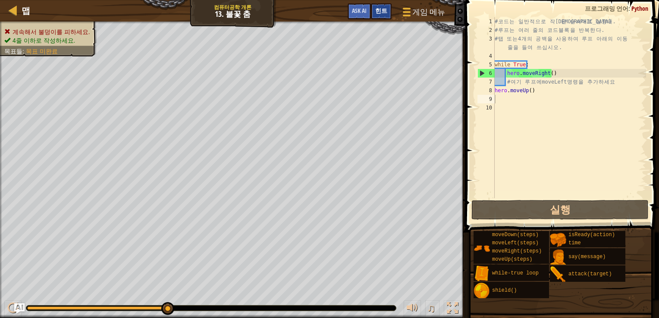
click at [381, 14] on span "힌트" at bounding box center [381, 10] width 12 height 8
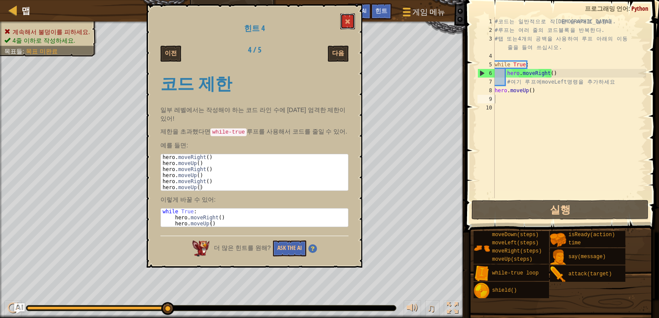
drag, startPoint x: 354, startPoint y: 24, endPoint x: 323, endPoint y: 70, distance: 55.6
click at [327, 75] on div "힌트 4 이전 4 / 5 다음 코드 제한 일부 레벨에서는 작성해야 하는 코드 라인 수에 [DATE] 엄격한 제한이 있어! 제한을 초과했다면 w…" at bounding box center [255, 135] width 216 height 263
click at [337, 49] on button "다음" at bounding box center [338, 54] width 21 height 16
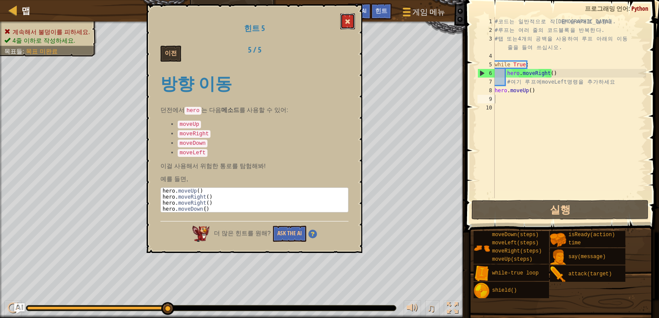
click at [346, 20] on span at bounding box center [348, 22] width 6 height 6
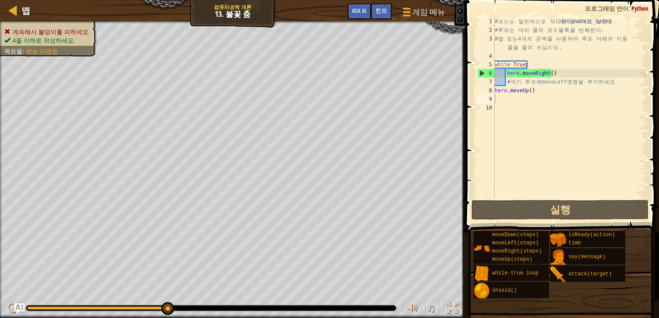
click at [525, 96] on div "# 코 드 는 일 반 적 으 로 작 성 된 순 서 대 로 실 행 돼 . # 루 프 는 여 러 줄 의 코 드 블 록 을 반 복 한 다 . # 탭…" at bounding box center [570, 116] width 154 height 198
click at [525, 94] on div "# 코 드 는 일 반 적 으 로 작 성 된 순 서 대 로 실 행 돼 . # 루 프 는 여 러 줄 의 코 드 블 록 을 반 복 한 다 . # 탭…" at bounding box center [570, 116] width 154 height 198
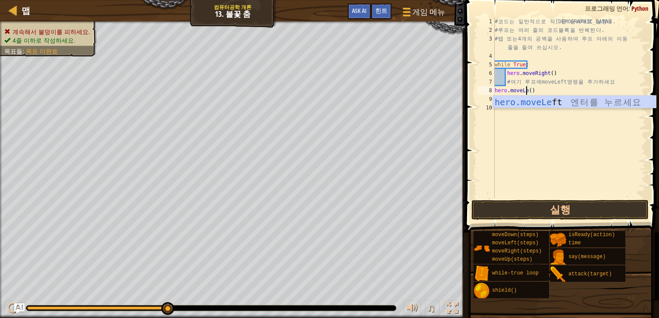
scroll to position [4, 3]
click at [562, 213] on button "실행" at bounding box center [560, 210] width 178 height 20
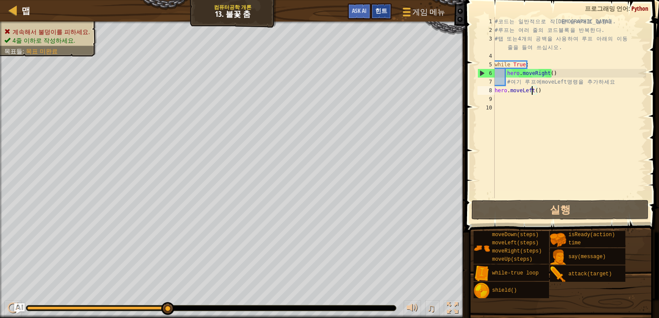
click at [379, 5] on div "힌트" at bounding box center [381, 11] width 21 height 16
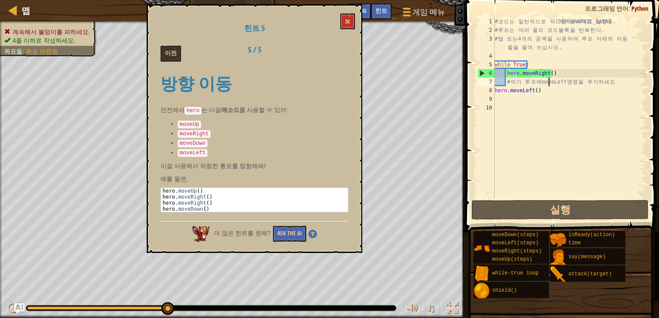
click at [548, 78] on div "# 코 드 는 일 반 적 으 로 작 성 된 순 서 대 로 실 행 돼 . # 루 프 는 여 러 줄 의 코 드 블 록 을 반 복 한 다 . # 탭…" at bounding box center [570, 116] width 154 height 198
click at [549, 73] on div "# 코 드 는 일 반 적 으 로 작 성 된 순 서 대 로 실 행 돼 . # 루 프 는 여 러 줄 의 코 드 블 록 을 반 복 한 다 . # 탭…" at bounding box center [570, 116] width 154 height 198
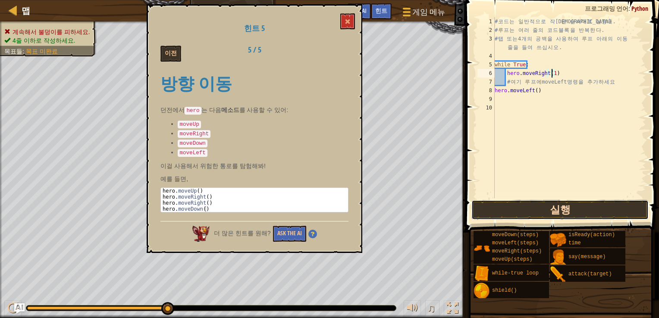
click at [550, 206] on button "실행" at bounding box center [560, 210] width 178 height 20
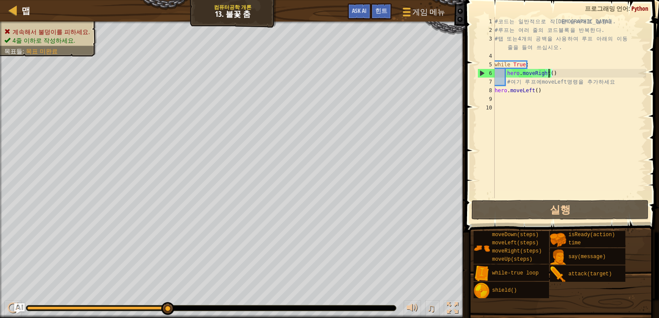
scroll to position [4, 4]
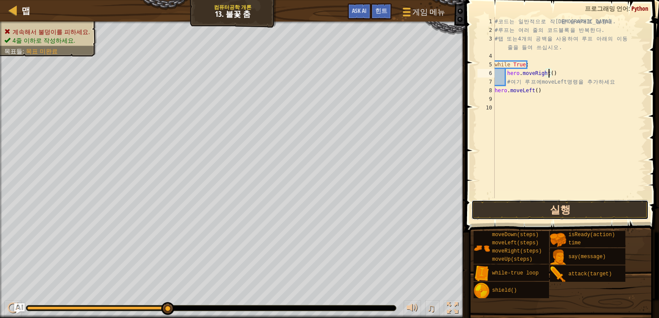
click at [580, 202] on button "실행" at bounding box center [560, 210] width 178 height 20
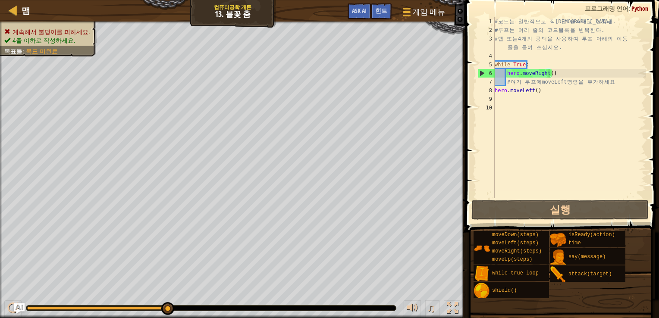
drag, startPoint x: 536, startPoint y: 228, endPoint x: 483, endPoint y: 184, distance: 69.2
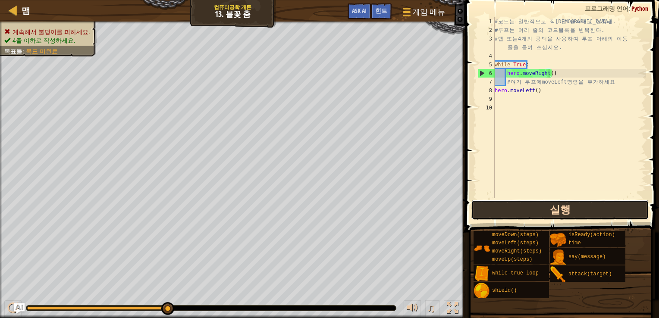
click at [484, 208] on button "실행" at bounding box center [560, 210] width 178 height 20
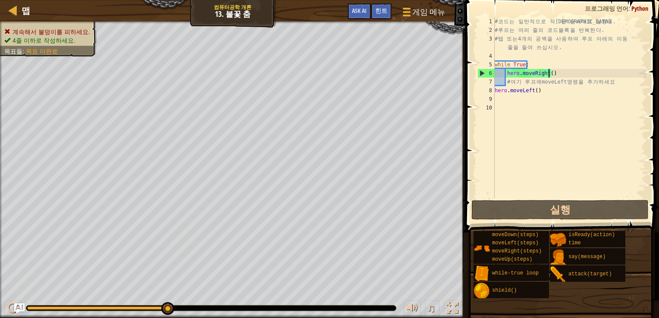
click at [549, 91] on div "# 코 드 는 일 반 적 으 로 작 성 된 순 서 대 로 실 행 돼 . # 루 프 는 여 러 줄 의 코 드 블 록 을 반 복 한 다 . # 탭…" at bounding box center [570, 116] width 154 height 198
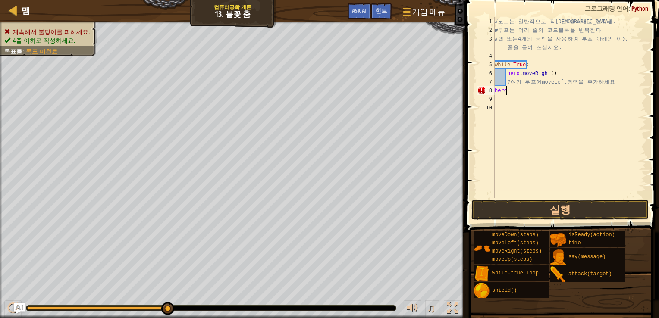
scroll to position [4, 0]
type textarea "h"
click at [495, 83] on div "# 코 드 는 일 반 적 으 로 작 성 된 순 서 대 로 실 행 돼 . # 루 프 는 여 러 줄 의 코 드 블 록 을 반 복 한 다 . # 탭…" at bounding box center [570, 116] width 154 height 198
click at [585, 207] on button "실행" at bounding box center [560, 210] width 178 height 20
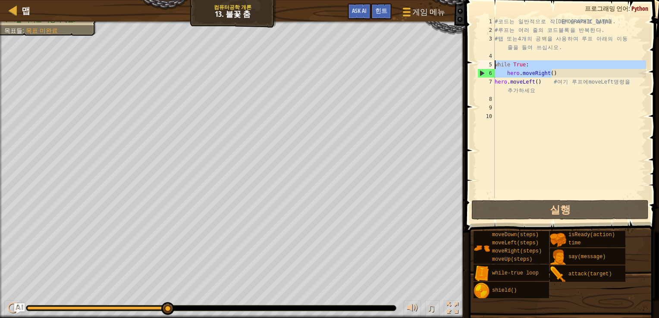
drag, startPoint x: 554, startPoint y: 69, endPoint x: 492, endPoint y: 63, distance: 62.4
click at [492, 63] on div "hero.moveLeft() # 여기 루프에 moveLeft 명령을 추가하세요 1 2 3 4 5 6 7 8 9 10 # 코 드 는 일 반 적 …" at bounding box center [561, 107] width 170 height 181
type textarea "while True: hero.moveRight()"
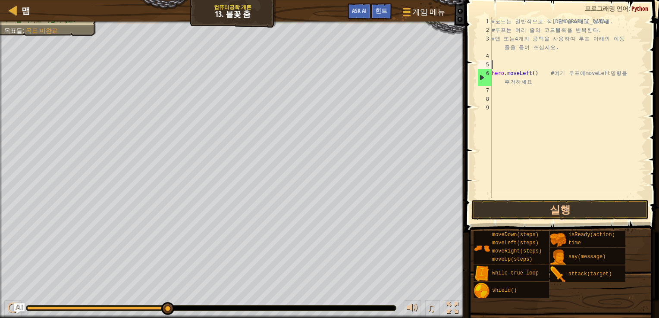
scroll to position [4, 0]
click at [528, 212] on button "실행" at bounding box center [560, 210] width 178 height 20
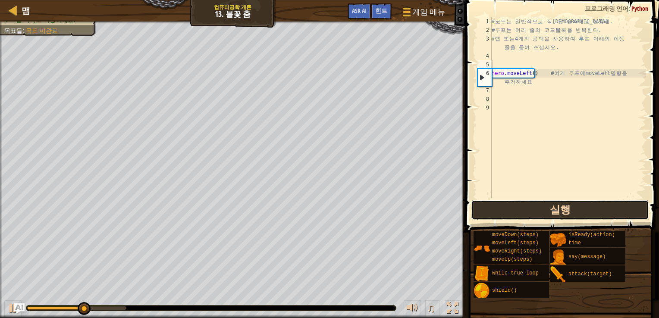
click at [533, 215] on button "실행" at bounding box center [560, 210] width 178 height 20
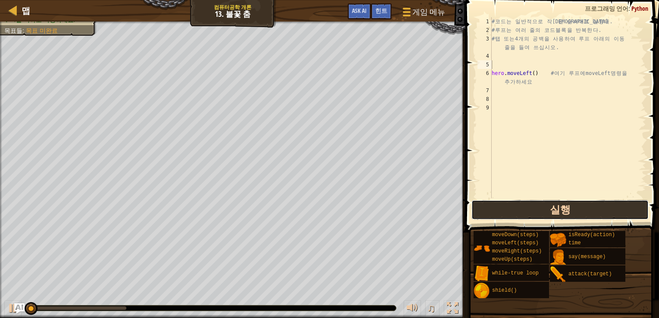
click at [533, 215] on button "실행" at bounding box center [560, 210] width 178 height 20
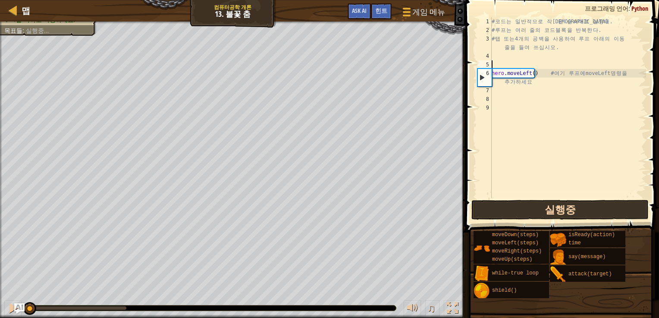
click at [533, 215] on button "실행중" at bounding box center [560, 210] width 178 height 20
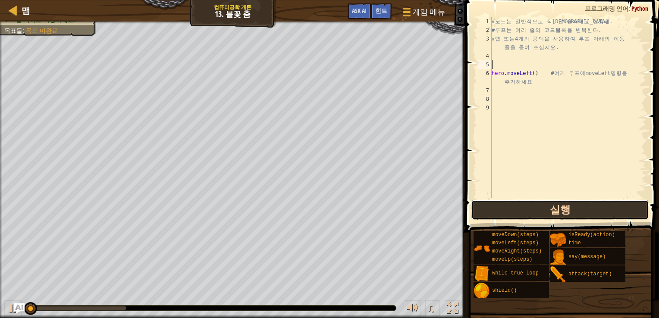
click at [533, 215] on button "실행" at bounding box center [560, 210] width 178 height 20
click at [533, 215] on button "실행중" at bounding box center [560, 210] width 178 height 20
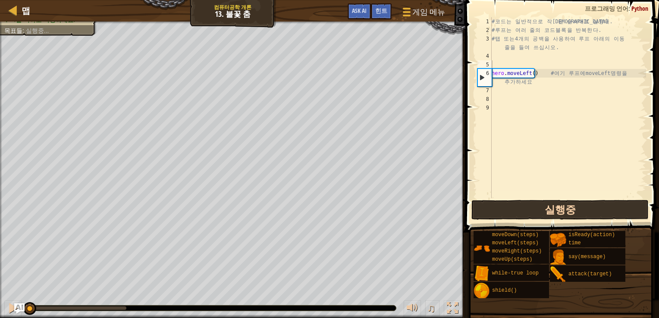
click at [533, 215] on button "실행중" at bounding box center [560, 210] width 178 height 20
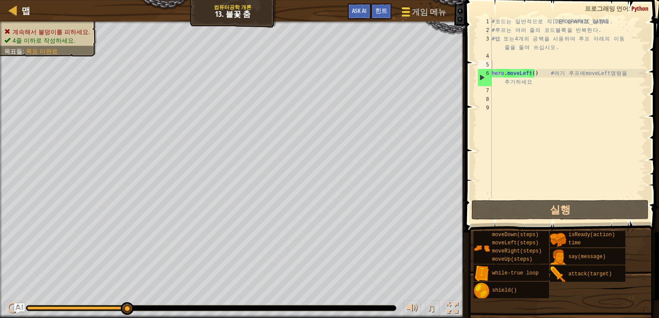
click at [411, 14] on div at bounding box center [406, 12] width 12 height 13
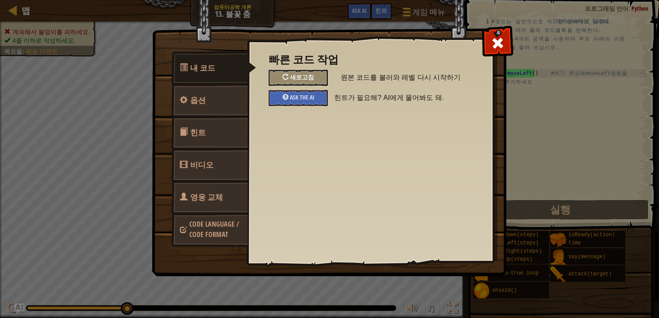
click at [319, 73] on div "새로고침" at bounding box center [298, 78] width 59 height 16
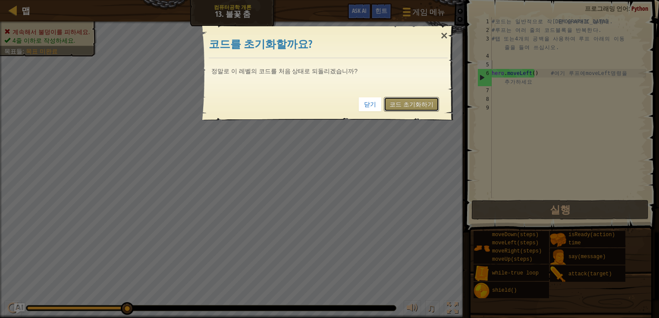
click at [417, 104] on link "코드 초기화하기" at bounding box center [411, 104] width 55 height 15
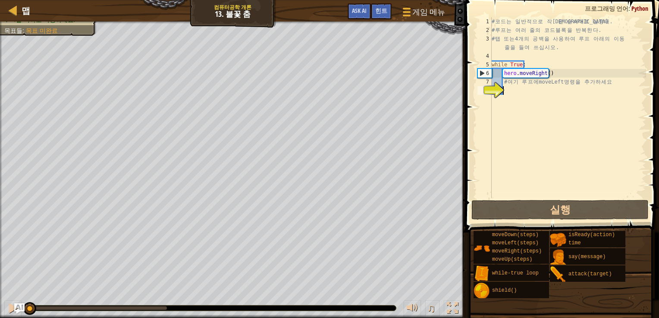
click at [518, 94] on div "# 코 드 는 일 반 적 으 로 작 성 된 순 서 대 로 실 행 돼 . # 루 프 는 여 러 줄 의 코 드 블 록 을 반 복 한 다 . # 탭…" at bounding box center [568, 116] width 156 height 198
type textarea "h"
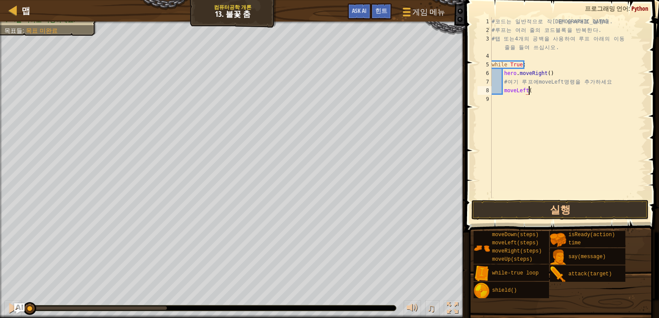
scroll to position [4, 3]
type textarea "moveLeft()"
click at [538, 204] on button "실행" at bounding box center [560, 210] width 178 height 20
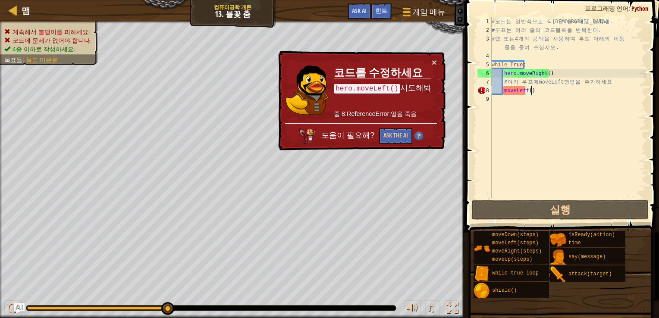
click at [503, 93] on div "# 코 드 는 일 반 적 으 로 작 성 된 순 서 대 로 실 행 돼 . # 루 프 는 여 러 줄 의 코 드 블 록 을 반 복 한 다 . # 탭…" at bounding box center [568, 116] width 156 height 198
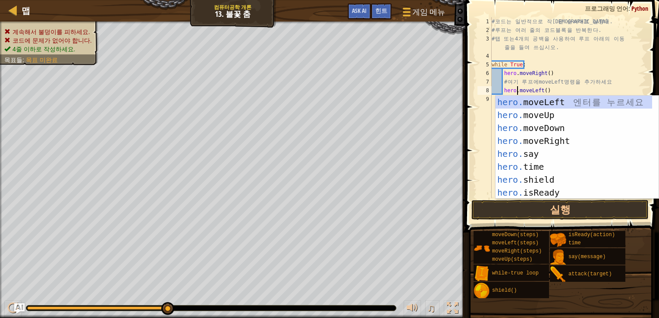
scroll to position [4, 2]
type textarea "hero.moveLeft()"
click at [543, 210] on button "실행" at bounding box center [560, 210] width 178 height 20
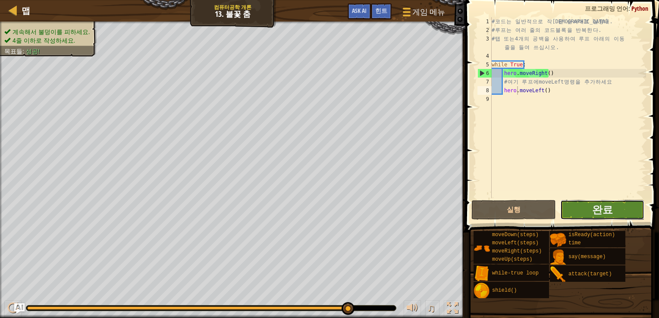
click at [603, 201] on button "완료" at bounding box center [602, 210] width 85 height 20
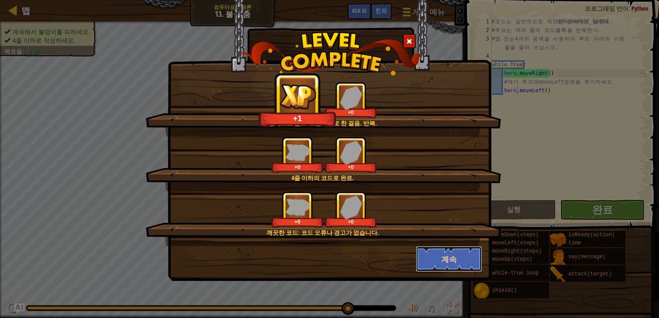
click at [457, 263] on button "계속" at bounding box center [449, 259] width 67 height 26
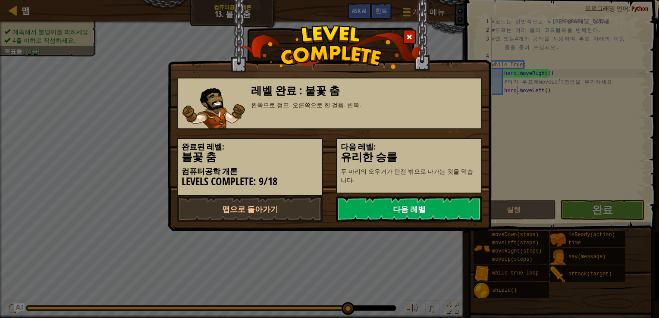
click at [414, 208] on link "다음 레벨" at bounding box center [409, 209] width 146 height 26
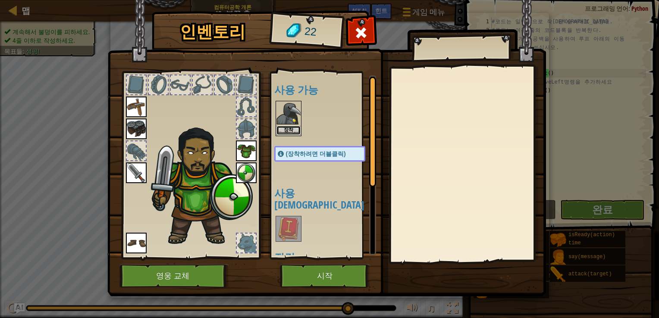
click at [290, 129] on button "장착" at bounding box center [288, 130] width 24 height 9
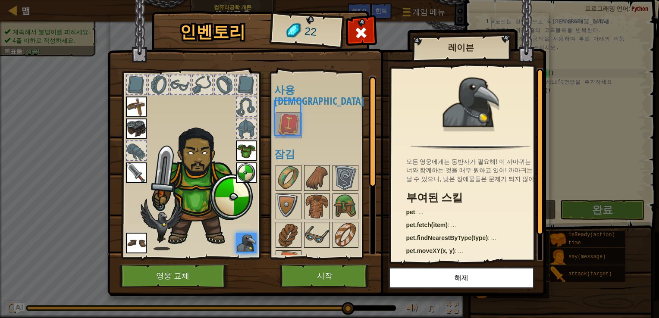
click at [290, 1] on body "맵 컴퓨터공학 개론 13. 불꽃 춤 게임 메뉴 완료 힌트 Ask AI 1 הההההההההההההההההההההההההההההההההההההה…" at bounding box center [329, 0] width 659 height 1
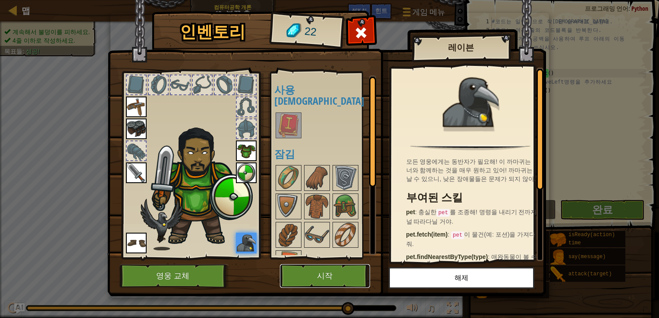
click at [317, 270] on button "시작" at bounding box center [325, 276] width 90 height 24
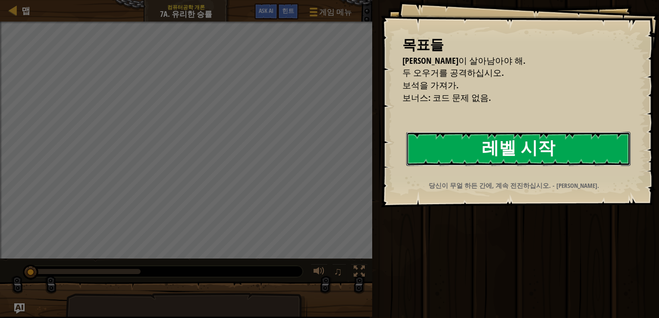
click at [474, 146] on button "레벨 시작" at bounding box center [518, 149] width 224 height 34
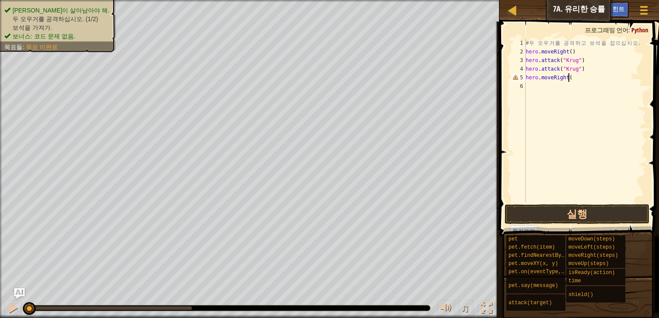
scroll to position [4, 3]
type textarea "hero.moveRight()"
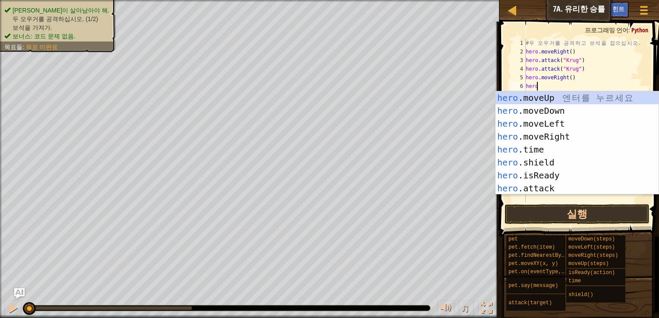
scroll to position [4, 0]
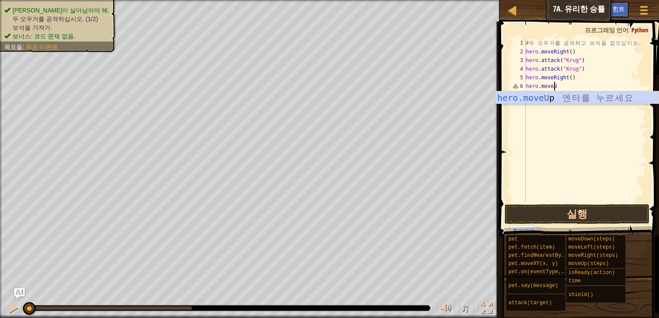
type textarea "hero.moveUp"
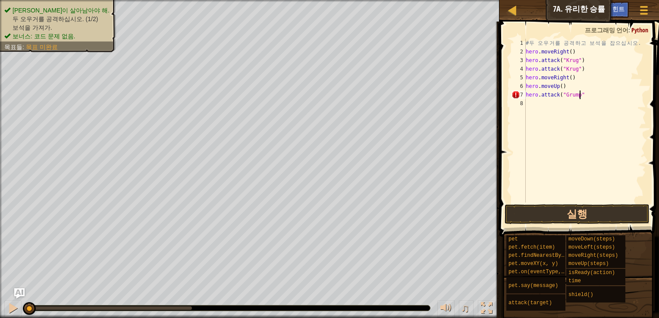
scroll to position [4, 4]
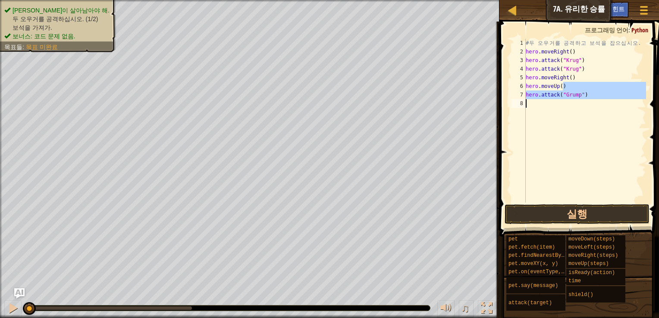
drag, startPoint x: 591, startPoint y: 89, endPoint x: 599, endPoint y: 101, distance: 14.4
click at [599, 101] on div "# 두 오 우 거 를 공 격 하 고 보 석 을 잡 으 십 시 오 . hero . moveRight ( ) hero . attack ( "Kru…" at bounding box center [585, 129] width 122 height 181
type textarea "hero.attack("Grump")"
click at [582, 117] on div "# 두 오 우 거 를 공 격 하 고 보 석 을 잡 으 십 시 오 . hero . moveRight ( ) hero . attack ( "Kru…" at bounding box center [585, 121] width 122 height 164
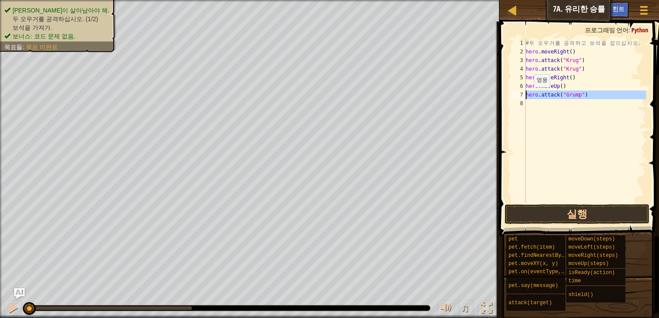
drag, startPoint x: 588, startPoint y: 99, endPoint x: 524, endPoint y: 96, distance: 64.3
click at [524, 96] on div "1 2 3 4 5 6 7 8 # 두 오 우 거 를 공 격 하 고 보 석 을 잡 으 십 시 오 . hero . moveRight ( ) hero…" at bounding box center [578, 121] width 136 height 164
type textarea "hero.attack("Grump")"
paste textarea
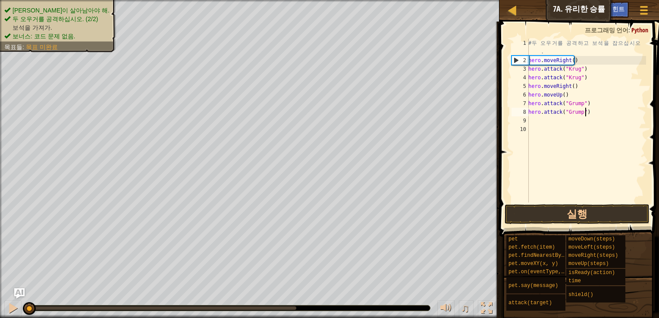
click at [601, 115] on div "# 두 오 우 거 를 공 격 하 고 보 석 을 잡 으 십 시 오 . hero . moveRight ( ) hero . attack ( "Kru…" at bounding box center [586, 134] width 119 height 190
type textarea "hero.attack("Grump")"
click at [577, 122] on div "# 두 오 우 거 를 공 격 하 고 보 석 을 잡 으 십 시 오 . hero . moveRight ( ) hero . attack ( "Kru…" at bounding box center [586, 134] width 119 height 190
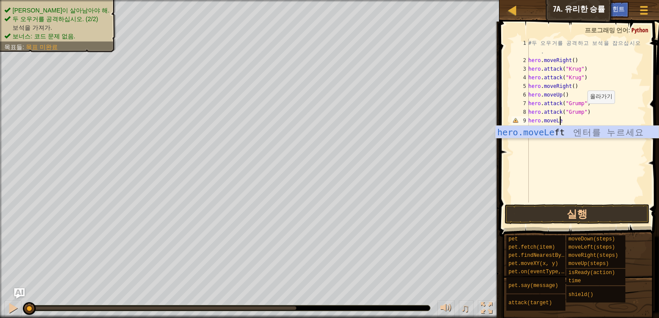
scroll to position [4, 2]
type textarea "hero.moveLeft"
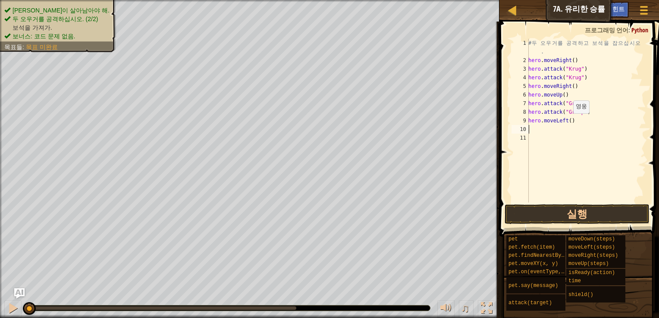
click at [568, 122] on div "# 두 오 우 거 를 공 격 하 고 보 석 을 잡 으 십 시 오 . hero . moveRight ( ) hero . attack ( "Kru…" at bounding box center [586, 134] width 119 height 190
type textarea "hero.moveLeft(2)"
click at [566, 213] on button "실행" at bounding box center [577, 214] width 145 height 20
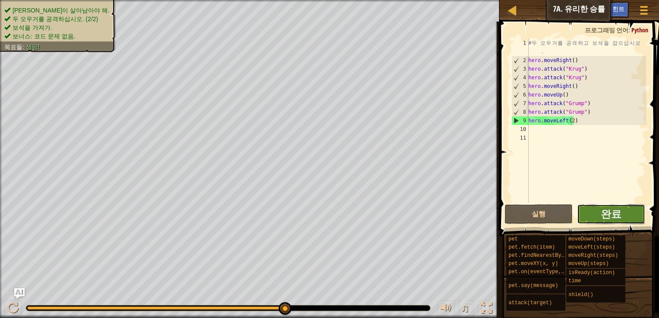
click at [621, 211] on button "완료" at bounding box center [611, 214] width 68 height 20
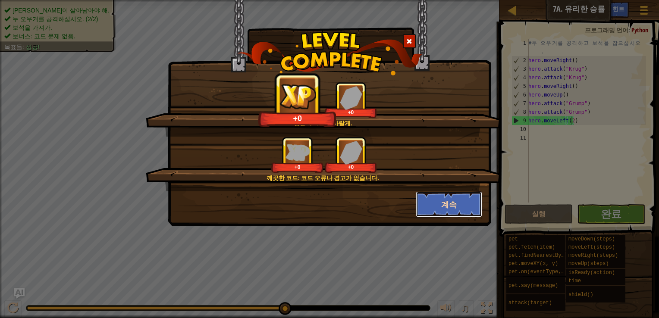
click at [457, 207] on button "계속" at bounding box center [449, 204] width 67 height 26
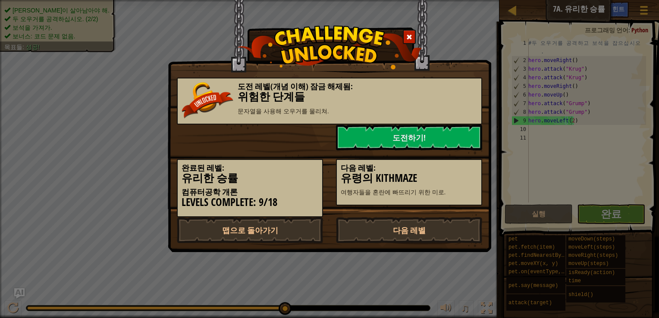
click at [457, 207] on div "완료된 레벨: 유리한 승률 컴퓨터공학 개론 Levels Complete: 9/18 다음 레벨: 유령의 Kithmaze 여행자들을 혼란에 빠뜨리…" at bounding box center [329, 184] width 318 height 67
click at [423, 232] on link "다음 레벨" at bounding box center [409, 230] width 146 height 26
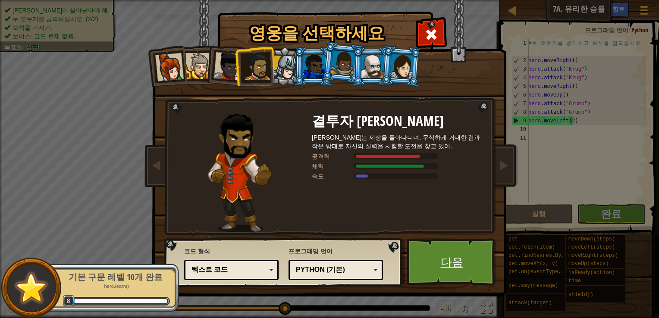
click at [453, 266] on link "다음" at bounding box center [452, 261] width 90 height 47
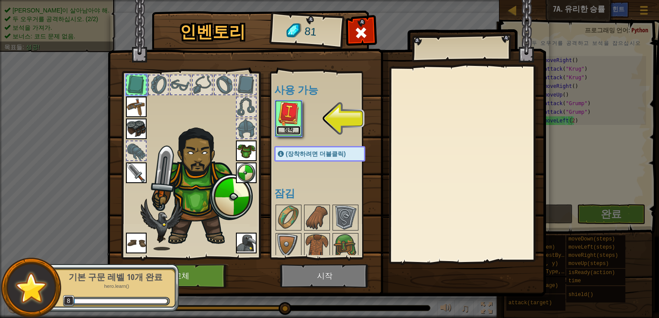
click at [295, 129] on button "장착" at bounding box center [288, 130] width 24 height 9
click at [295, 204] on div at bounding box center [328, 289] width 108 height 171
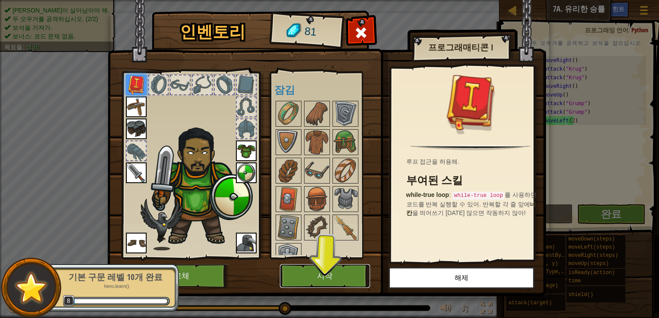
click at [334, 278] on button "시작" at bounding box center [325, 276] width 90 height 24
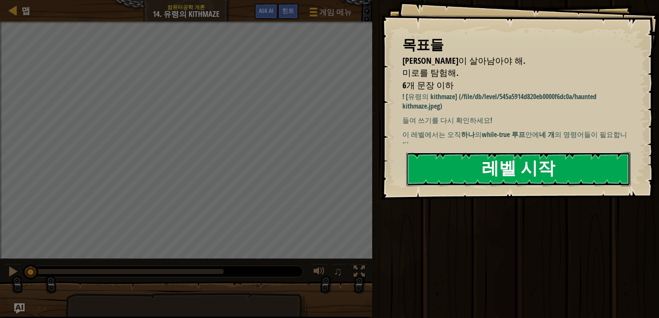
click at [437, 159] on button "레벨 시작" at bounding box center [518, 169] width 224 height 34
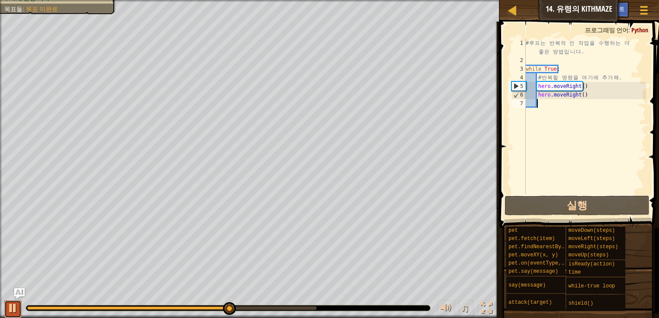
click at [15, 303] on div at bounding box center [12, 308] width 11 height 11
click at [558, 110] on div "# 루 프 는 반 복 적 인 작 업 을 수 행 하 는 더 좋 은 방 법 입 니 다 . while True : # 반 복 할 명 령 을 여 기 …" at bounding box center [585, 129] width 122 height 181
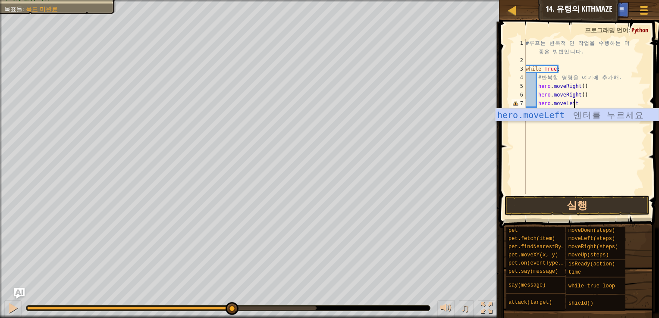
scroll to position [4, 3]
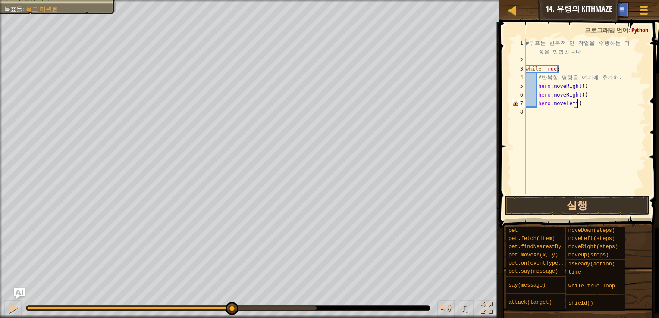
type textarea "hero.moveLeft()"
type textarea "H"
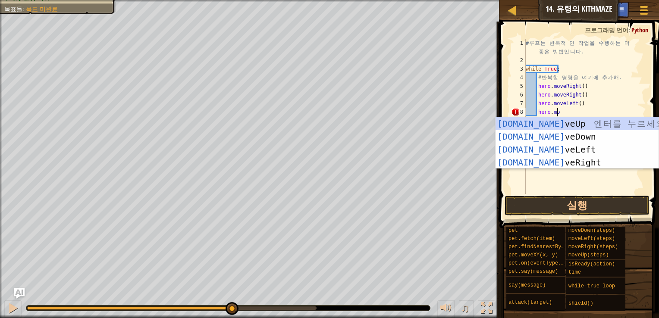
scroll to position [4, 2]
type textarea "hero.move"
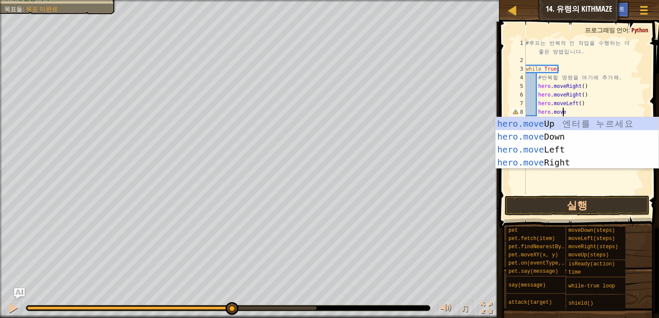
scroll to position [4, 0]
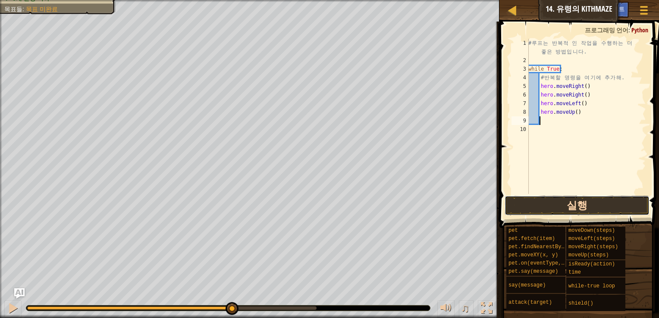
click at [564, 201] on button "실행" at bounding box center [577, 206] width 145 height 20
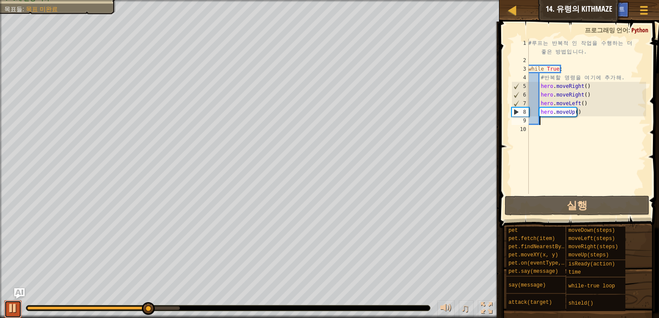
click at [8, 310] on div at bounding box center [12, 308] width 11 height 11
click at [587, 103] on div "# 루 프 는 반 복 적 인 작 업 을 수 행 하 는 더 좋 은 방 법 입 니 다 . while True : # 반 복 할 명 령 을 여 기 …" at bounding box center [586, 129] width 119 height 181
type textarea "hero.moveLeft()"
drag, startPoint x: 587, startPoint y: 103, endPoint x: 540, endPoint y: 103, distance: 47.0
click at [540, 103] on div "# 루 프 는 반 복 적 인 작 업 을 수 행 하 는 더 좋 은 방 법 입 니 다 . while True : # 반 복 할 명 령 을 여 기 …" at bounding box center [586, 129] width 119 height 181
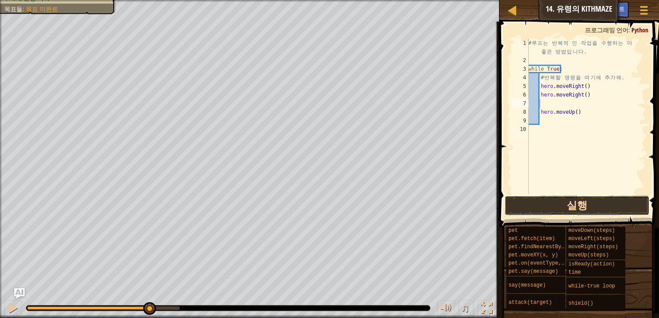
click at [585, 209] on button "실행" at bounding box center [577, 206] width 145 height 20
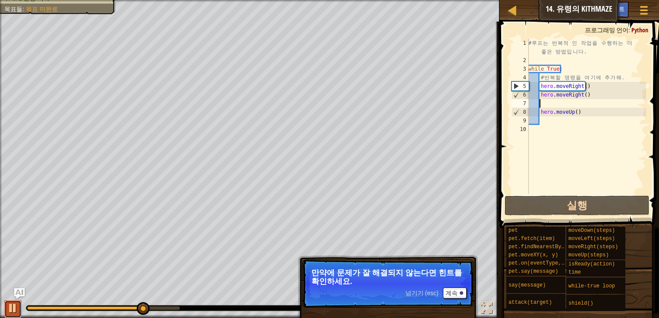
click at [12, 308] on div at bounding box center [12, 308] width 11 height 11
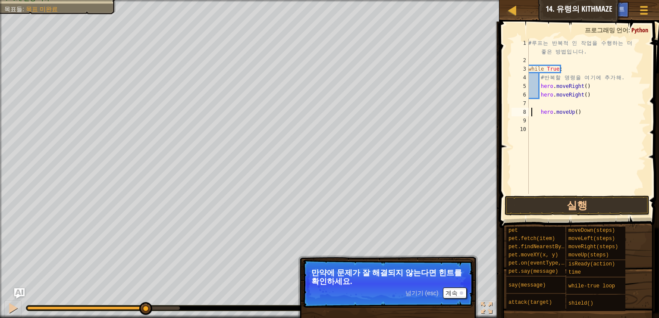
click at [531, 113] on div "# 루 프 는 반 복 적 인 작 업 을 수 행 하 는 더 좋 은 방 법 입 니 다 . while True : # 반 복 할 명 령 을 여 기 …" at bounding box center [586, 129] width 119 height 181
type textarea "hero.moveUp()"
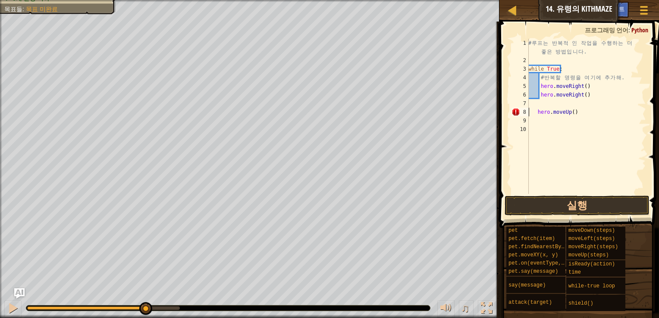
click at [533, 109] on div "# 루 프 는 반 복 적 인 작 업 을 수 행 하 는 더 좋 은 방 법 입 니 다 . while True : # 반 복 할 명 령 을 여 기 …" at bounding box center [586, 129] width 119 height 181
click at [543, 108] on div "# 루 프 는 반 복 적 인 작 업 을 수 행 하 는 더 좋 은 방 법 입 니 다 . while True : # 반 복 할 명 령 을 여 기 …" at bounding box center [586, 129] width 119 height 181
click at [550, 105] on div "# 루 프 는 반 복 적 인 작 업 을 수 행 하 는 더 좋 은 방 법 입 니 다 . while True : # 반 복 할 명 령 을 여 기 …" at bounding box center [586, 129] width 119 height 181
click at [649, 9] on div at bounding box center [644, 10] width 12 height 13
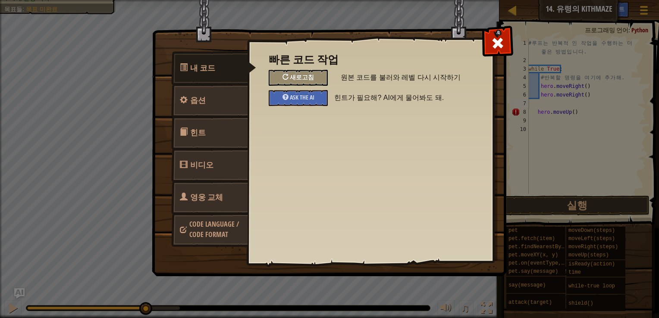
click at [308, 72] on div "새로고침" at bounding box center [298, 78] width 59 height 16
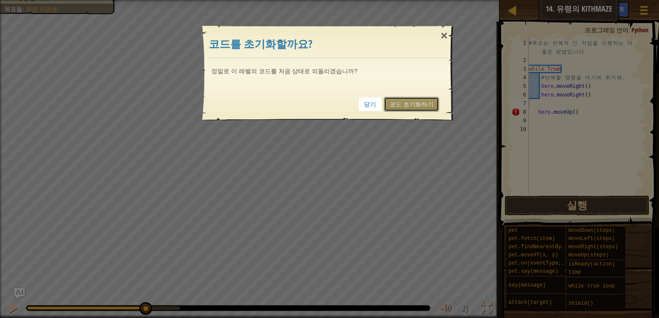
click at [417, 101] on link "코드 초기화하기" at bounding box center [411, 104] width 55 height 15
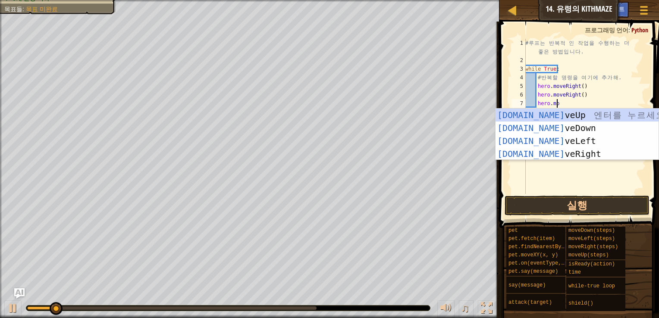
scroll to position [4, 2]
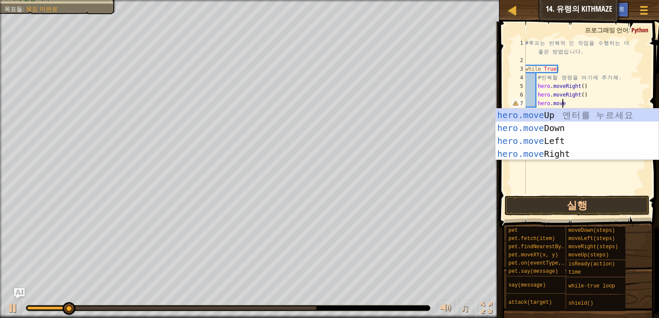
type textarea "hero.moveU"
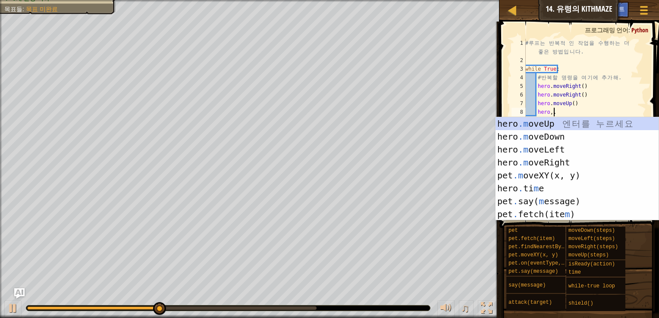
scroll to position [4, 1]
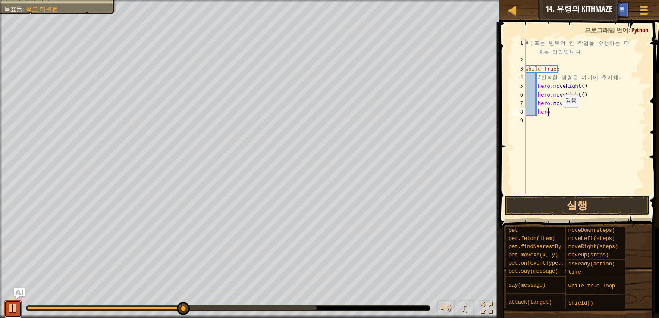
click at [11, 308] on div at bounding box center [12, 308] width 11 height 11
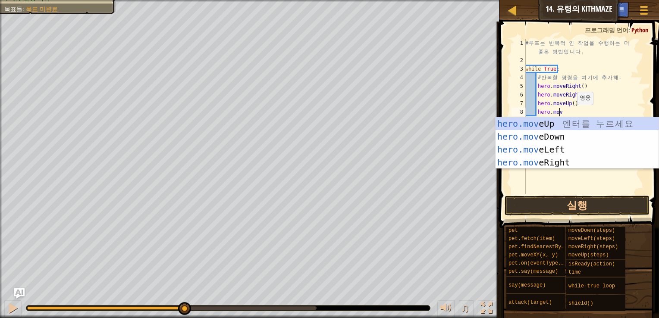
scroll to position [4, 2]
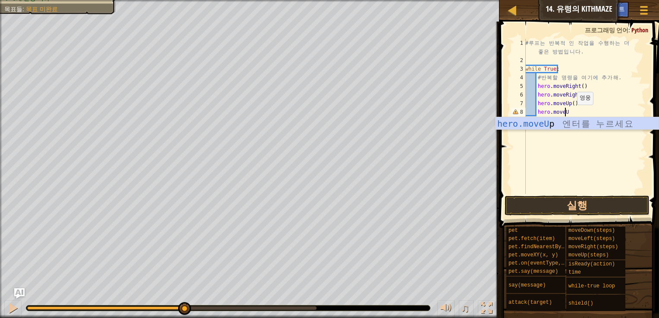
type textarea "hero.moveUp"
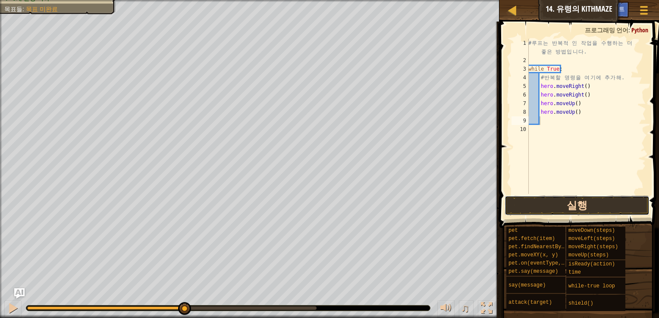
click at [578, 206] on button "실행" at bounding box center [577, 206] width 145 height 20
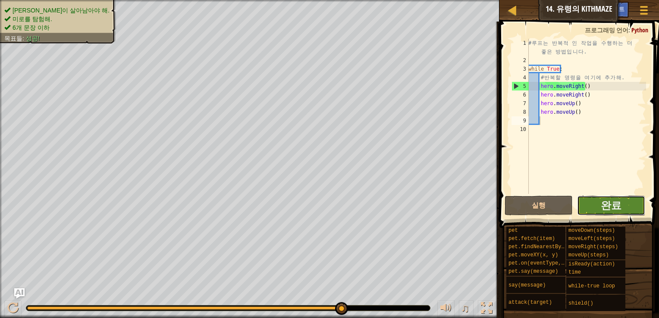
click at [631, 203] on button "완료" at bounding box center [611, 206] width 68 height 20
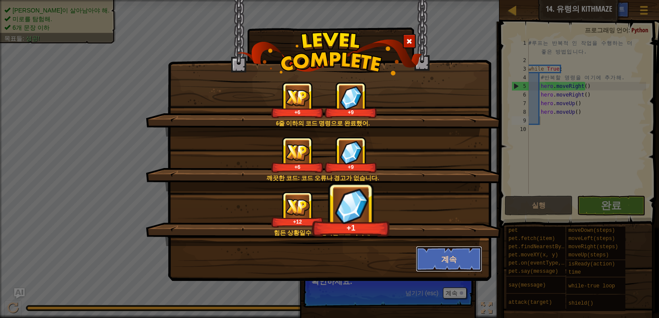
click at [462, 260] on button "계속" at bounding box center [449, 259] width 67 height 26
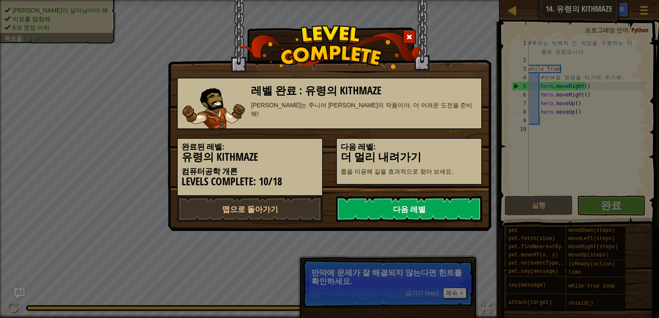
click at [450, 210] on link "다음 레벨" at bounding box center [409, 209] width 146 height 26
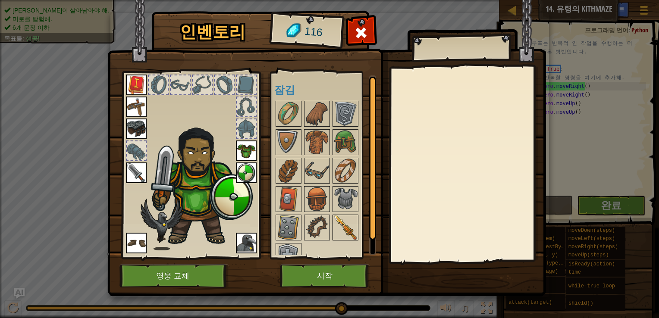
click at [338, 218] on img at bounding box center [345, 228] width 24 height 24
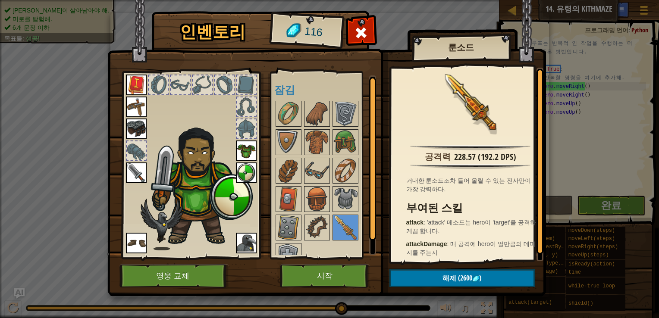
scroll to position [14, 0]
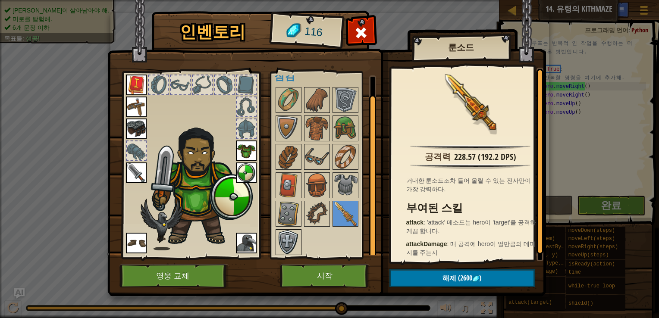
click at [288, 246] on img at bounding box center [288, 242] width 24 height 24
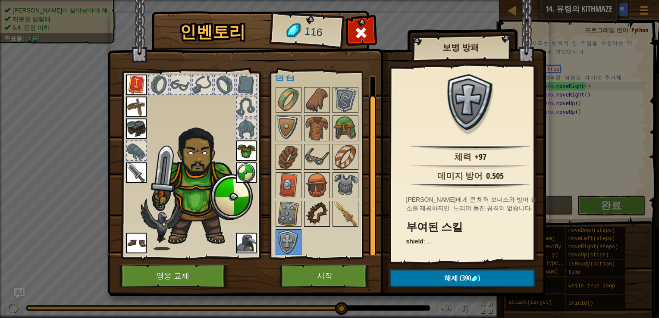
click at [323, 211] on img at bounding box center [317, 214] width 24 height 24
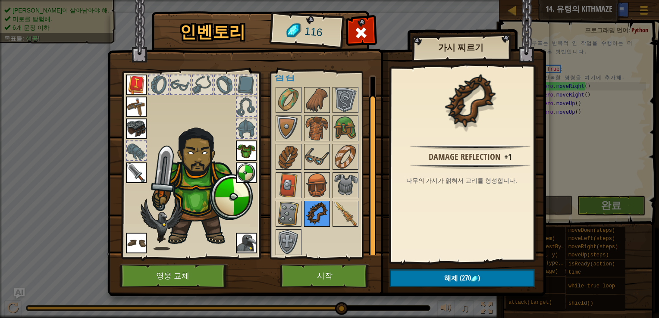
click at [305, 215] on img at bounding box center [317, 214] width 24 height 24
click at [314, 192] on img at bounding box center [317, 185] width 24 height 24
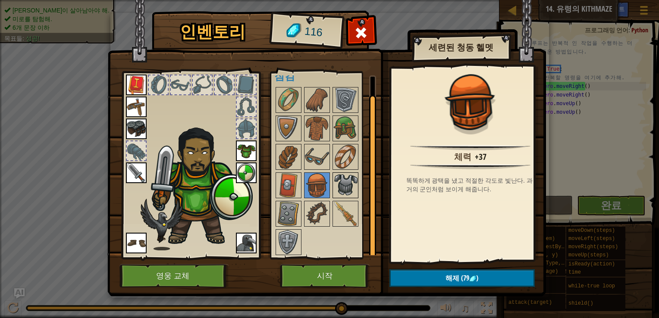
click at [339, 188] on img at bounding box center [345, 185] width 24 height 24
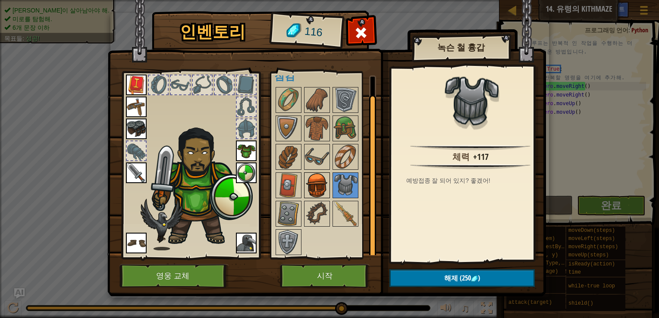
click at [320, 192] on img at bounding box center [317, 185] width 24 height 24
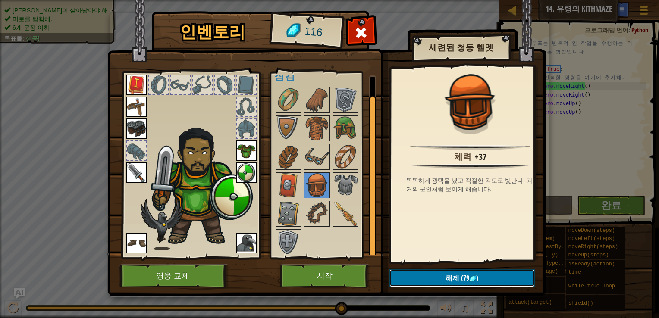
click at [454, 281] on span "해제" at bounding box center [452, 277] width 14 height 9
click at [453, 281] on button "확인" at bounding box center [461, 279] width 145 height 18
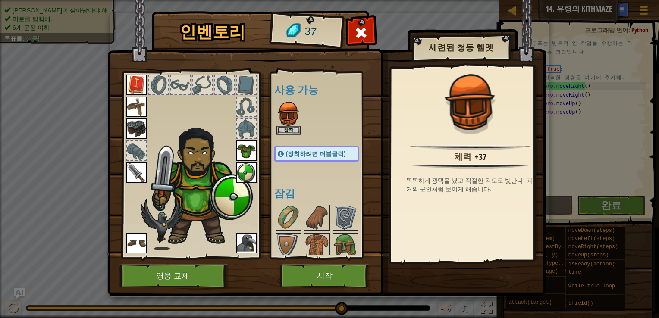
click at [291, 121] on img at bounding box center [288, 114] width 24 height 24
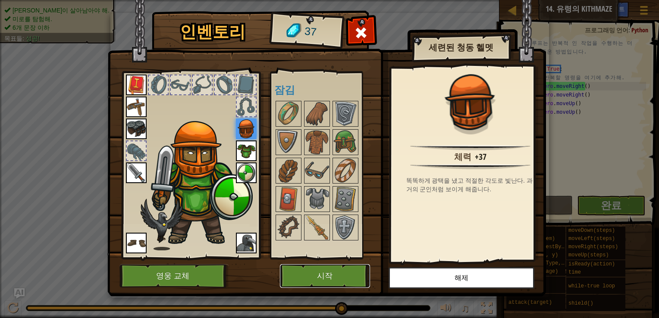
click at [319, 279] on button "시작" at bounding box center [325, 276] width 90 height 24
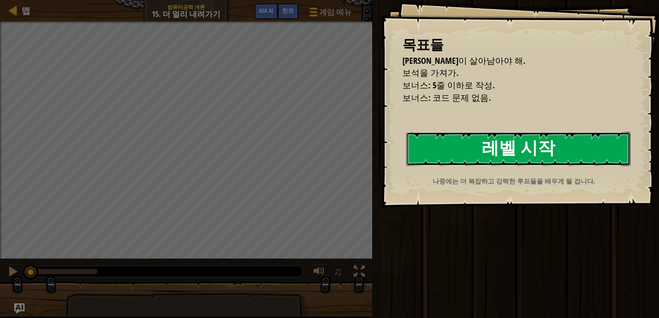
click at [473, 154] on button "레벨 시작" at bounding box center [518, 149] width 224 height 34
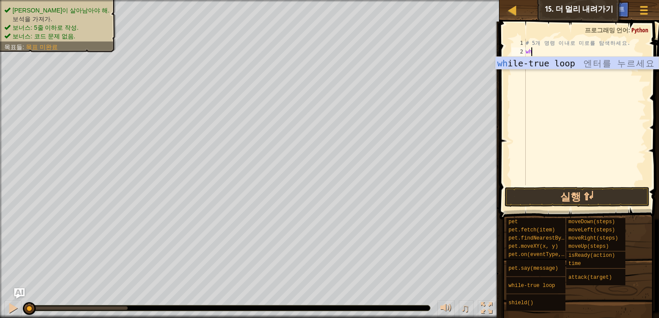
scroll to position [4, 0]
type textarea "whi"
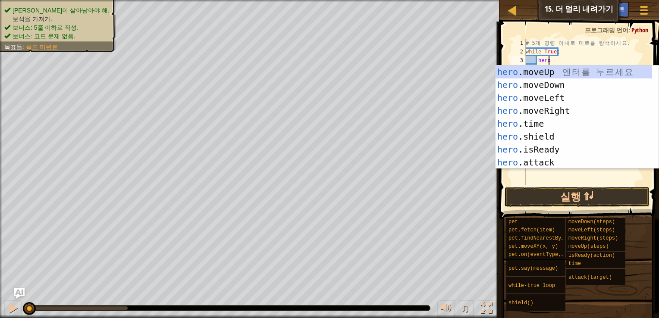
scroll to position [4, 1]
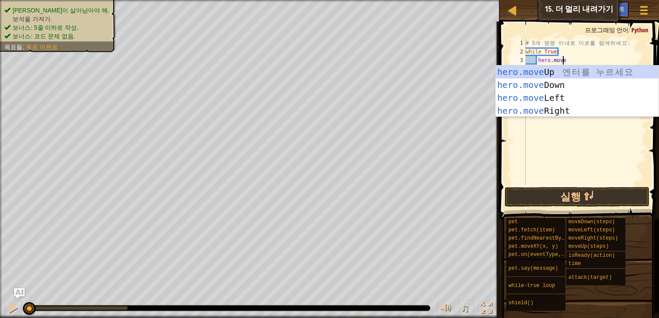
type textarea "hero.moveR"
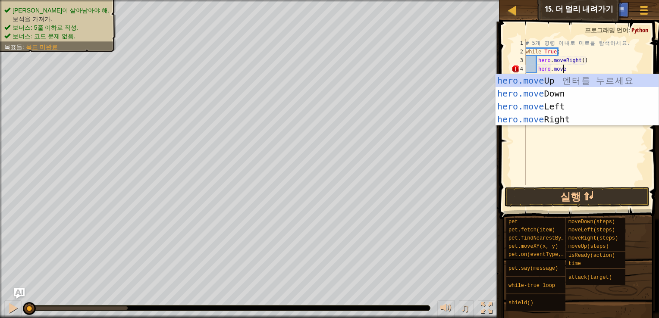
type textarea "hero.moveRi"
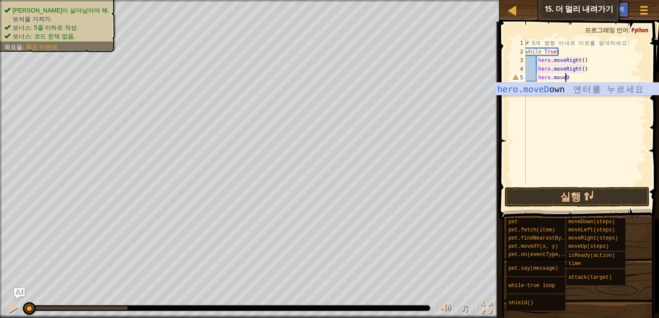
type textarea "hero.moveDo"
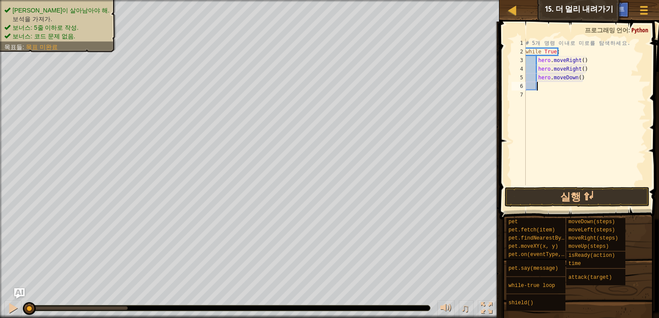
scroll to position [4, 0]
click at [583, 197] on button "실행 ⇧↵" at bounding box center [577, 197] width 145 height 20
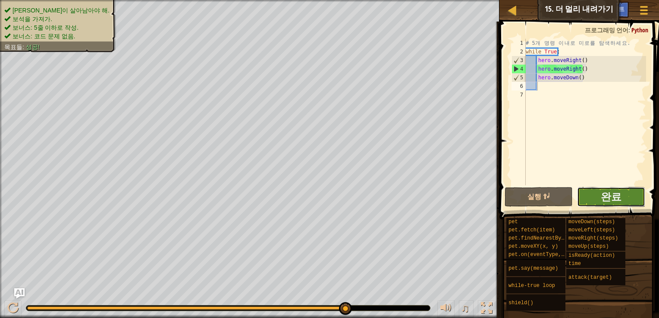
click at [625, 198] on button "완료" at bounding box center [611, 197] width 68 height 20
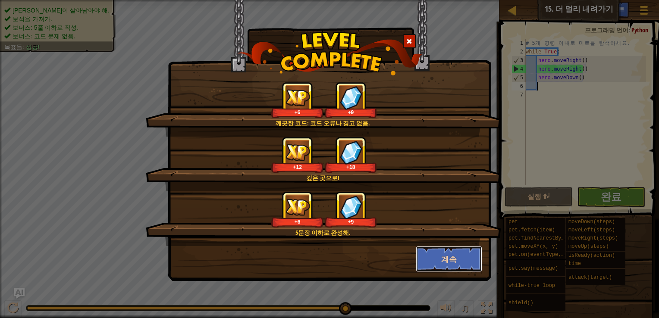
click at [455, 265] on button "계속" at bounding box center [449, 259] width 67 height 26
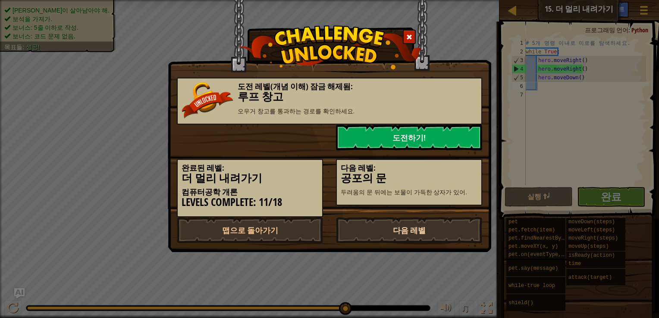
click at [423, 232] on link "다음 레벨" at bounding box center [409, 230] width 146 height 26
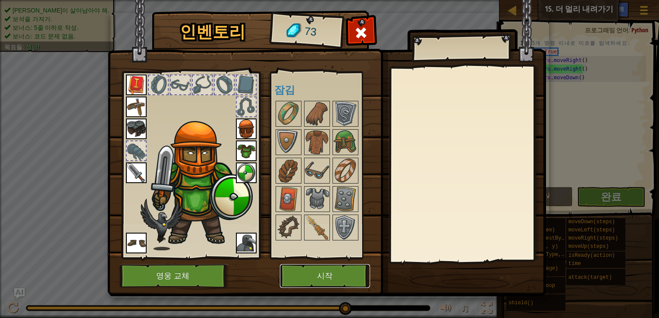
click at [342, 268] on button "시작" at bounding box center [325, 276] width 90 height 24
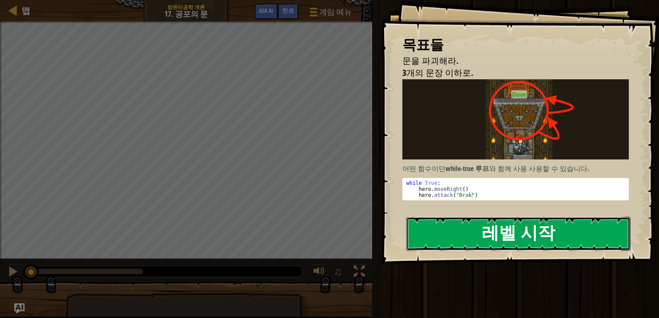
click at [480, 232] on button "레벨 시작" at bounding box center [518, 234] width 224 height 34
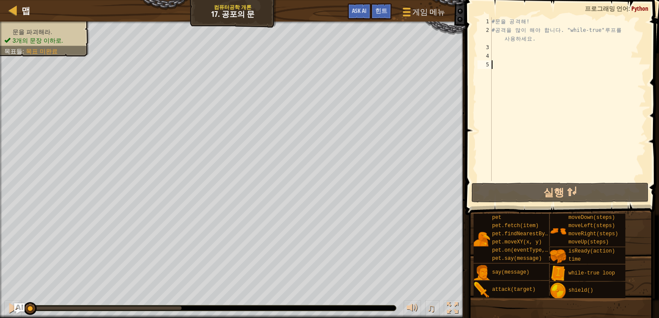
click at [506, 50] on div "# 문 을 공 격 해 ! # 공 격 을 많 이 해 야 합 니 다 . "while-true" 루 프 를 사 용 하 세 요 ." at bounding box center [568, 107] width 156 height 181
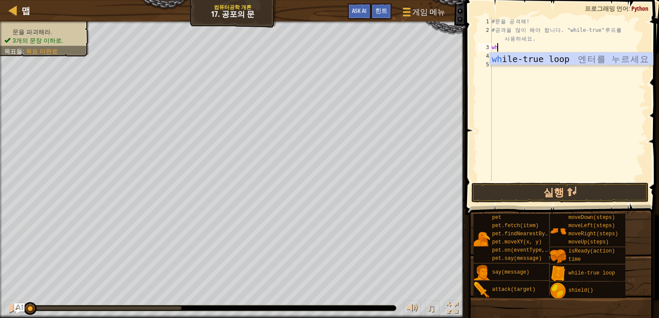
scroll to position [4, 0]
type textarea "whi"
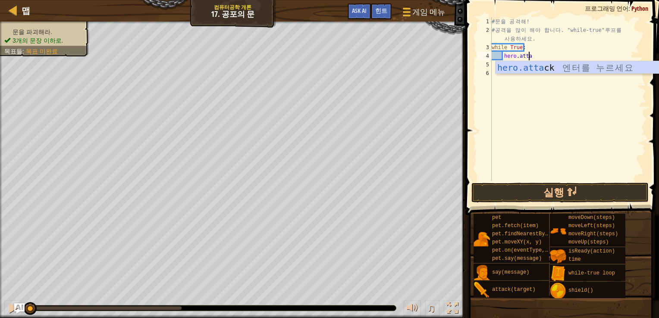
scroll to position [4, 3]
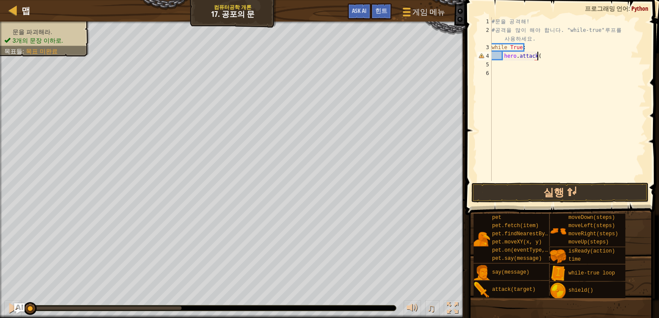
type textarea "hero.attack()"
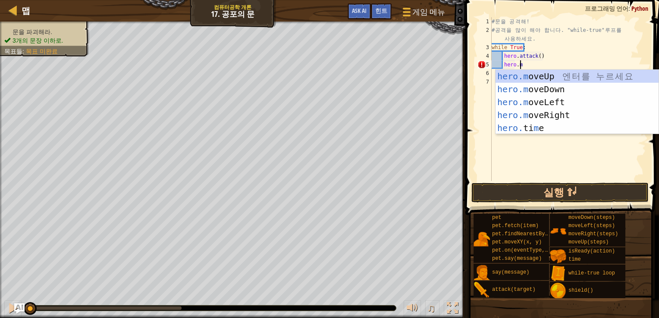
scroll to position [4, 2]
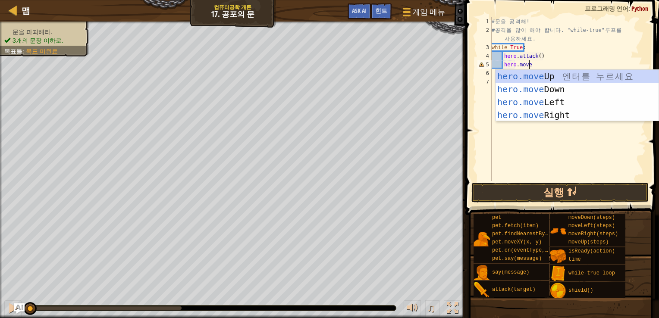
type textarea "hero.moveU"
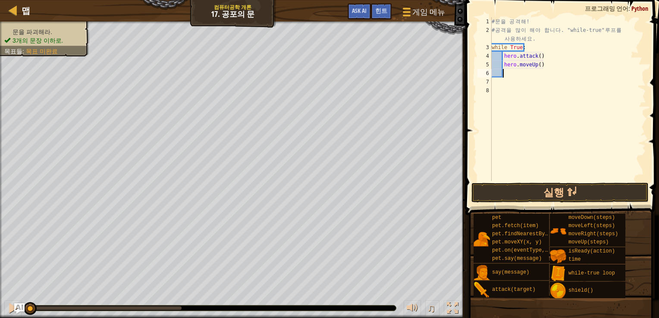
scroll to position [4, 0]
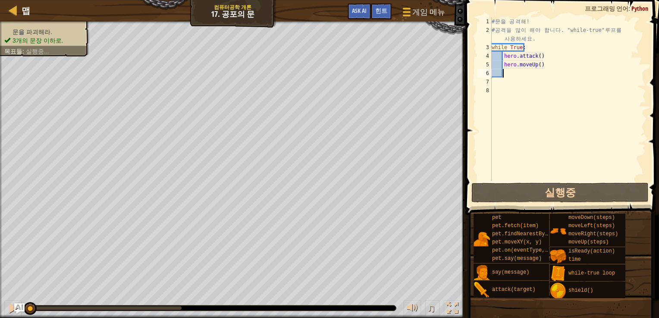
scroll to position [4, 0]
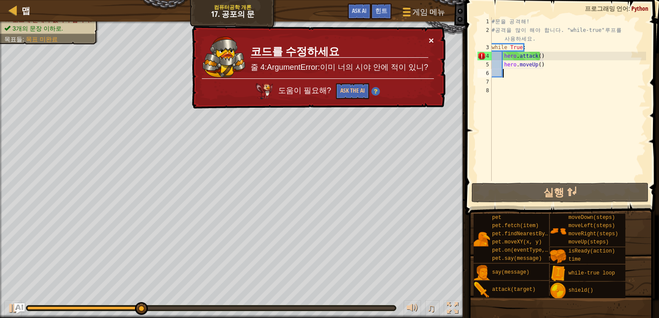
click at [432, 42] on button "×" at bounding box center [431, 40] width 5 height 9
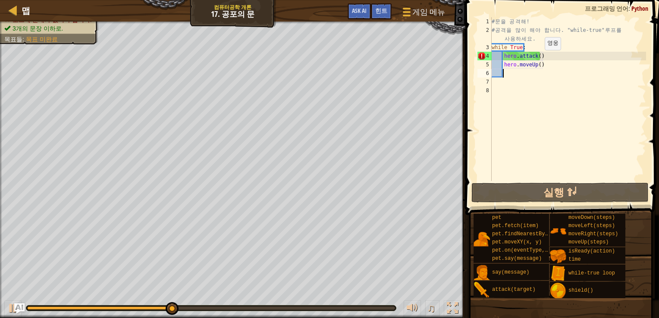
click at [537, 58] on div "# 문 을 공 격 해 ! # 공 격 을 많 이 해 야 합 니 다 . "while-true" 루 프 를 사 용 하 세 요 . while True…" at bounding box center [568, 107] width 156 height 181
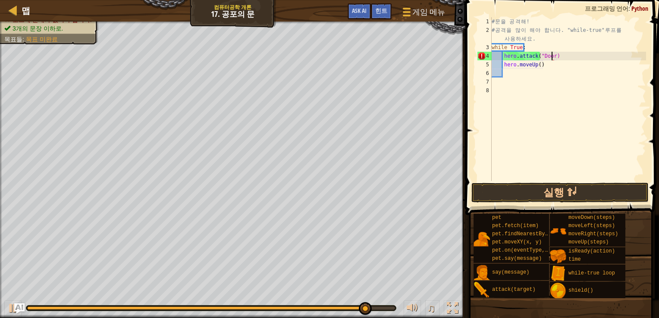
scroll to position [4, 5]
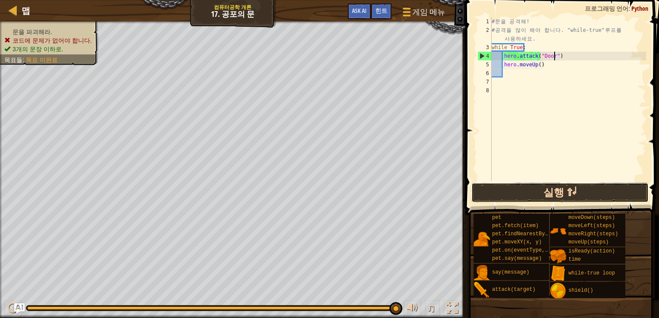
click at [515, 187] on button "실행 ⇧↵" at bounding box center [560, 193] width 178 height 20
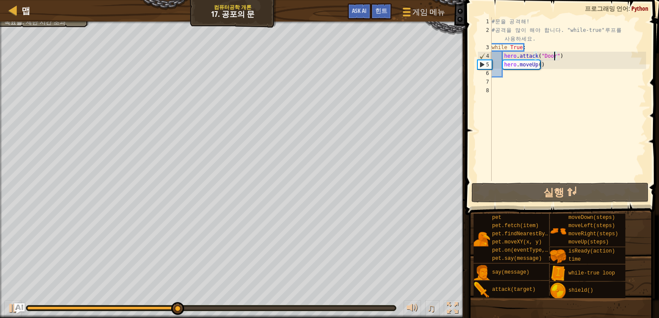
click at [554, 66] on div "# 문 을 공 격 해 ! # 공 격 을 많 이 해 야 합 니 다 . "while-true" 루 프 를 사 용 하 세 요 . while True…" at bounding box center [568, 107] width 156 height 181
type textarea "hero.moveUp()"
click at [549, 64] on div "# 문 을 공 격 해 ! # 공 격 을 많 이 해 야 합 니 다 . "while-true" 루 프 를 사 용 하 세 요 . while True…" at bounding box center [568, 107] width 156 height 181
click at [18, 306] on img "Ask AI" at bounding box center [19, 308] width 11 height 11
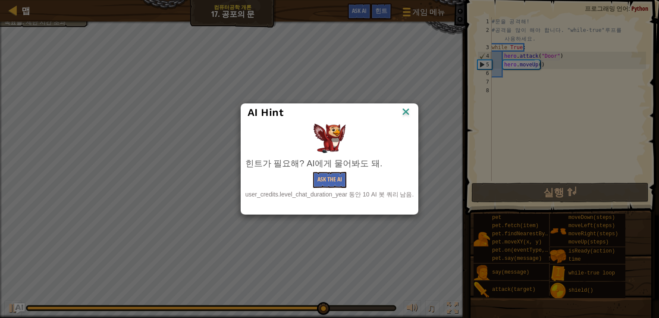
click at [404, 114] on img at bounding box center [405, 112] width 11 height 13
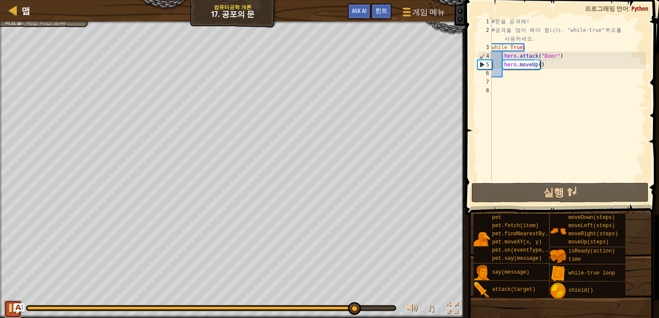
click at [6, 307] on button at bounding box center [12, 310] width 17 height 18
drag, startPoint x: 557, startPoint y: 65, endPoint x: 497, endPoint y: 68, distance: 60.0
click at [497, 68] on div "# 문 을 공 격 해 ! # 공 격 을 많 이 해 야 합 니 다 . "while-true" 루 프 를 사 용 하 세 요 . while True…" at bounding box center [568, 107] width 156 height 181
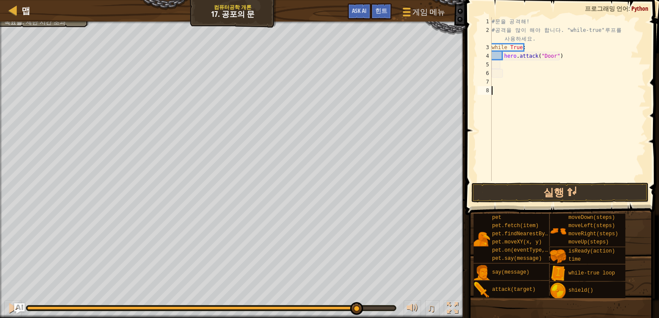
click at [507, 88] on div "# 문 을 공 격 해 ! # 공 격 을 많 이 해 야 합 니 다 . "while-true" 루 프 를 사 용 하 세 요 . while True…" at bounding box center [568, 107] width 156 height 181
click at [507, 84] on div "# 문 을 공 격 해 ! # 공 격 을 많 이 해 야 합 니 다 . "while-true" 루 프 를 사 용 하 세 요 . while True…" at bounding box center [568, 107] width 156 height 181
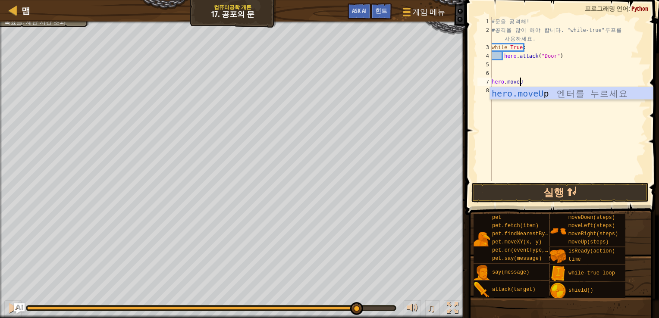
type textarea "hero.moveUp"
click at [555, 91] on div "hero.moveUp 엔 터 를 누 르 세 요" at bounding box center [571, 106] width 163 height 39
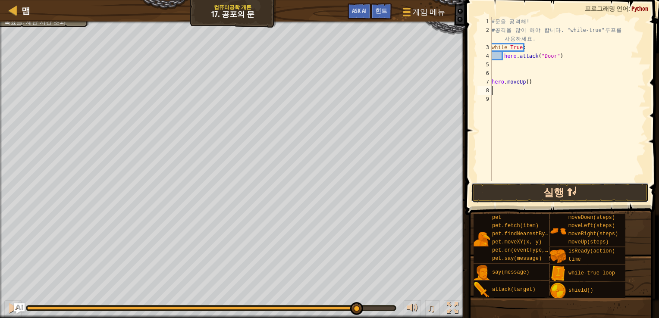
click at [551, 201] on button "실행 ⇧↵" at bounding box center [560, 193] width 178 height 20
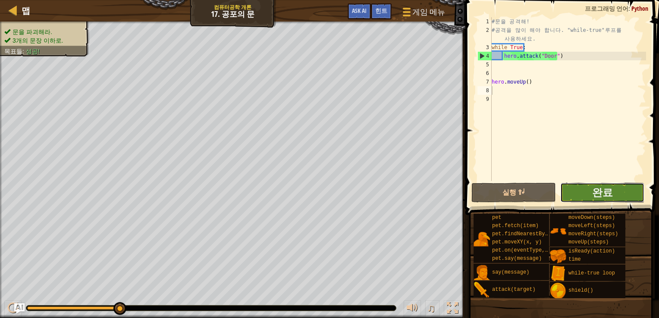
click at [623, 191] on button "완료" at bounding box center [602, 193] width 85 height 20
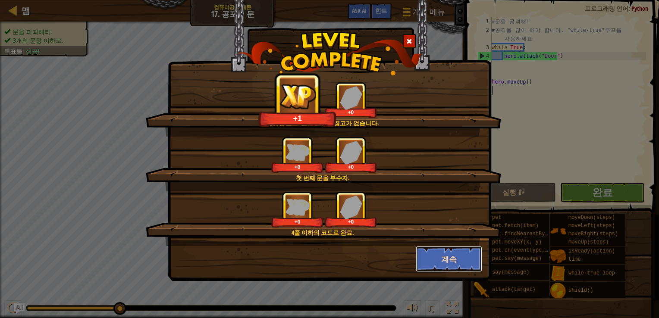
click at [435, 254] on button "계속" at bounding box center [449, 259] width 67 height 26
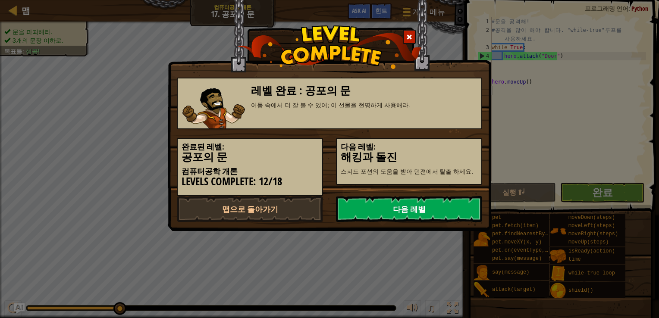
click at [420, 220] on link "다음 레벨" at bounding box center [409, 209] width 146 height 26
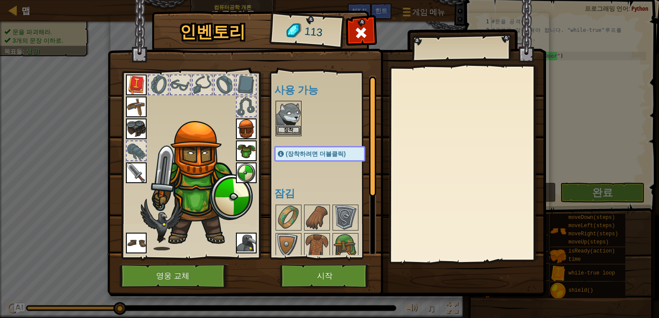
click at [293, 122] on img at bounding box center [288, 114] width 24 height 24
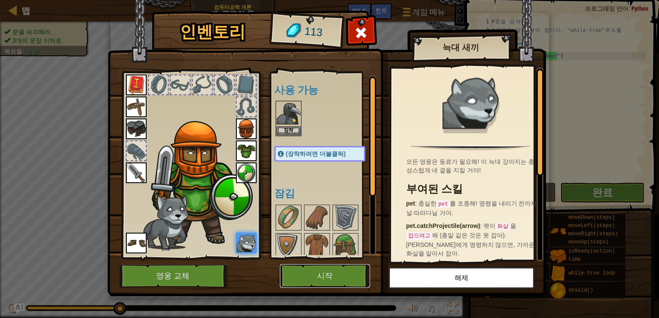
click at [336, 272] on button "시작" at bounding box center [325, 276] width 90 height 24
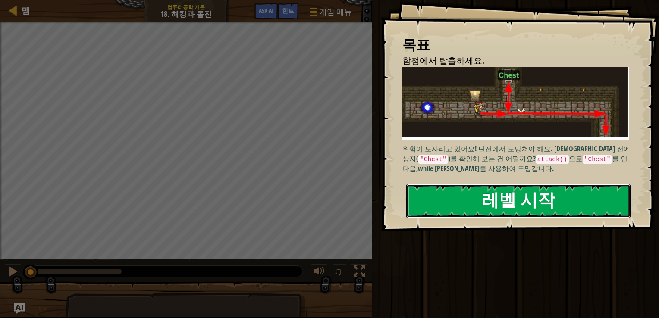
click at [462, 201] on button "레벨 시작" at bounding box center [518, 201] width 224 height 34
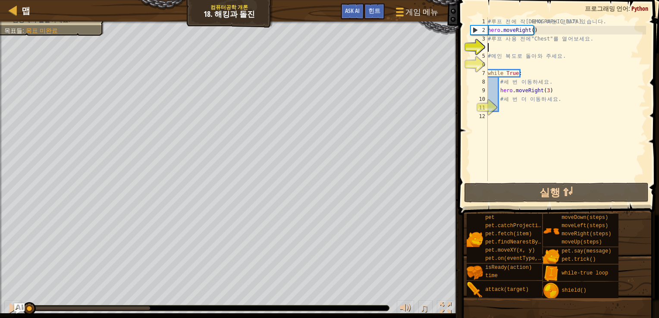
click at [515, 48] on div "# 루 프 전 에 작 성 해 야 하 는 코 드 가 있 습 니 다 . hero . moveRight ( ) # 루 프 사 용 전 에 "Chest…" at bounding box center [566, 107] width 160 height 181
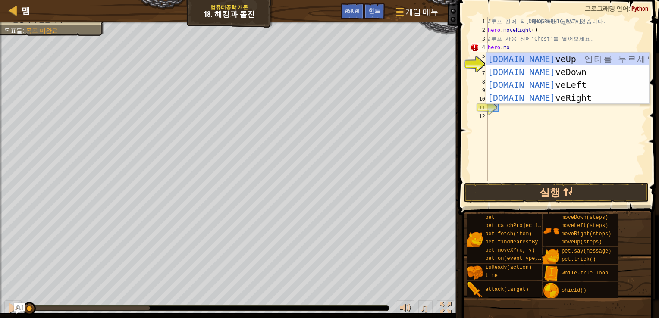
scroll to position [4, 1]
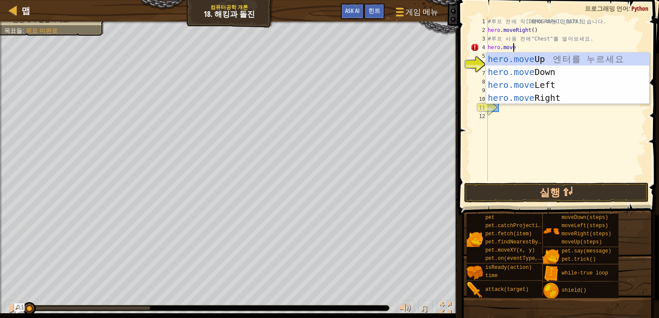
type textarea "hero.move"
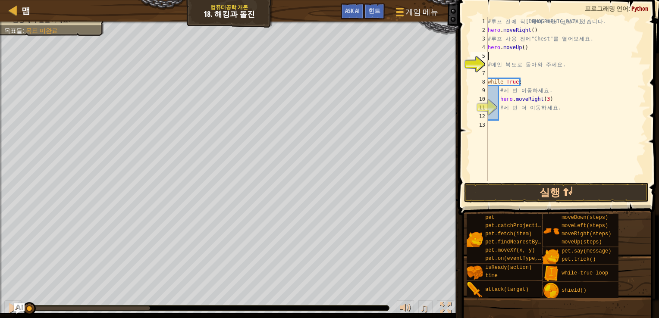
scroll to position [4, 0]
click at [505, 75] on div "# 루 프 전 에 작 성 해 야 하 는 코 드 가 있 습 니 다 . hero . moveRight ( ) # 루 프 사 용 전 에 "Chest…" at bounding box center [566, 107] width 160 height 181
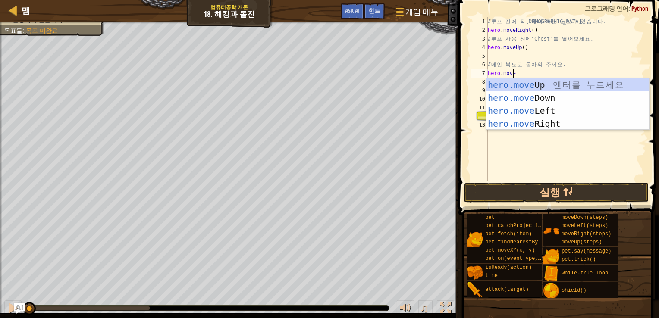
type textarea "hero.moveDo"
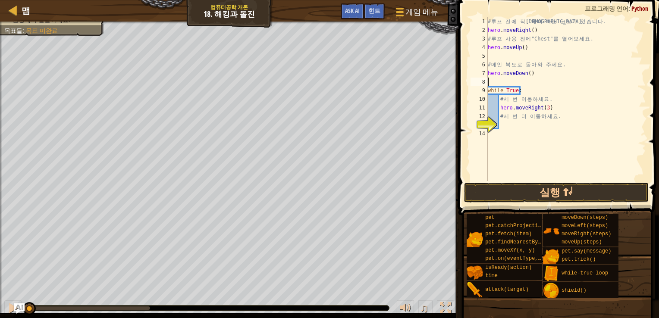
click at [502, 124] on div "# 루 프 전 에 작 성 해 야 하 는 코 드 가 있 습 니 다 . hero . moveRight ( ) # 루 프 사 용 전 에 "Chest…" at bounding box center [566, 107] width 160 height 181
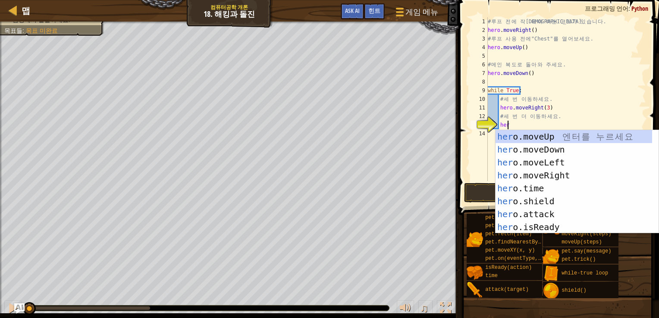
scroll to position [4, 1]
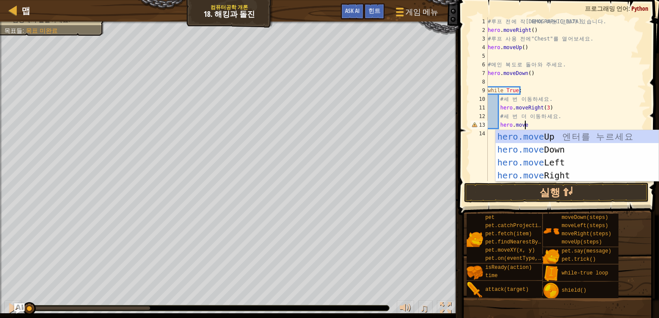
type textarea "hero.moved"
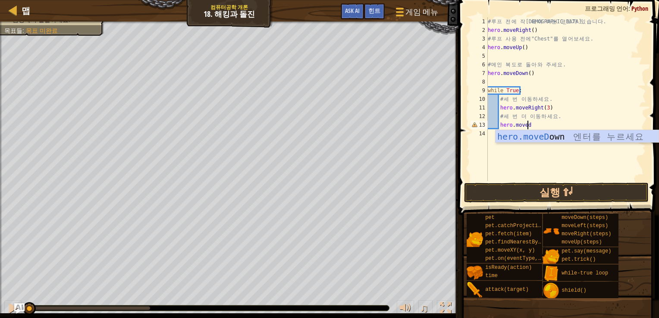
scroll to position [4, 0]
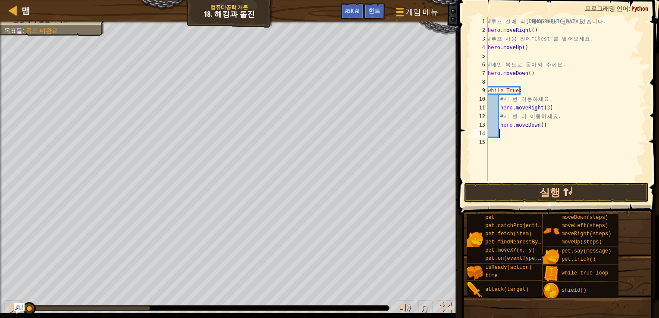
click at [540, 127] on div "# 루 프 전 에 작 성 해 야 하 는 코 드 가 있 습 니 다 . hero . moveRight ( ) # 루 프 사 용 전 에 "Chest…" at bounding box center [566, 107] width 160 height 181
type textarea "hero.moveDown(3)"
click at [554, 200] on button "실행 ⇧↵" at bounding box center [556, 193] width 185 height 20
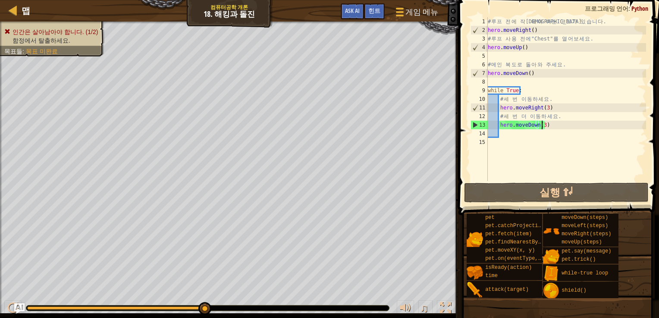
click at [558, 125] on div "# 루 프 전 에 작 성 해 야 하 는 코 드 가 있 습 니 다 . hero . moveRight ( ) # 루 프 사 용 전 에 "Chest…" at bounding box center [566, 107] width 160 height 181
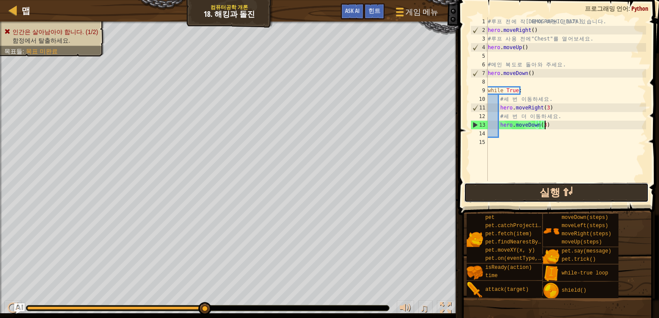
click at [536, 194] on button "실행 ⇧↵" at bounding box center [556, 193] width 185 height 20
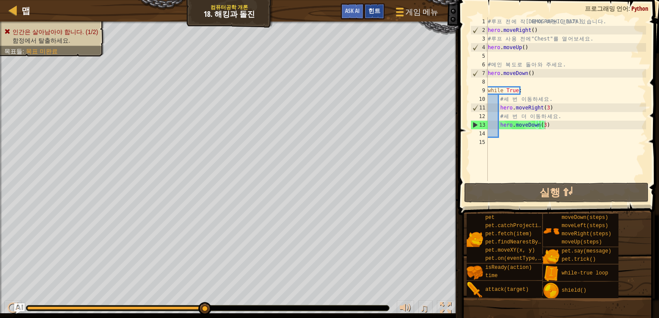
click at [372, 11] on span "힌트" at bounding box center [374, 10] width 12 height 8
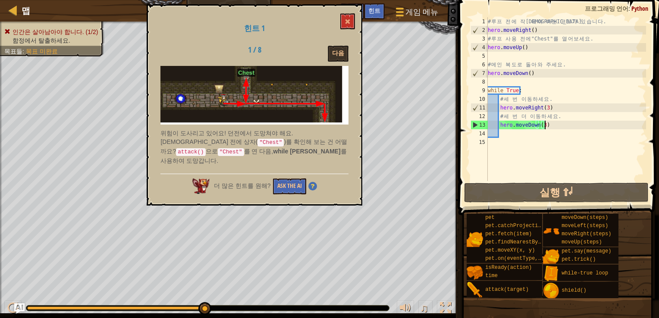
click at [531, 52] on div "# 루 프 전 에 작 성 해 야 하 는 코 드 가 있 습 니 다 . hero . moveRight ( ) # 루 프 사 용 전 에 "Chest…" at bounding box center [566, 107] width 160 height 181
click at [532, 51] on div "# 루 프 전 에 작 성 해 야 하 는 코 드 가 있 습 니 다 . hero . moveRight ( ) # 루 프 사 용 전 에 "Chest…" at bounding box center [566, 107] width 160 height 181
type textarea "hero.moveUp()"
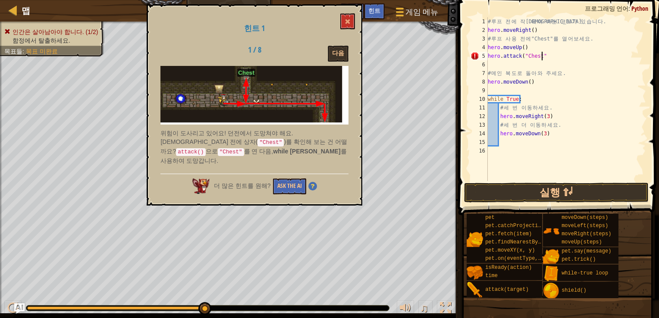
scroll to position [4, 4]
type textarea "hero.attack("Chest")"
click at [531, 190] on button "실행 ⇧↵" at bounding box center [556, 193] width 185 height 20
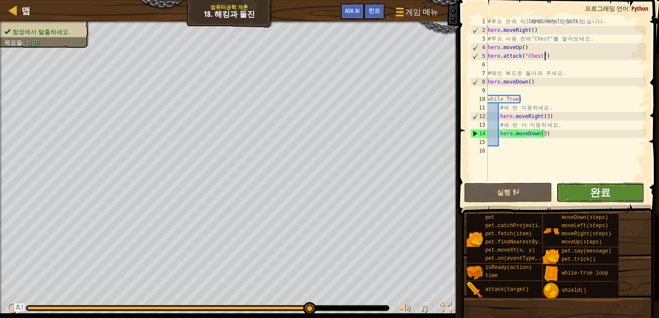
click at [602, 191] on span "완료" at bounding box center [600, 192] width 21 height 14
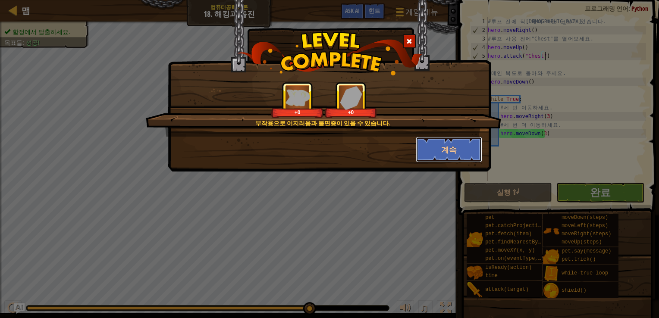
click at [448, 149] on button "계속" at bounding box center [449, 150] width 67 height 26
